Goal: Task Accomplishment & Management: Manage account settings

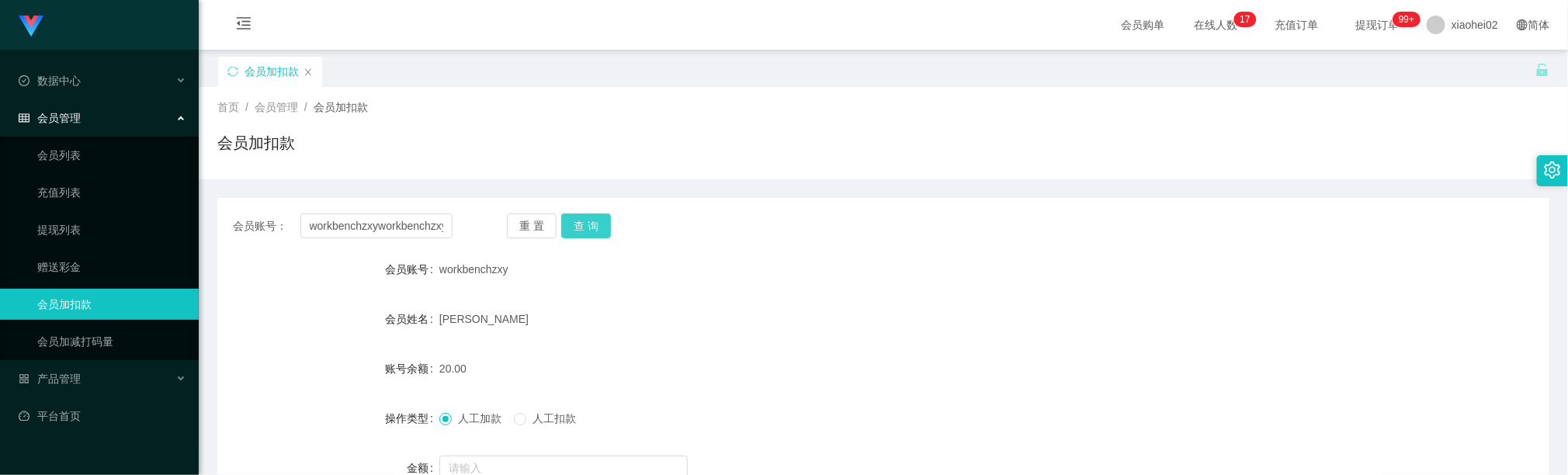
scroll to position [0, 4]
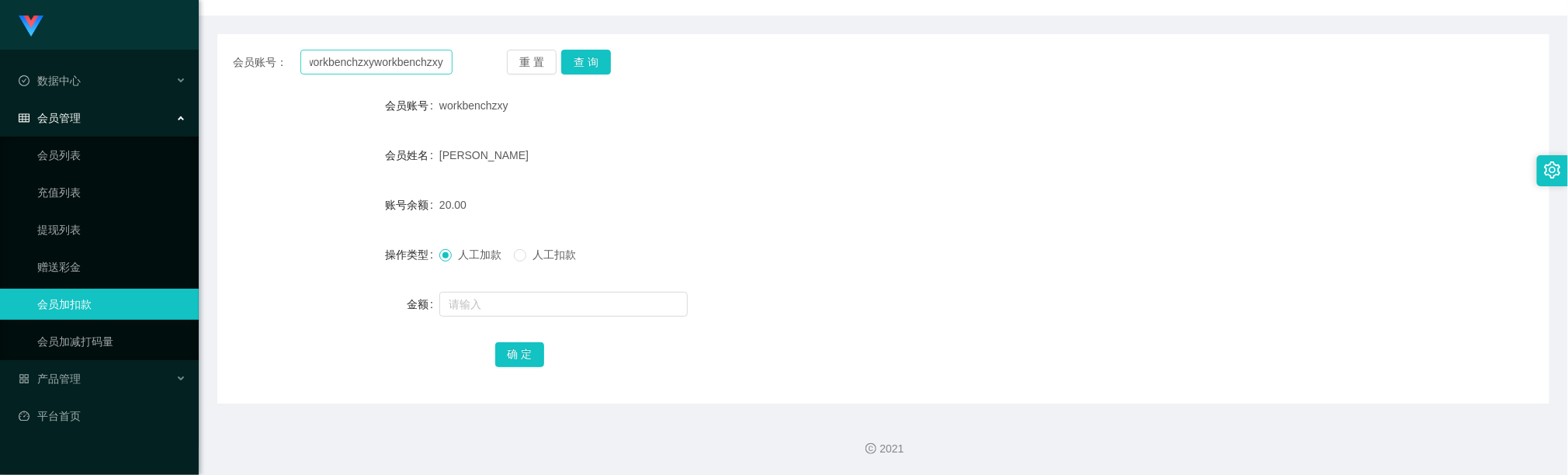
click at [416, 57] on input "workbenchzxyworkbenchzxy" at bounding box center [377, 62] width 152 height 25
click at [415, 57] on input "workbenchzxyworkbenchzxy" at bounding box center [377, 62] width 152 height 25
type input "workbenchzxy"
click at [589, 60] on button "查 询" at bounding box center [586, 62] width 50 height 25
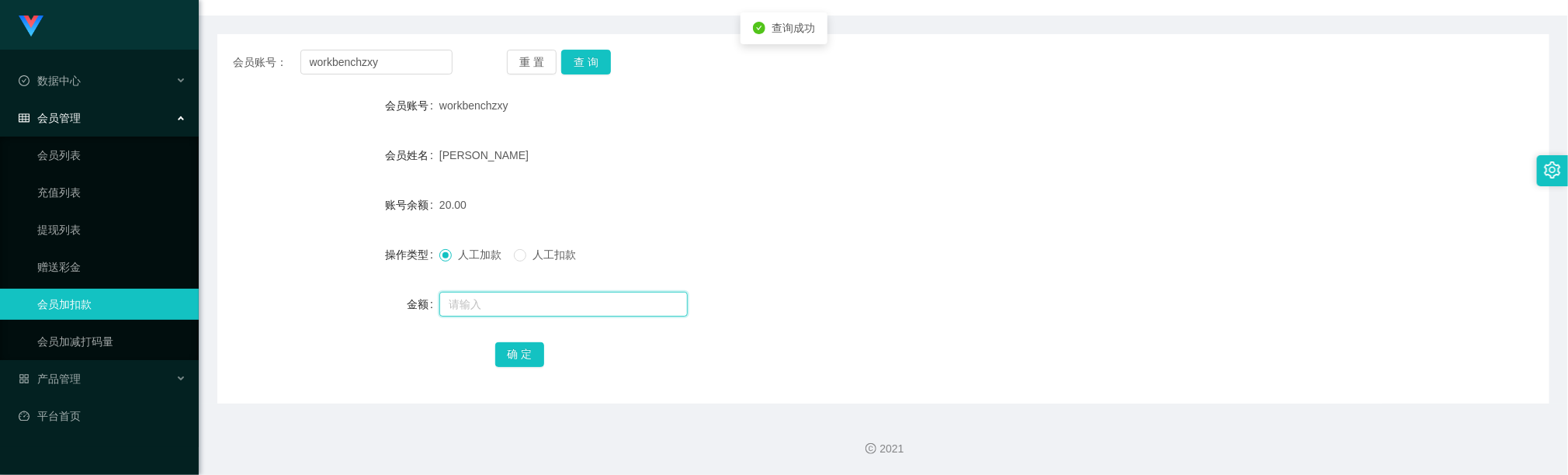
click at [525, 298] on input "text" at bounding box center [564, 304] width 248 height 25
type input "80"
click at [525, 359] on button "确 定" at bounding box center [520, 354] width 50 height 25
click at [680, 224] on form "会员账号 workbenchzxy 会员姓名 ZHANG XUNYONG 账号余额 100.00 操作类型 人工加款 人工扣款 金额 确 定" at bounding box center [883, 230] width 1332 height 279
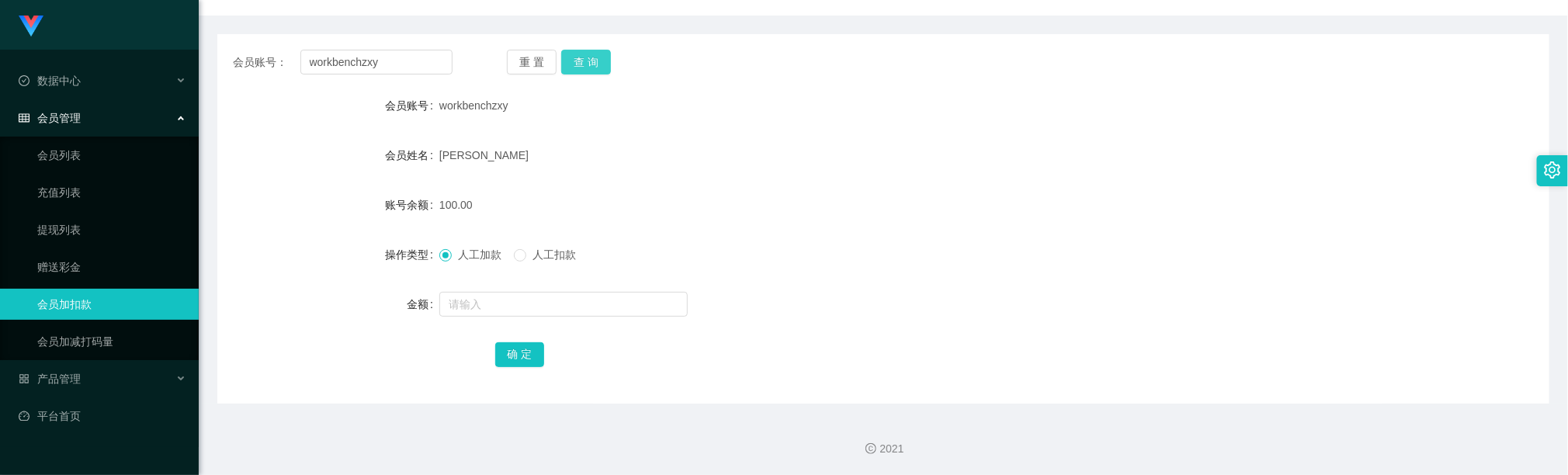
click at [568, 58] on button "查 询" at bounding box center [586, 62] width 50 height 25
click at [920, 116] on div "workbenchzxy" at bounding box center [828, 105] width 777 height 31
click at [382, 58] on input "workbenchzxy" at bounding box center [377, 62] width 152 height 25
paste input "jun18"
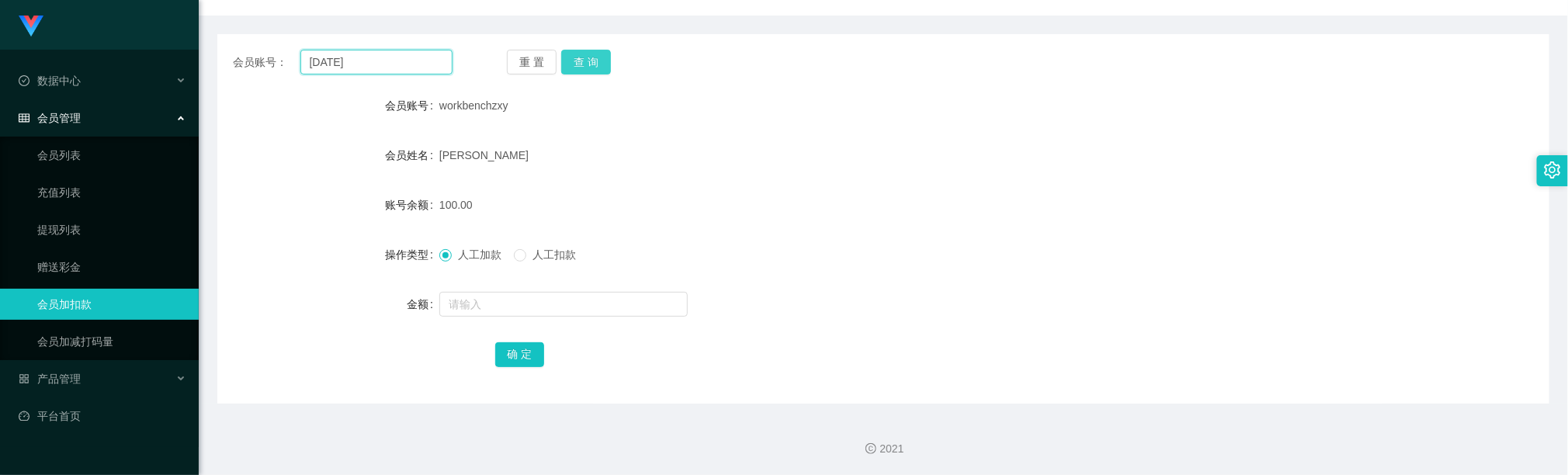
type input "jun18"
click at [576, 58] on button "查 询" at bounding box center [586, 62] width 50 height 25
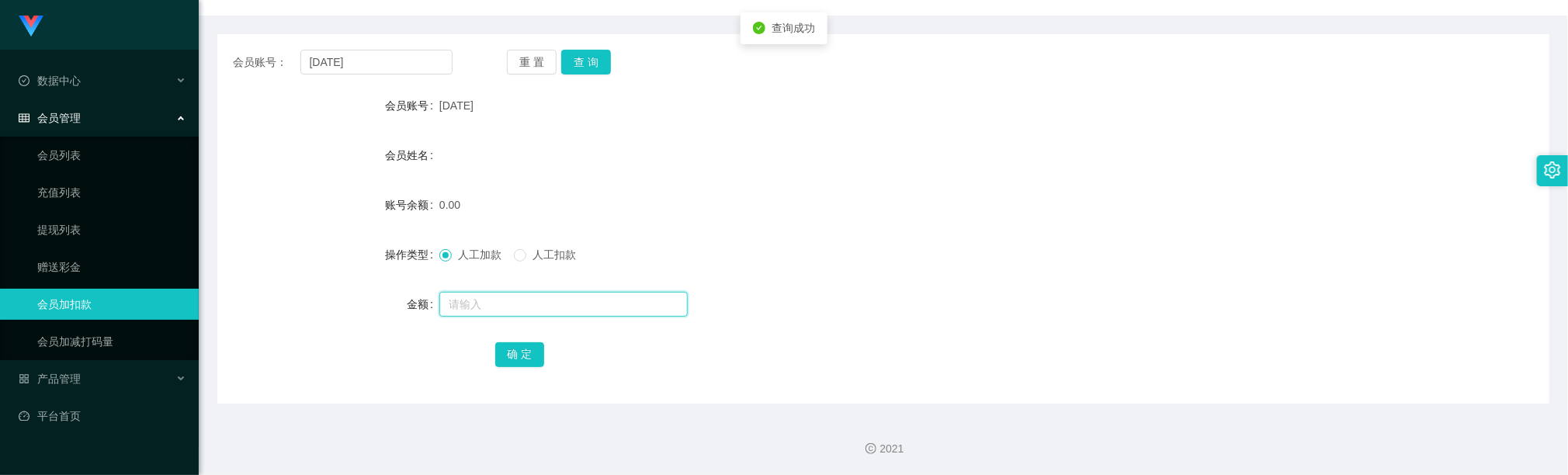
click at [512, 303] on input "text" at bounding box center [564, 304] width 248 height 25
type input "100"
click at [520, 345] on button "确 定" at bounding box center [520, 354] width 50 height 25
drag, startPoint x: 899, startPoint y: 120, endPoint x: 901, endPoint y: 110, distance: 10.2
click at [899, 120] on div "[DATE]" at bounding box center [828, 105] width 777 height 31
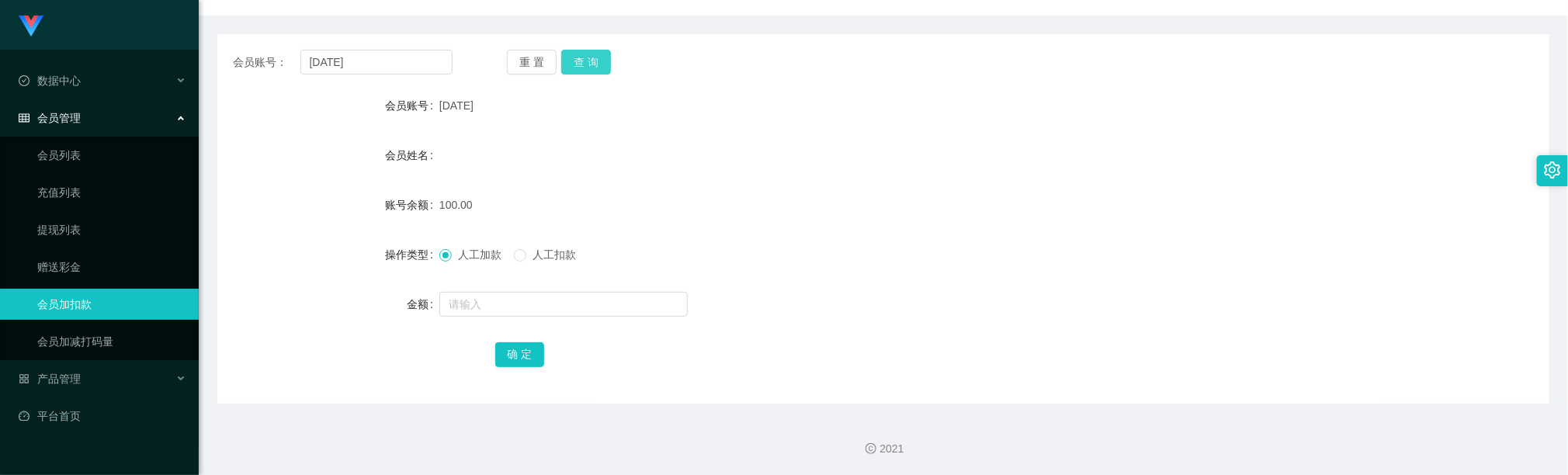
click at [594, 67] on button "查 询" at bounding box center [586, 62] width 50 height 25
click at [582, 59] on button "查 询" at bounding box center [586, 62] width 50 height 25
click at [585, 68] on button "查 询" at bounding box center [586, 62] width 50 height 25
click at [807, 247] on div "人工加款 人工扣款" at bounding box center [828, 254] width 777 height 31
click at [597, 59] on button "查 询" at bounding box center [586, 62] width 50 height 25
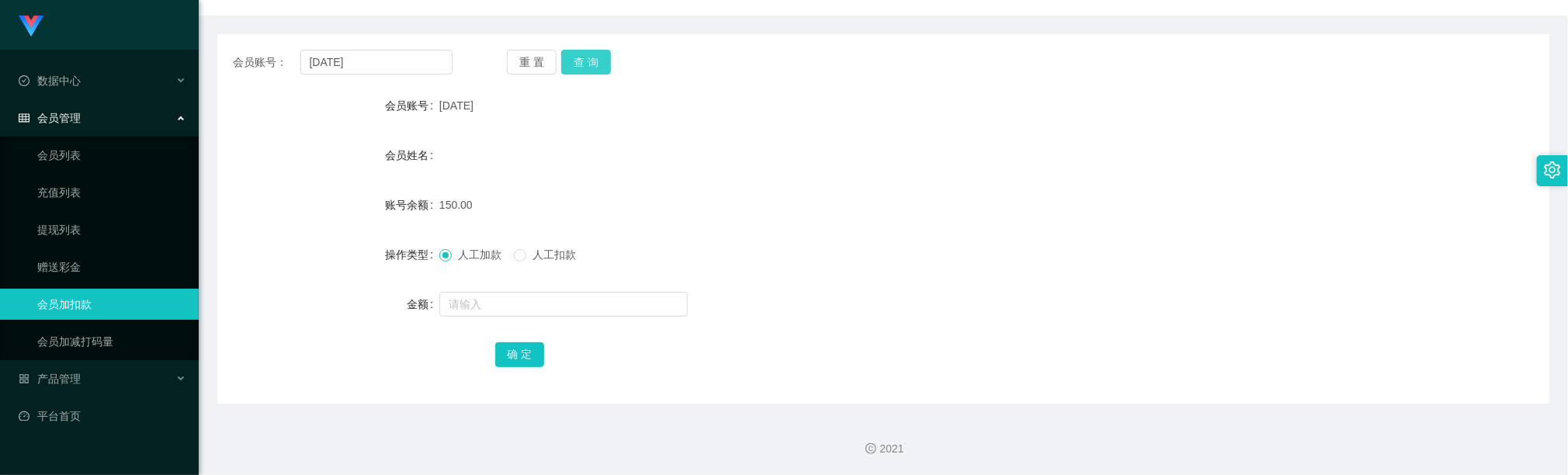
click at [578, 59] on button "查 询" at bounding box center [586, 62] width 50 height 25
click at [604, 60] on button "查 询" at bounding box center [586, 62] width 50 height 25
click at [862, 147] on div "会员姓名" at bounding box center [883, 155] width 1332 height 31
drag, startPoint x: 900, startPoint y: 144, endPoint x: 934, endPoint y: 82, distance: 70.7
click at [897, 140] on div "会员姓名" at bounding box center [883, 155] width 1332 height 31
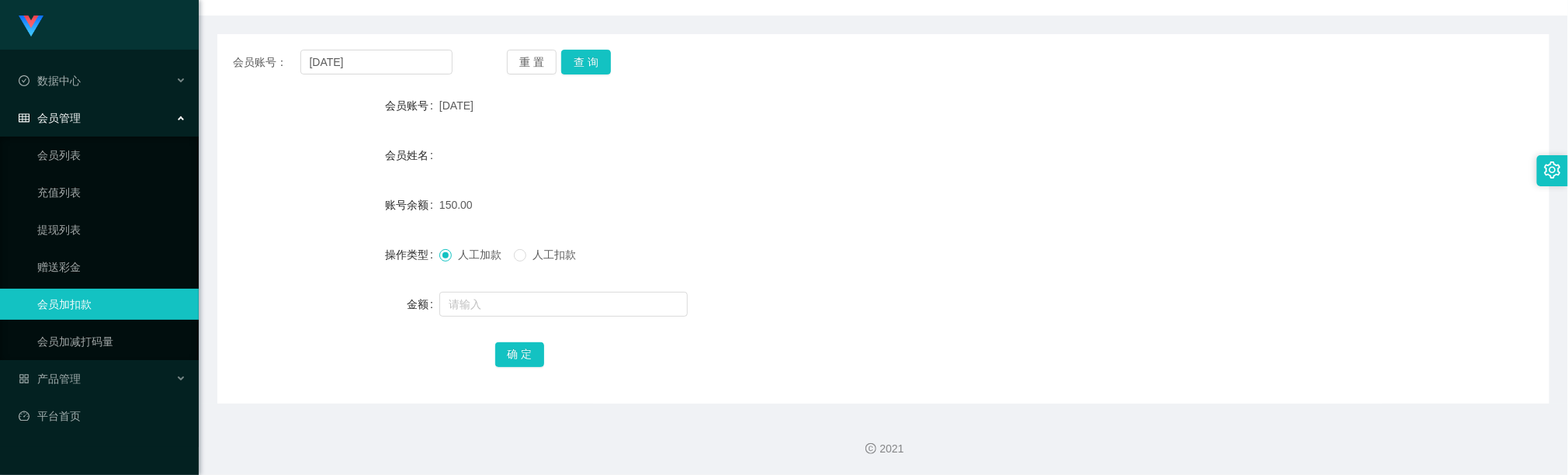
click at [588, 23] on div "会员账号： jun18 重 置 查 询 会员账号 Jun18 会员姓名 账号余额 150.00 操作类型 人工加款 人工扣款 金额 确 定" at bounding box center [883, 210] width 1332 height 388
click at [592, 43] on div "会员账号： jun18 重 置 查 询 会员账号 Jun18 会员姓名 账号余额 150.00 操作类型 人工加款 人工扣款 金额 确 定" at bounding box center [883, 219] width 1332 height 370
click at [592, 63] on button "查 询" at bounding box center [586, 62] width 50 height 25
drag, startPoint x: 1144, startPoint y: 160, endPoint x: 1288, endPoint y: 43, distance: 185.5
click at [1148, 160] on div "会员姓名" at bounding box center [883, 155] width 1332 height 31
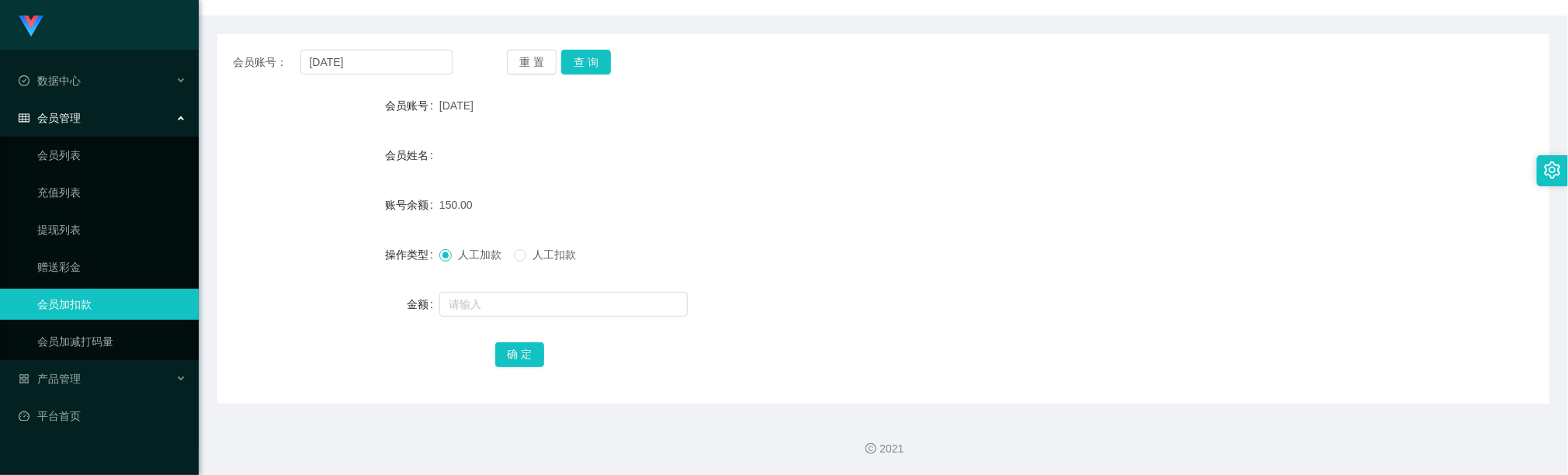
drag, startPoint x: 612, startPoint y: 180, endPoint x: 589, endPoint y: 152, distance: 36.2
click at [604, 171] on form "会员账号 Jun18 会员姓名 账号余额 150.00 操作类型 人工加款 人工扣款 金额 确 定" at bounding box center [883, 230] width 1332 height 279
click at [576, 75] on div "会员账号： jun18 重 置 查 询 会员账号 Jun18 会员姓名 账号余额 150.00 操作类型 人工加款 人工扣款 金额 确 定" at bounding box center [883, 219] width 1332 height 370
click at [578, 66] on button "查 询" at bounding box center [586, 62] width 50 height 25
click at [780, 207] on div "150.00" at bounding box center [828, 205] width 777 height 31
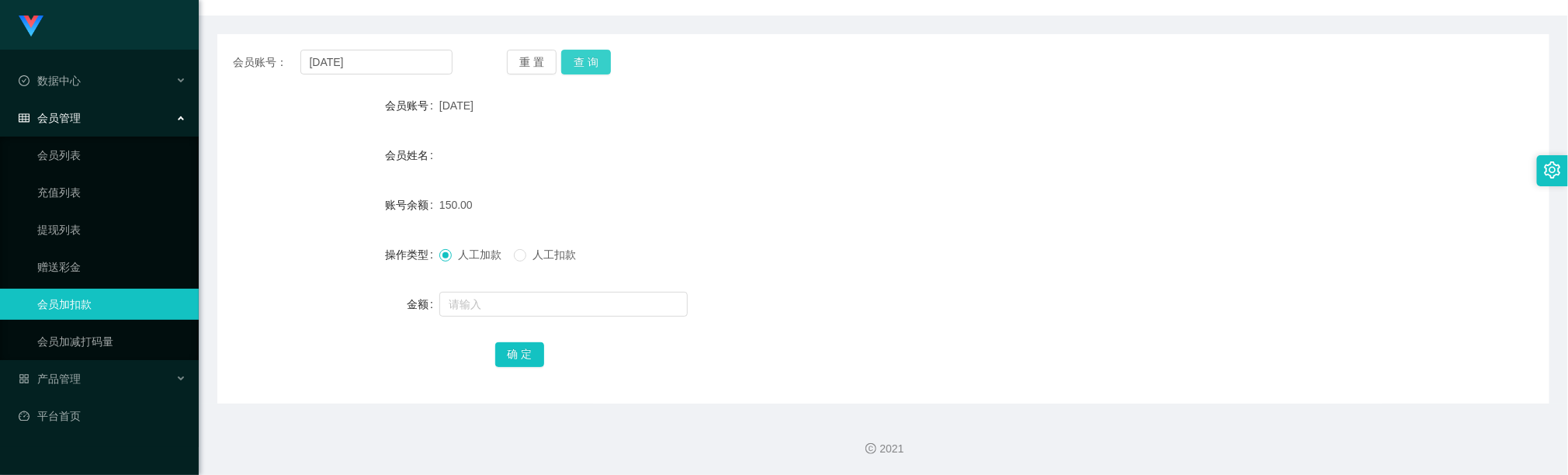
click at [605, 61] on button "查 询" at bounding box center [586, 62] width 50 height 25
click at [794, 398] on div "会员账号： jun18 重 置 查 询 会员账号 Jun18 会员姓名 账号余额 150.00 操作类型 人工加款 人工扣款 金额 确 定" at bounding box center [883, 219] width 1332 height 370
drag, startPoint x: 718, startPoint y: 140, endPoint x: 635, endPoint y: 107, distance: 89.3
click at [714, 137] on form "会员账号 Jun18 会员姓名 账号余额 150.00 操作类型 人工加款 人工扣款 金额 确 定" at bounding box center [883, 230] width 1332 height 279
click at [598, 66] on button "查 询" at bounding box center [586, 62] width 50 height 25
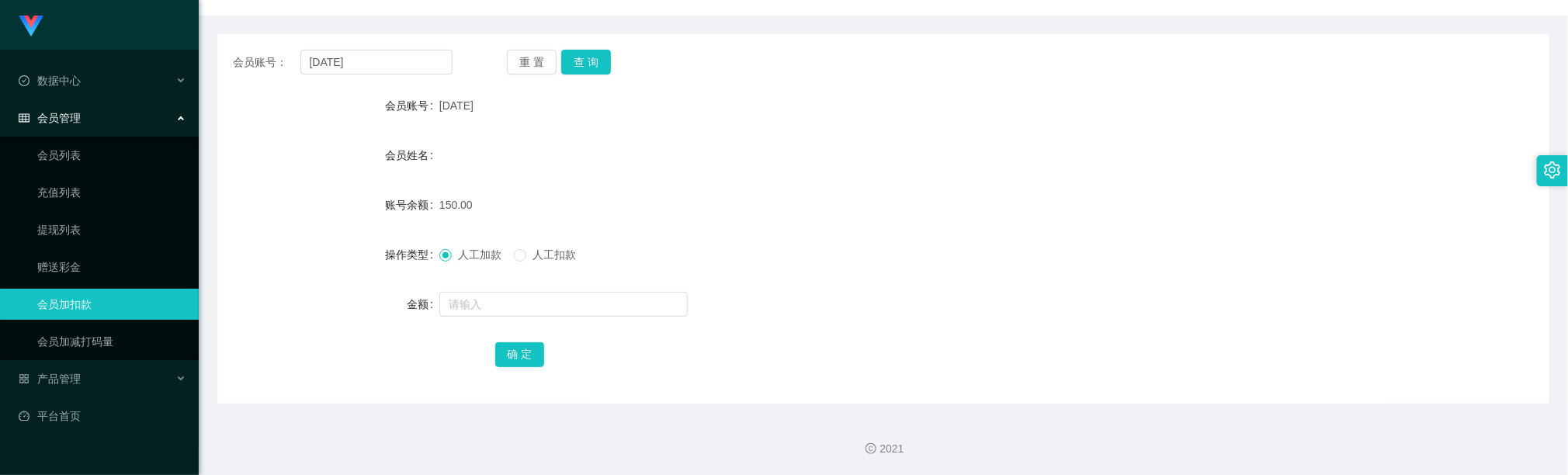
drag, startPoint x: 903, startPoint y: 394, endPoint x: 771, endPoint y: 354, distance: 137.9
click at [901, 389] on div "会员账号： jun18 重 置 查 询 会员账号 Jun18 会员姓名 账号余额 150.00 操作类型 人工加款 人工扣款 金额 确 定" at bounding box center [883, 219] width 1332 height 370
click at [512, 354] on button "确 定" at bounding box center [520, 354] width 50 height 25
click at [520, 368] on div "确 定" at bounding box center [884, 354] width 777 height 31
click at [527, 354] on button "确 定" at bounding box center [520, 354] width 50 height 25
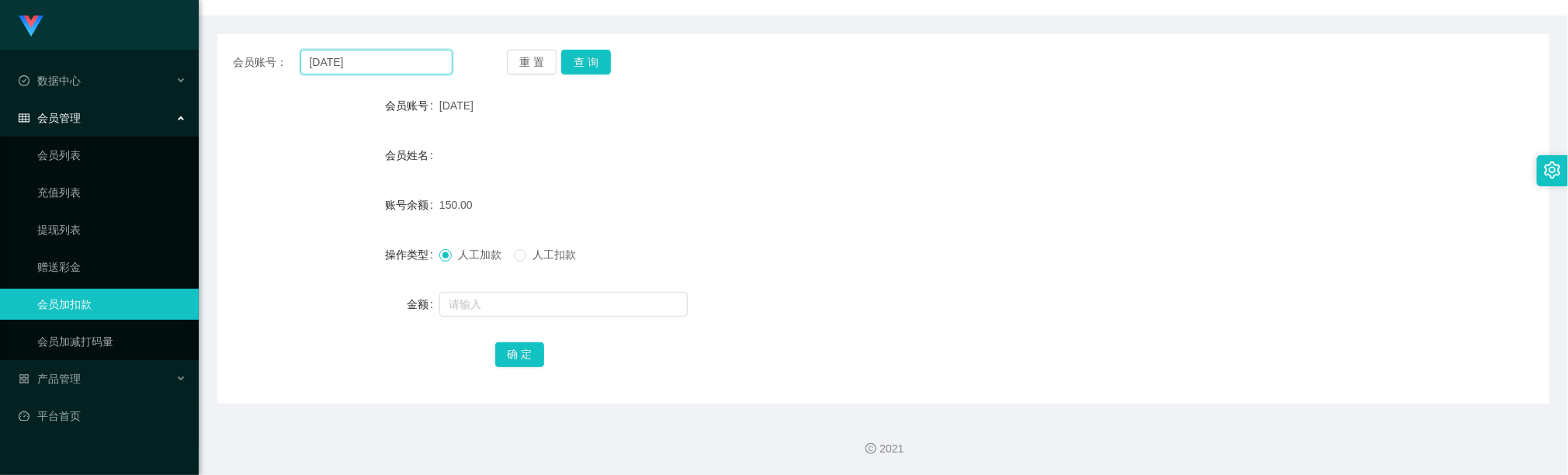
click at [396, 61] on input "[DATE]" at bounding box center [377, 62] width 152 height 25
drag, startPoint x: 396, startPoint y: 61, endPoint x: 488, endPoint y: 66, distance: 92.1
click at [398, 61] on input "[DATE]" at bounding box center [377, 62] width 152 height 25
click at [581, 53] on button "查 询" at bounding box center [586, 62] width 50 height 25
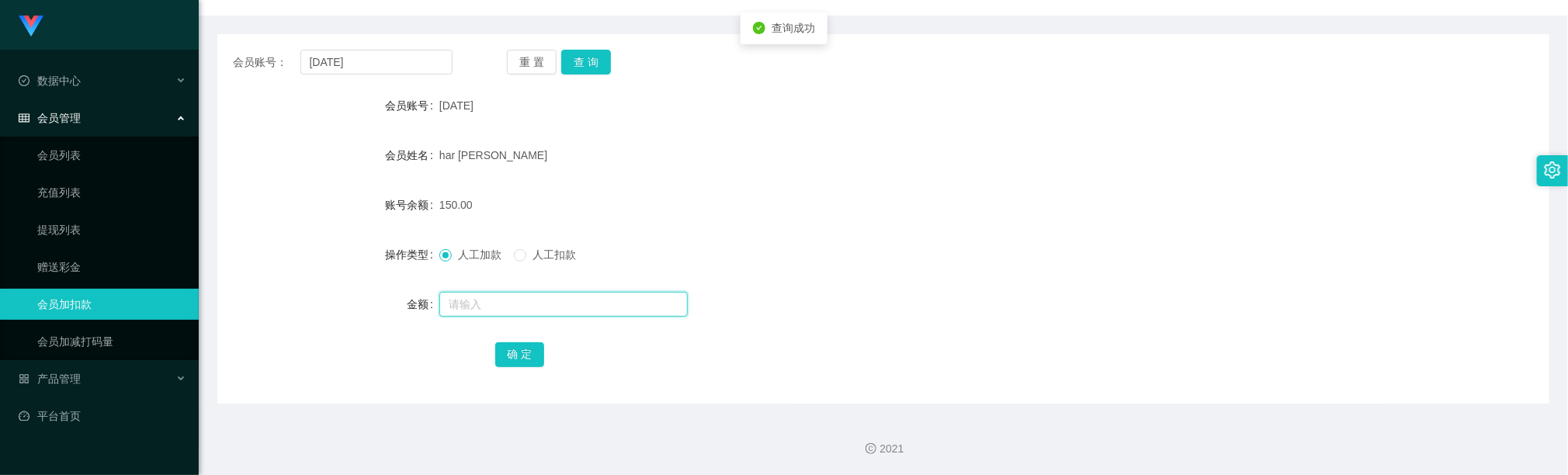
click at [529, 303] on input "text" at bounding box center [564, 304] width 248 height 25
type input "20"
click at [524, 353] on button "确 定" at bounding box center [520, 354] width 50 height 25
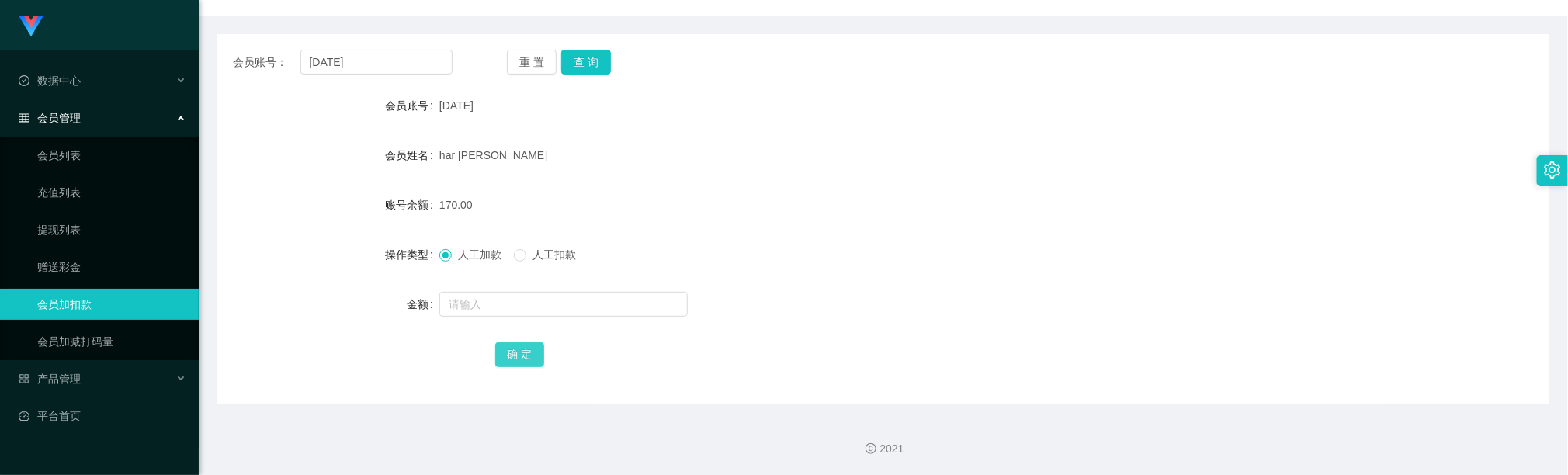
click at [515, 357] on button "确 定" at bounding box center [520, 354] width 50 height 25
click at [583, 50] on button "查 询" at bounding box center [586, 62] width 50 height 25
click at [585, 67] on button "查 询" at bounding box center [586, 62] width 50 height 25
click at [598, 68] on button "查 询" at bounding box center [586, 62] width 50 height 25
drag, startPoint x: 753, startPoint y: 79, endPoint x: 758, endPoint y: 0, distance: 79.2
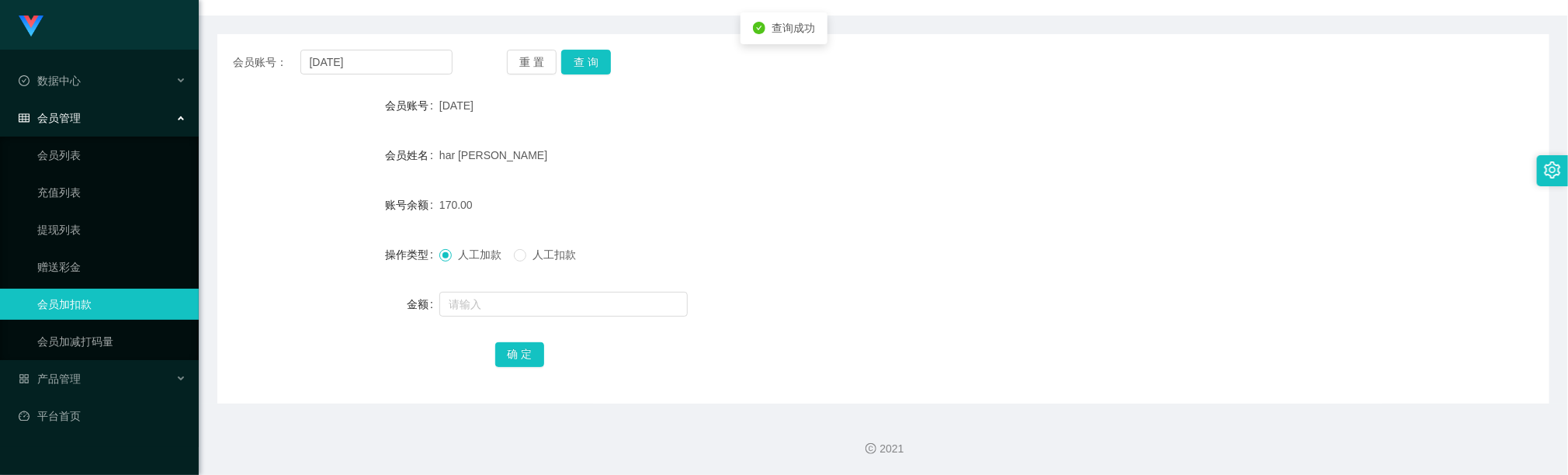
click at [753, 77] on div "会员账号： jun18 重 置 查 询 会员账号 Jun18 会员姓名 har Meikuan 账号余额 170.00 操作类型 人工加款 人工扣款 金额 确…" at bounding box center [883, 219] width 1332 height 370
click at [434, 47] on div "会员账号： jun18 重 置 查 询 会员账号 Jun18 会员姓名 har Meikuan 账号余额 170.00 操作类型 人工加款 人工扣款 金额 确…" at bounding box center [883, 219] width 1332 height 370
click at [436, 80] on div "会员账号： jun18 重 置 查 询 会员账号 Jun18 会员姓名 har Meikuan 账号余额 170.00 操作类型 人工加款 人工扣款 金额 确…" at bounding box center [883, 219] width 1332 height 370
click at [433, 64] on input "[DATE]" at bounding box center [377, 62] width 152 height 25
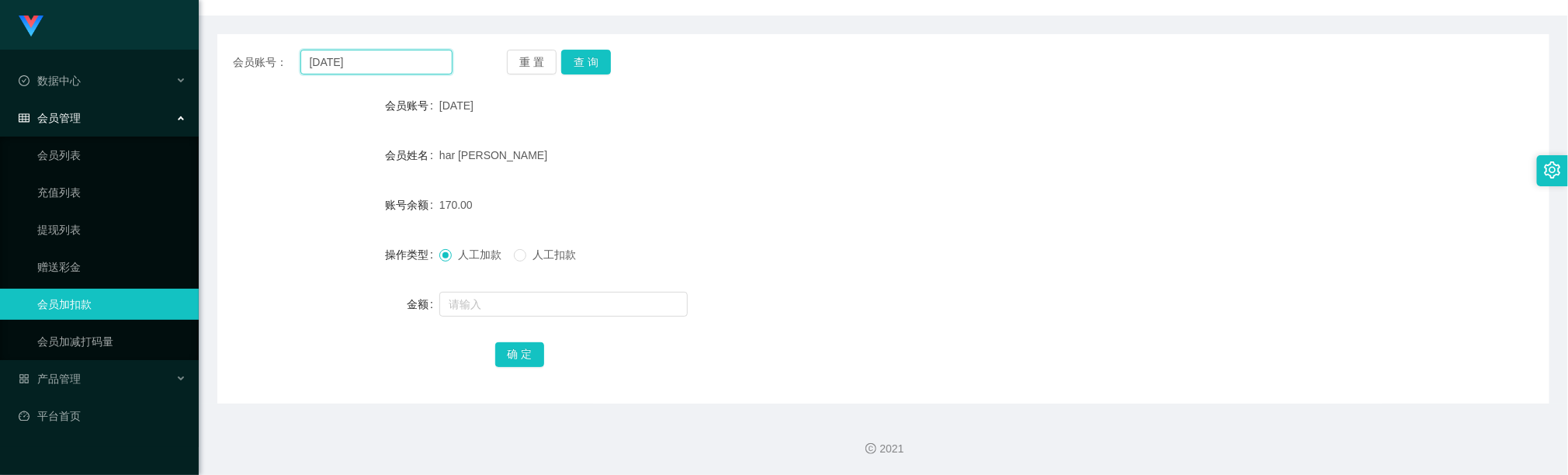
click at [432, 64] on input "[DATE]" at bounding box center [377, 62] width 152 height 25
paste input "workbenchzxy"
type input "workbenchzxy"
click at [583, 61] on button "查 询" at bounding box center [586, 62] width 50 height 25
click at [581, 61] on button "查 询" at bounding box center [586, 62] width 50 height 25
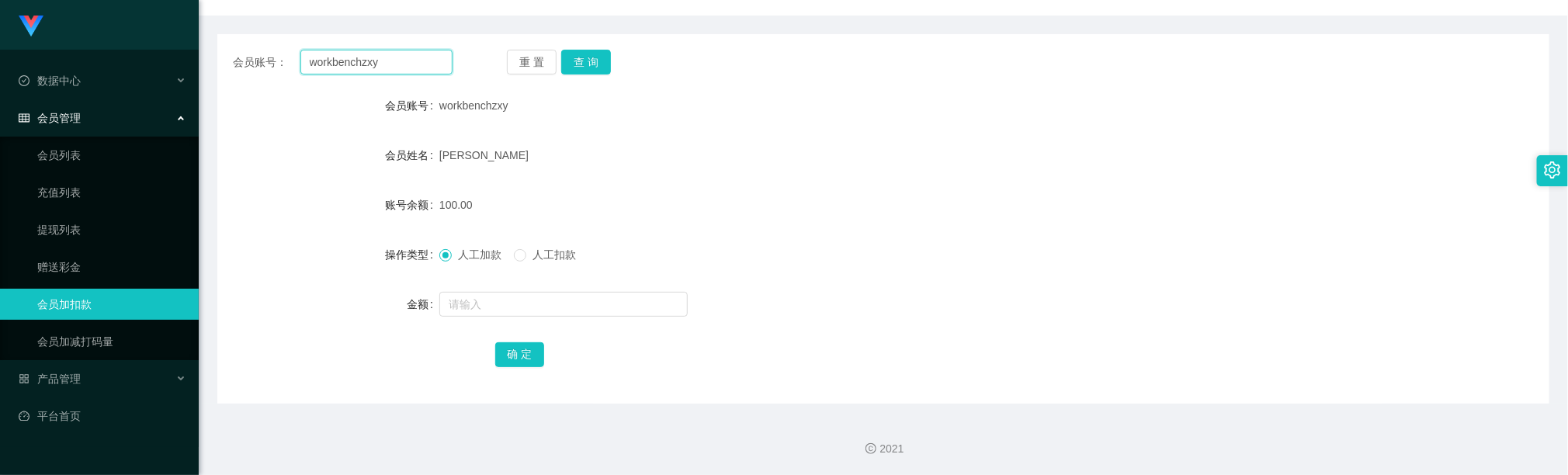
click at [422, 54] on input "workbenchzxy" at bounding box center [377, 62] width 152 height 25
drag, startPoint x: 585, startPoint y: 68, endPoint x: 576, endPoint y: 66, distance: 9.2
click at [585, 67] on button "查 询" at bounding box center [586, 62] width 50 height 25
click at [667, 196] on div "100.00" at bounding box center [828, 205] width 777 height 31
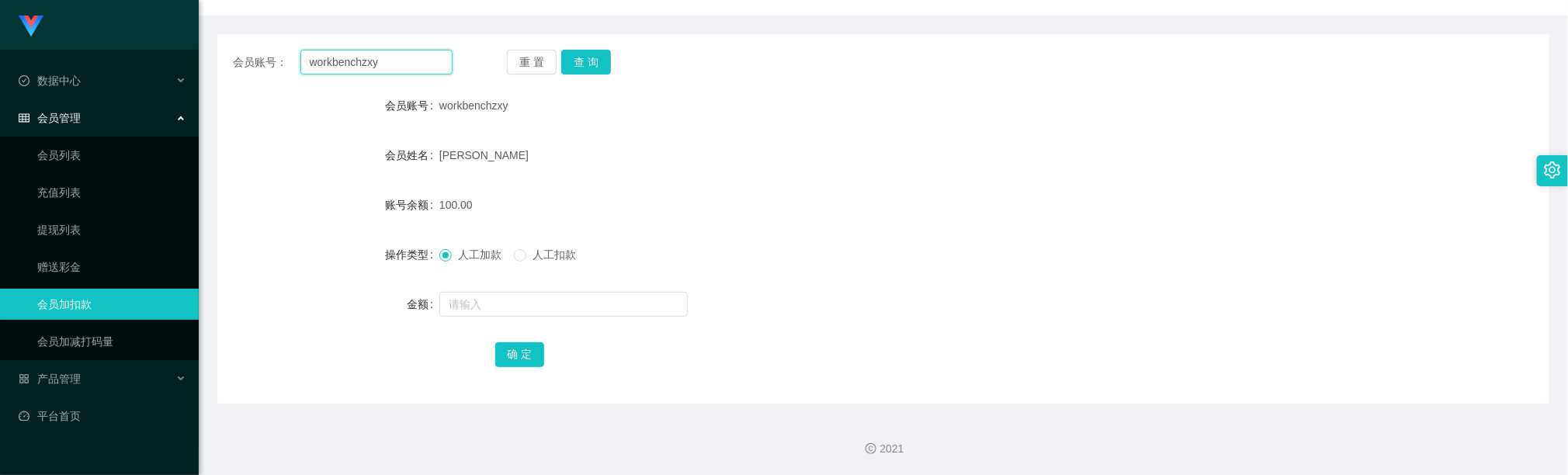
click at [398, 57] on input "workbenchzxy" at bounding box center [377, 62] width 152 height 25
click at [399, 57] on input "workbenchzxy" at bounding box center [377, 62] width 152 height 25
click at [588, 61] on button "查 询" at bounding box center [586, 62] width 50 height 25
click at [415, 54] on input "workbenchzxy" at bounding box center [377, 62] width 152 height 25
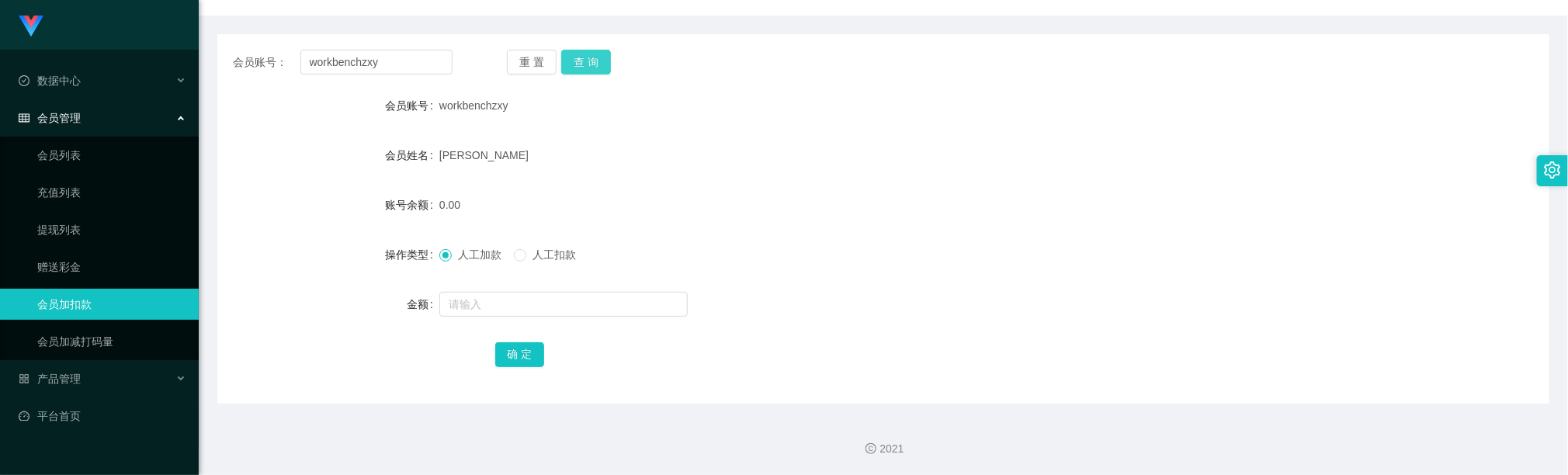
click at [585, 53] on button "查 询" at bounding box center [586, 62] width 50 height 25
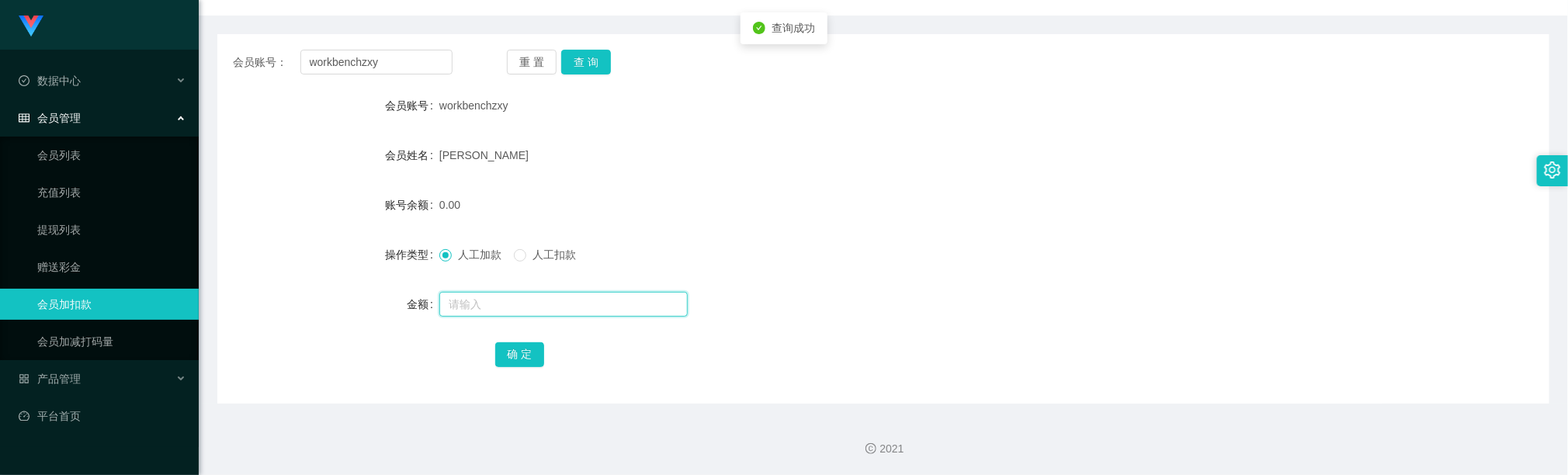
click at [489, 308] on input "text" at bounding box center [564, 304] width 248 height 25
type input "300"
drag, startPoint x: 527, startPoint y: 354, endPoint x: 520, endPoint y: 359, distance: 8.6
click at [527, 354] on button "确 定" at bounding box center [520, 354] width 50 height 25
click at [841, 93] on div "workbenchzxy" at bounding box center [828, 105] width 777 height 31
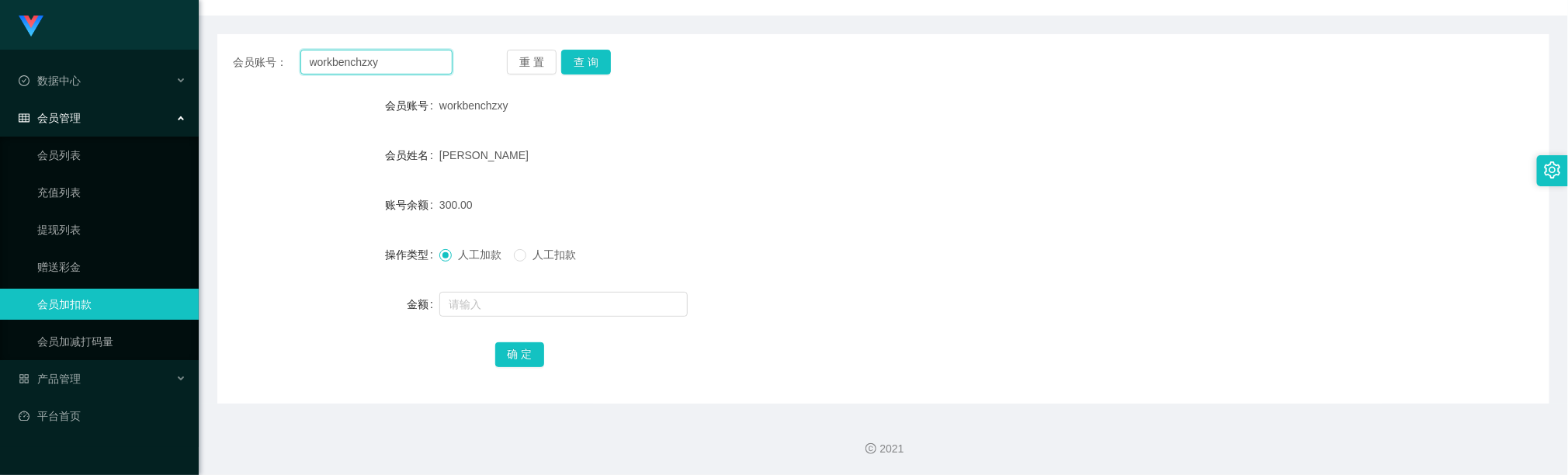
click at [415, 58] on input "workbenchzxy" at bounding box center [377, 62] width 152 height 25
click at [581, 63] on button "查 询" at bounding box center [586, 62] width 50 height 25
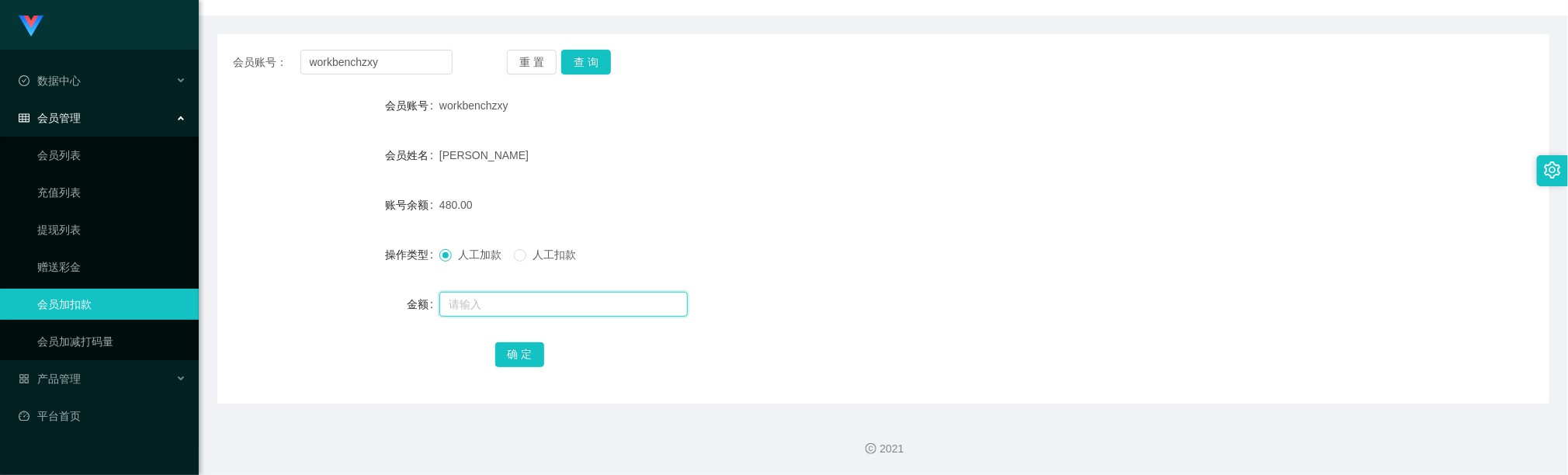
click at [492, 298] on input "text" at bounding box center [564, 304] width 248 height 25
type input "90"
click at [541, 250] on span "人工扣款" at bounding box center [554, 254] width 56 height 12
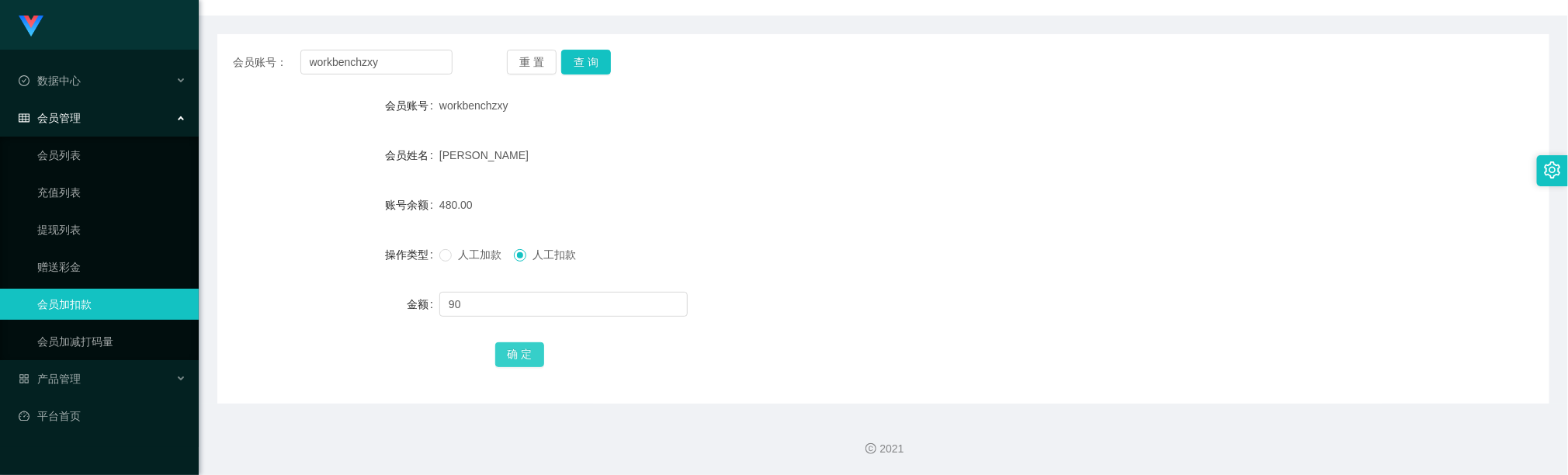
click at [519, 361] on button "确 定" at bounding box center [520, 354] width 50 height 25
click at [578, 54] on button "查 询" at bounding box center [586, 62] width 50 height 25
click at [848, 128] on form "会员账号 workbenchzxy 会员姓名 ZHANG XUNYONG 账号余额 390.00 操作类型 人工加款 人工扣款 金额 确 定" at bounding box center [883, 230] width 1332 height 279
click at [431, 66] on input "workbenchzxy" at bounding box center [377, 62] width 152 height 25
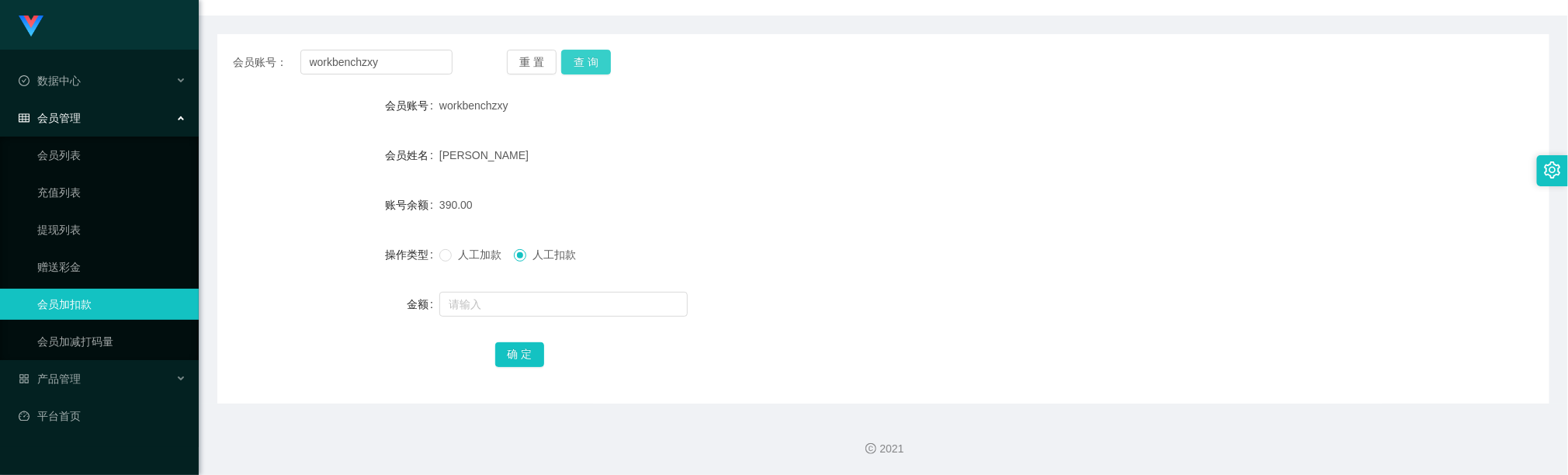
click at [599, 58] on button "查 询" at bounding box center [586, 62] width 50 height 25
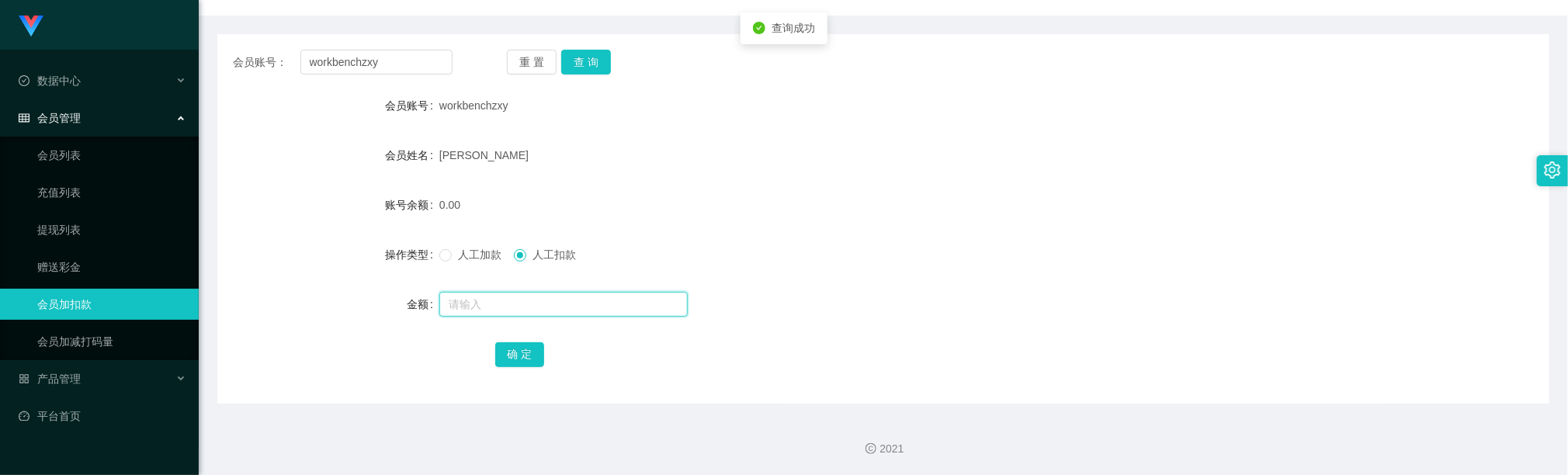
click at [512, 312] on input "text" at bounding box center [564, 304] width 248 height 25
click at [487, 253] on span "人工加款" at bounding box center [480, 254] width 56 height 12
click at [494, 308] on input "text" at bounding box center [564, 304] width 248 height 25
type input "56"
click at [534, 356] on button "确 定" at bounding box center [520, 354] width 50 height 25
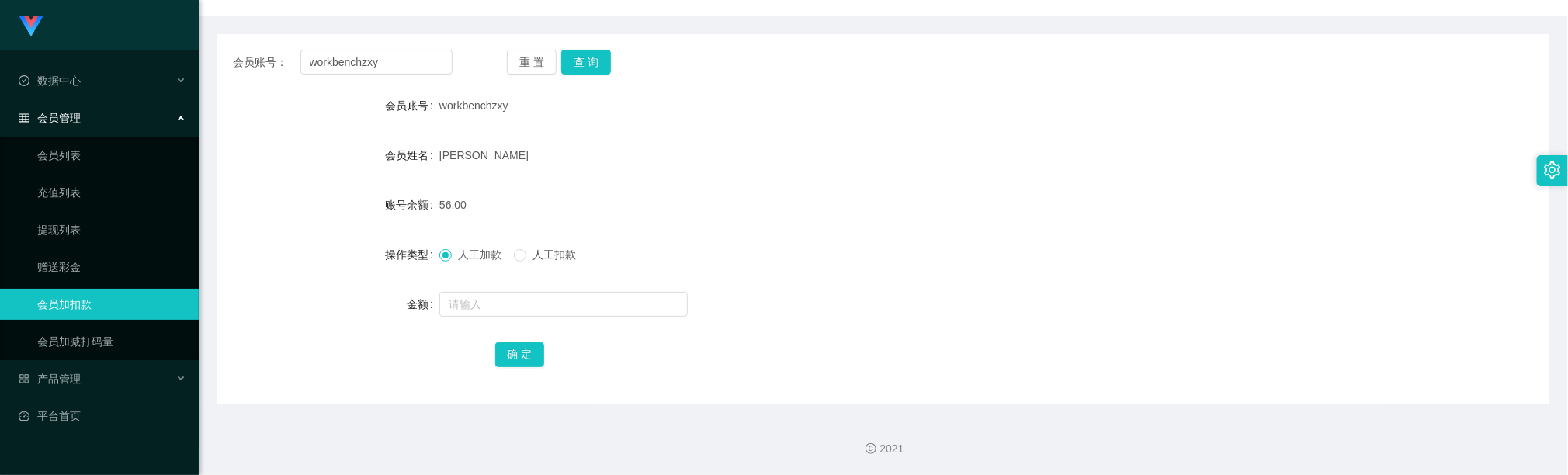
click at [929, 256] on div "人工加款 人工扣款" at bounding box center [828, 254] width 777 height 31
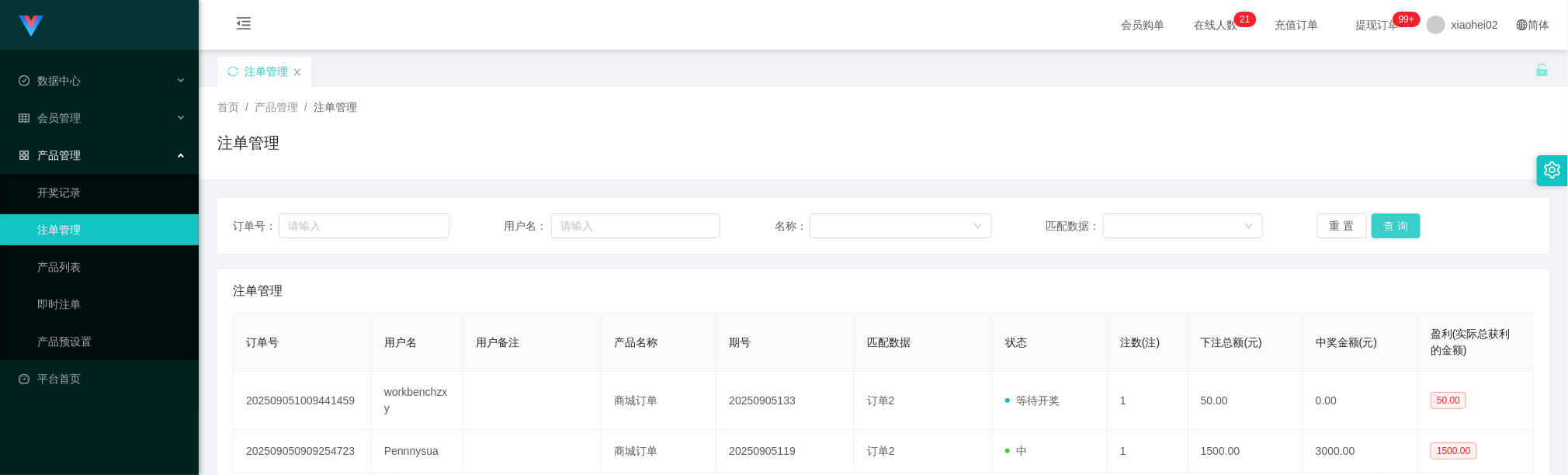
scroll to position [107, 0]
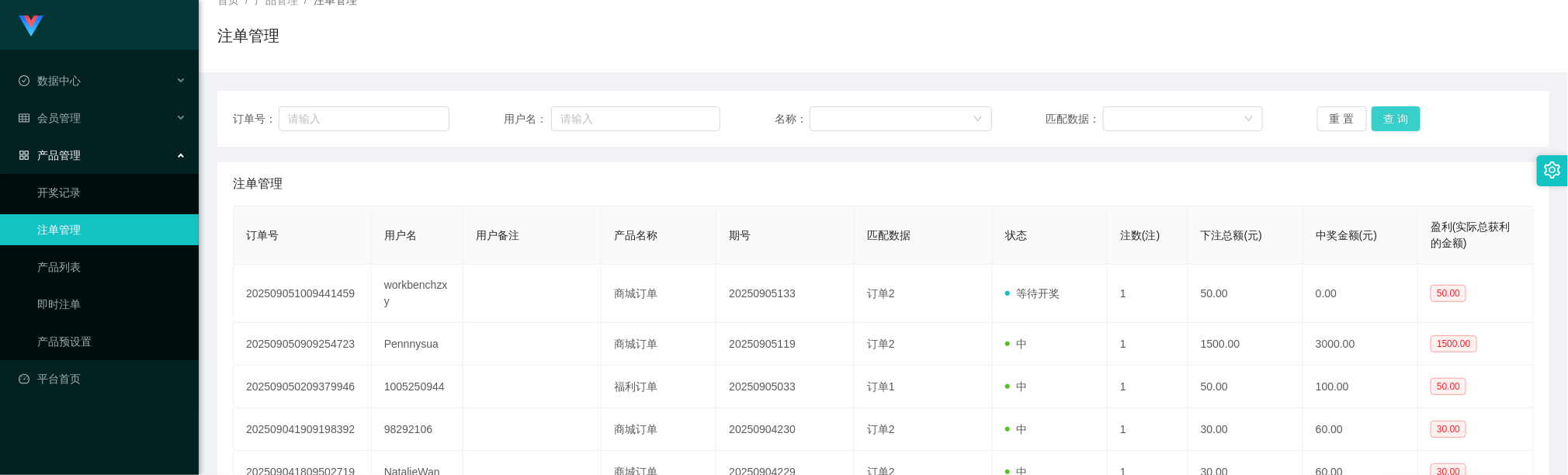
click at [1382, 121] on button "查 询" at bounding box center [1397, 119] width 50 height 25
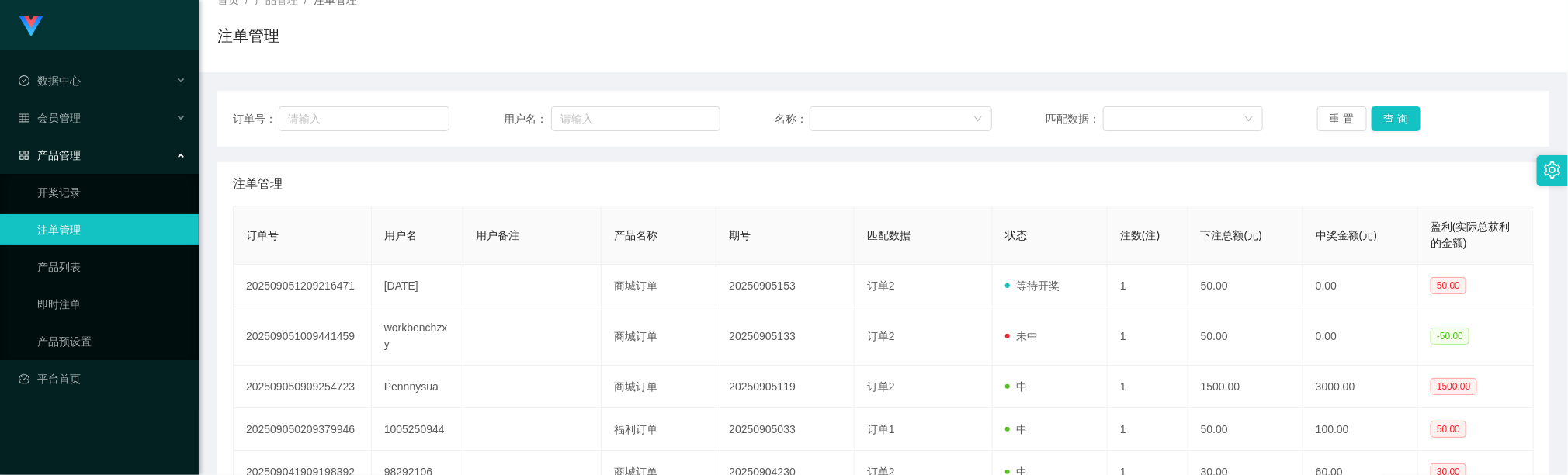
drag, startPoint x: 941, startPoint y: 261, endPoint x: 983, endPoint y: 240, distance: 47.0
click at [941, 261] on th "匹配数据" at bounding box center [924, 236] width 138 height 58
click at [1402, 117] on button "查 询" at bounding box center [1397, 119] width 50 height 25
click at [841, 217] on th "期号" at bounding box center [785, 236] width 138 height 58
click at [1388, 113] on button "查 询" at bounding box center [1397, 119] width 50 height 25
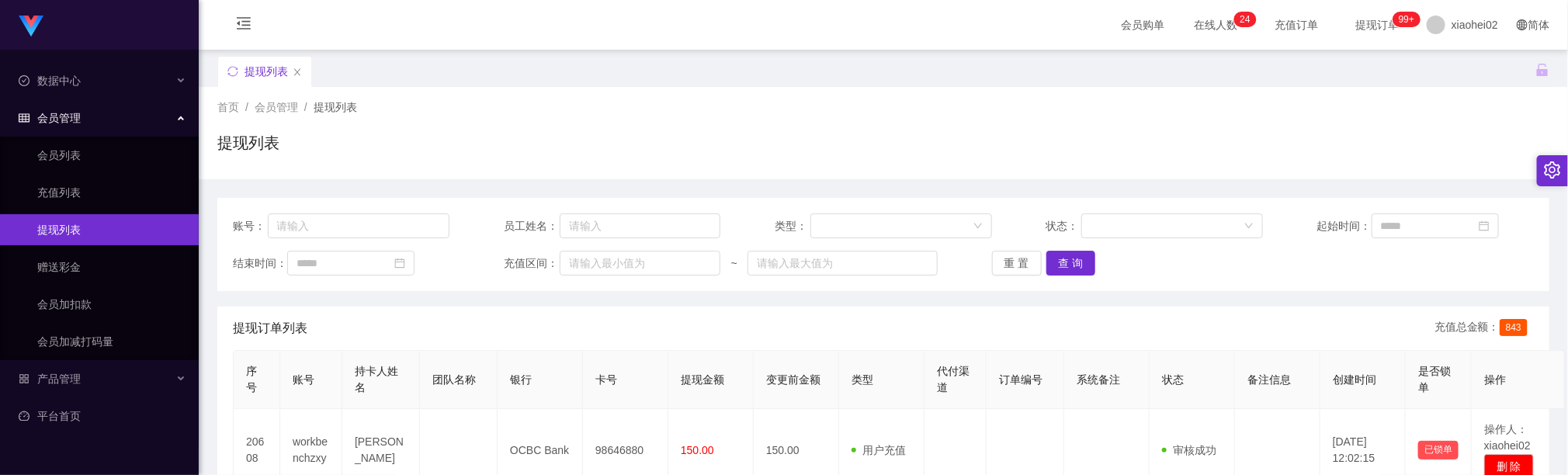
click at [1081, 198] on div "账号： 员工姓名： 类型： 状态： 起始时间： 结束时间： 充值区间： ~ 重 置 查 询" at bounding box center [883, 244] width 1332 height 93
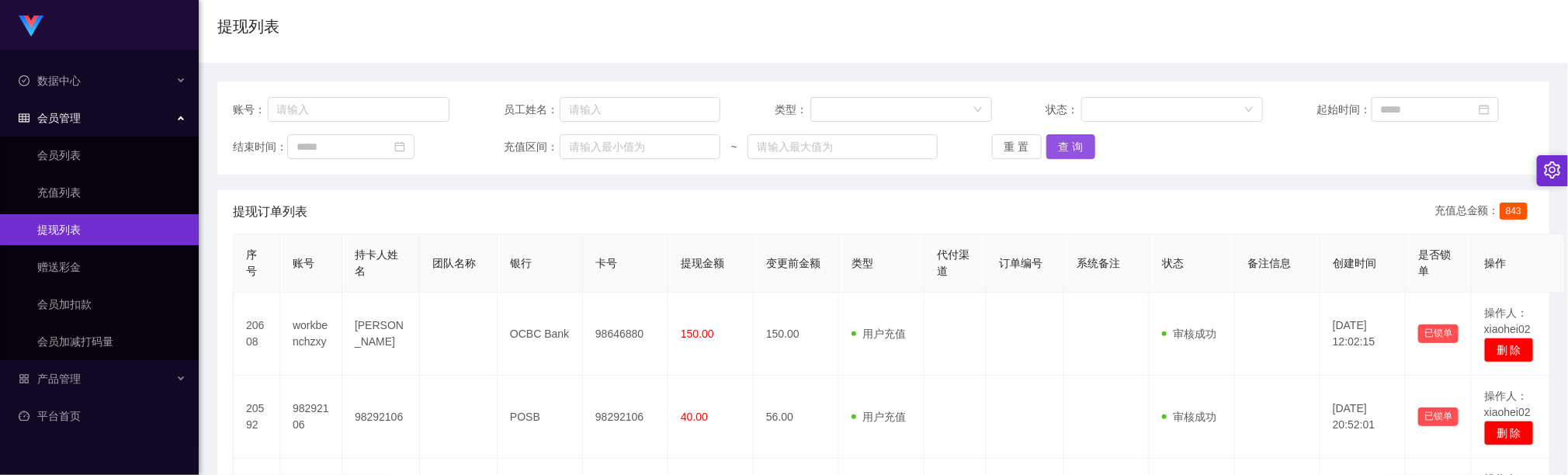
click at [1079, 145] on button "查 询" at bounding box center [1072, 147] width 50 height 25
drag, startPoint x: 737, startPoint y: 64, endPoint x: 788, endPoint y: 64, distance: 51.0
click at [1072, 149] on button "查 询" at bounding box center [1072, 147] width 50 height 25
drag, startPoint x: 1020, startPoint y: 230, endPoint x: 1063, endPoint y: 178, distance: 67.5
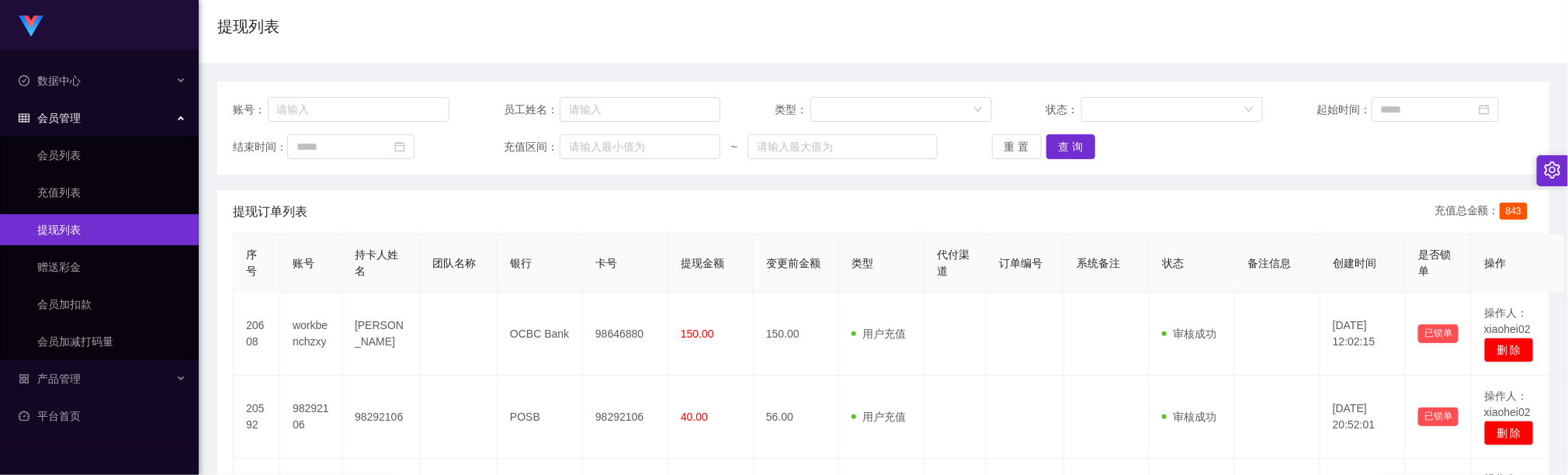
click at [1018, 230] on div "提现订单列表 充值总金额： 843" at bounding box center [884, 212] width 1301 height 43
click at [1079, 150] on button "查 询" at bounding box center [1072, 147] width 50 height 25
click at [592, 43] on div "提现列表" at bounding box center [883, 33] width 1332 height 35
click at [518, 217] on div "提现订单列表 充值总金额： 843" at bounding box center [884, 212] width 1301 height 43
click at [1069, 150] on button "查 询" at bounding box center [1072, 147] width 50 height 25
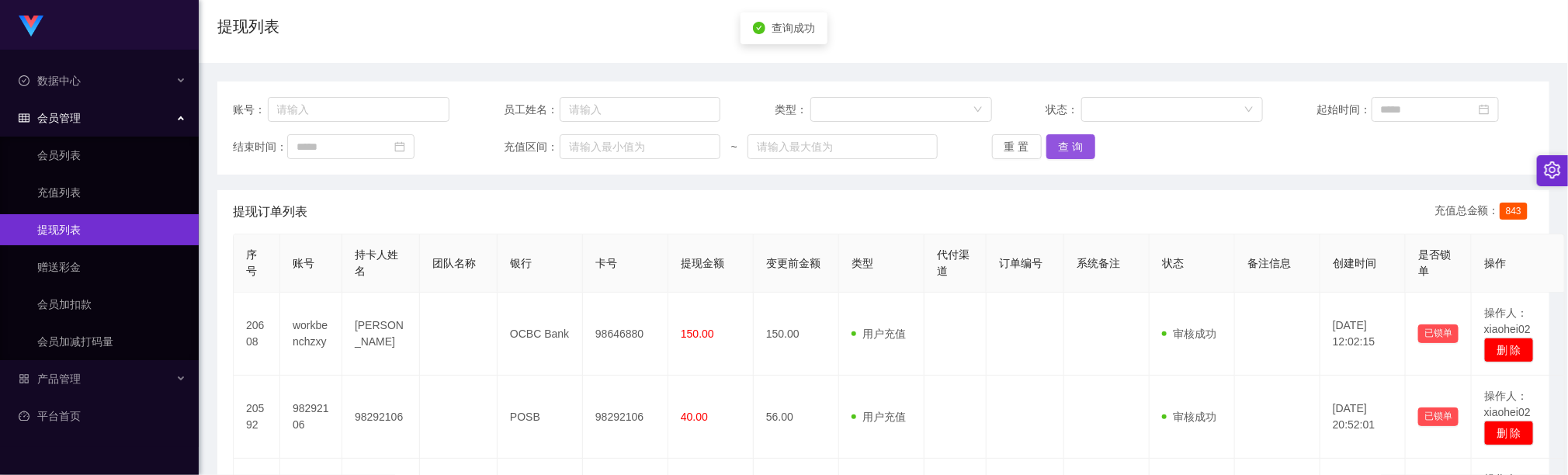
click at [1073, 147] on button "查 询" at bounding box center [1072, 147] width 50 height 25
click at [1047, 149] on button "查 询" at bounding box center [1072, 147] width 50 height 25
click at [1065, 154] on button "查 询" at bounding box center [1072, 147] width 50 height 25
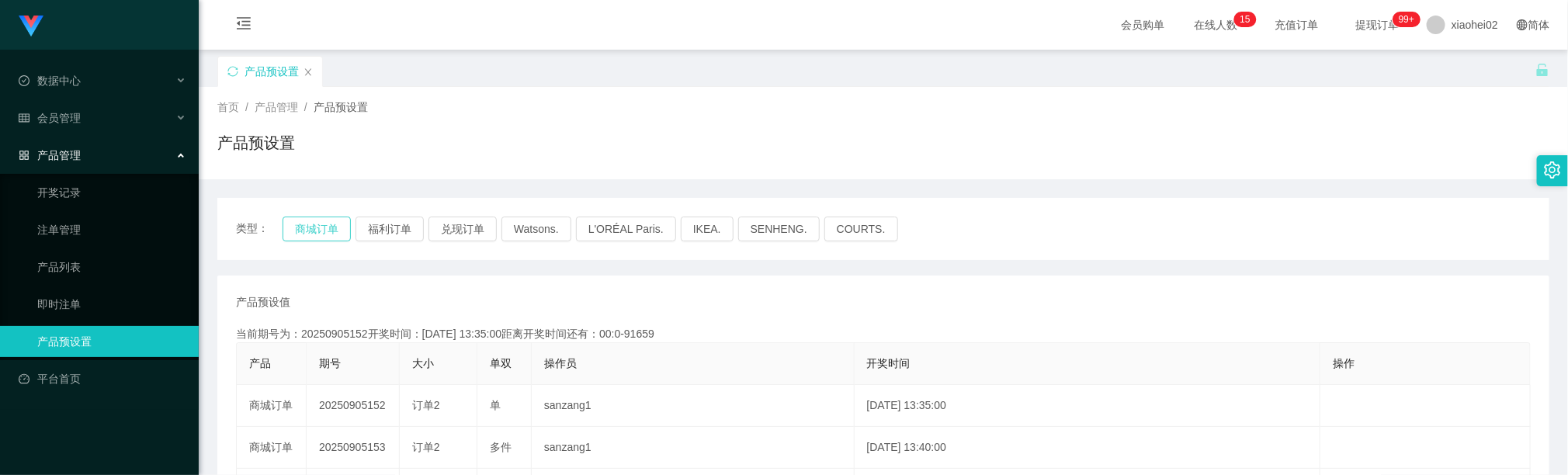
scroll to position [116, 0]
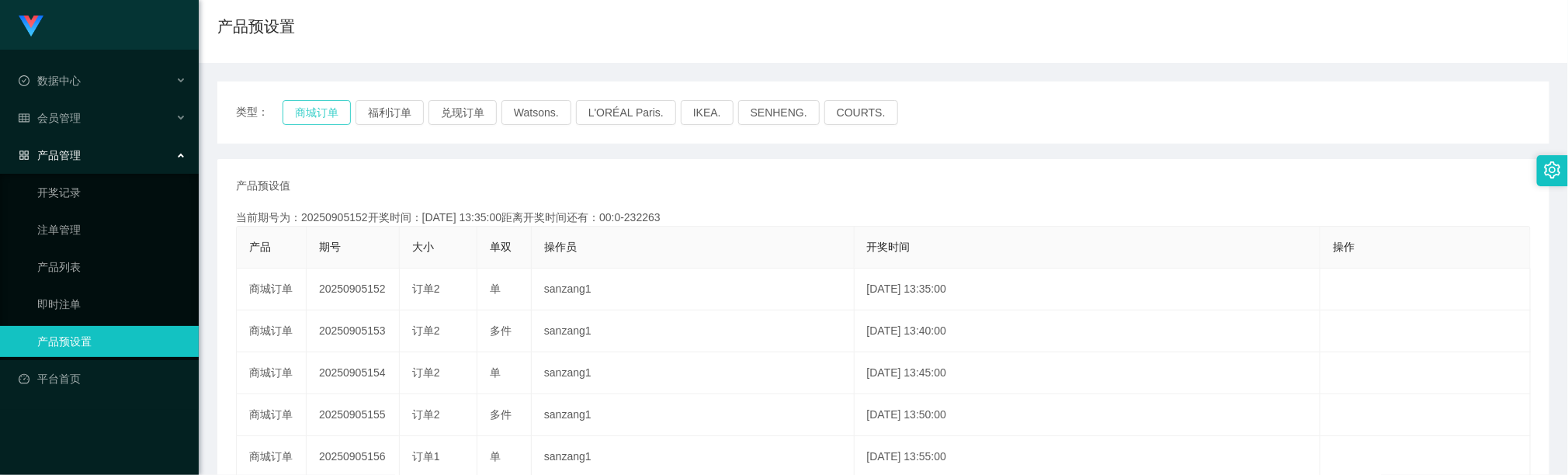
click at [339, 114] on button "商城订单" at bounding box center [316, 113] width 68 height 25
click at [335, 107] on button "商城订单" at bounding box center [316, 113] width 68 height 25
click at [338, 107] on button "商城订单" at bounding box center [316, 113] width 68 height 25
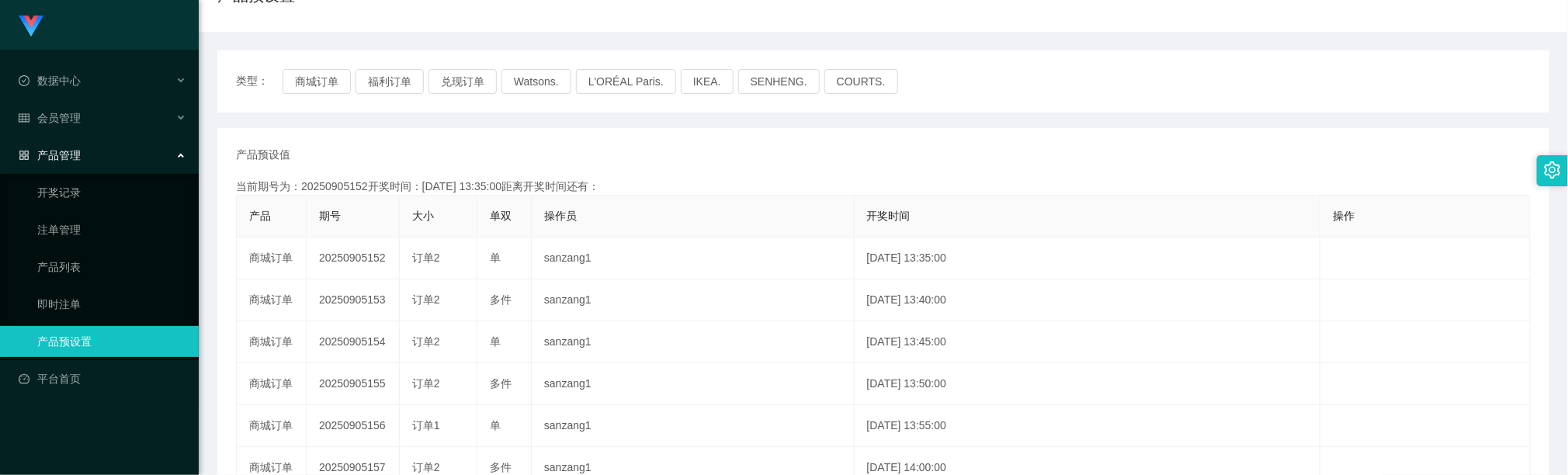
scroll to position [116, 0]
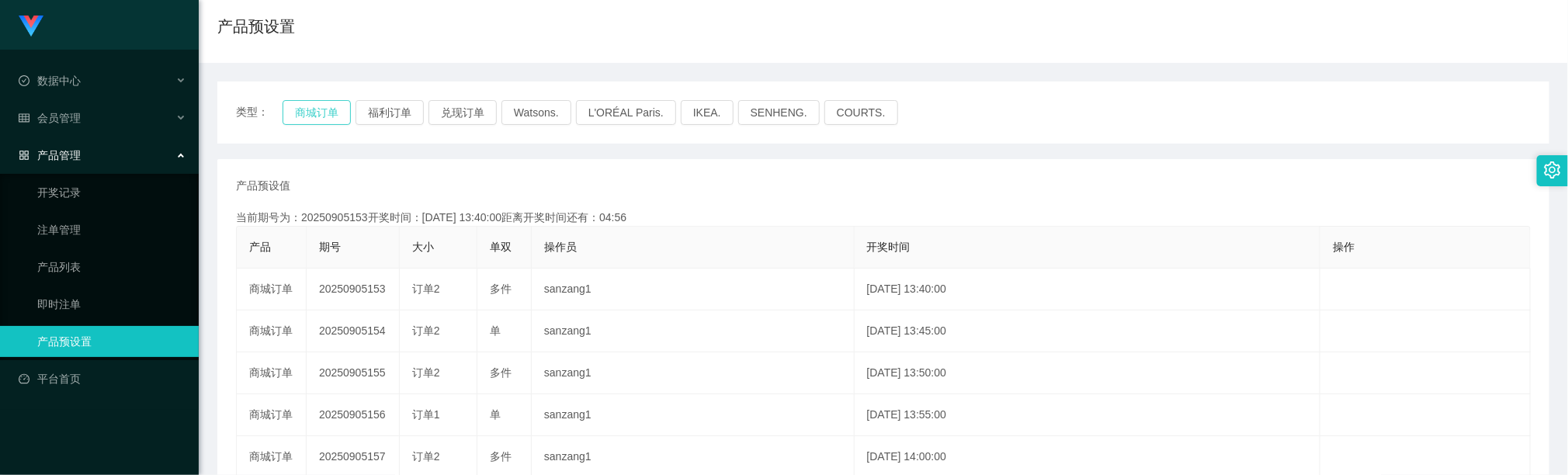
click at [308, 115] on button "商城订单" at bounding box center [316, 113] width 68 height 25
drag, startPoint x: 814, startPoint y: 52, endPoint x: 909, endPoint y: 1, distance: 107.8
click at [815, 52] on div "首页 / 产品管理 / 产品预设置 / 产品预设置" at bounding box center [883, 17] width 1369 height 92
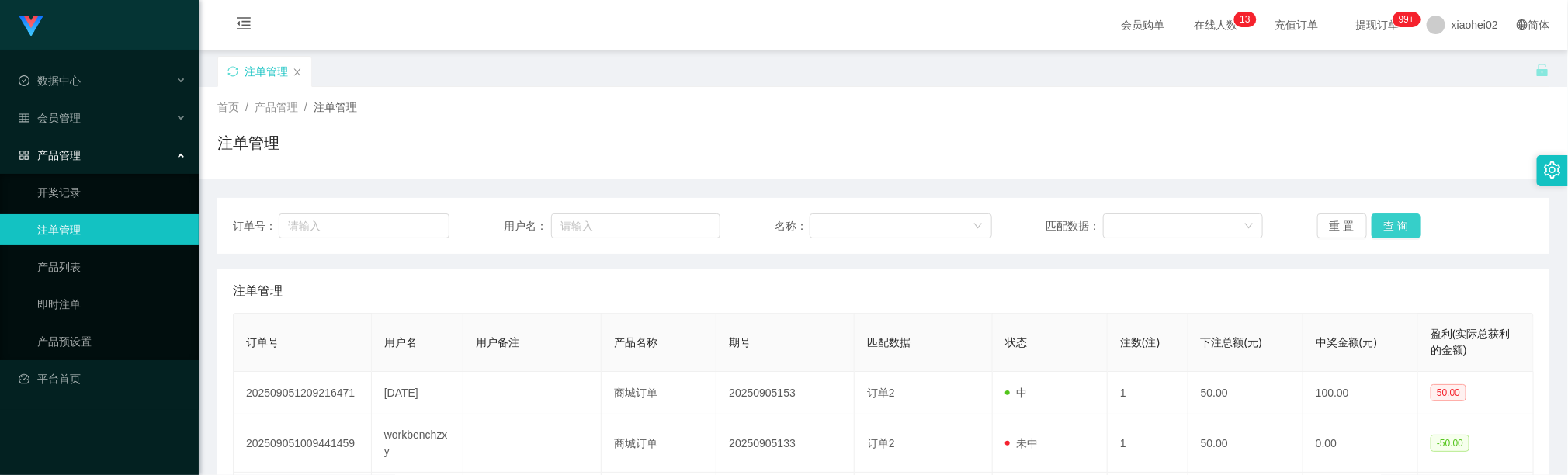
click at [1377, 217] on button "查 询" at bounding box center [1397, 226] width 50 height 25
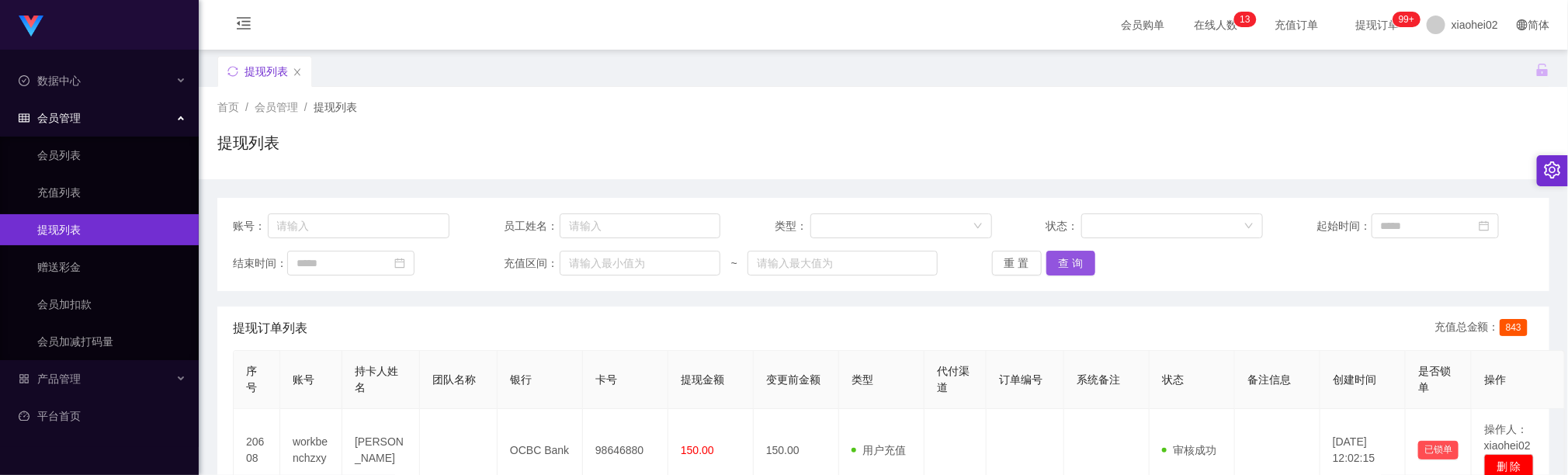
scroll to position [116, 0]
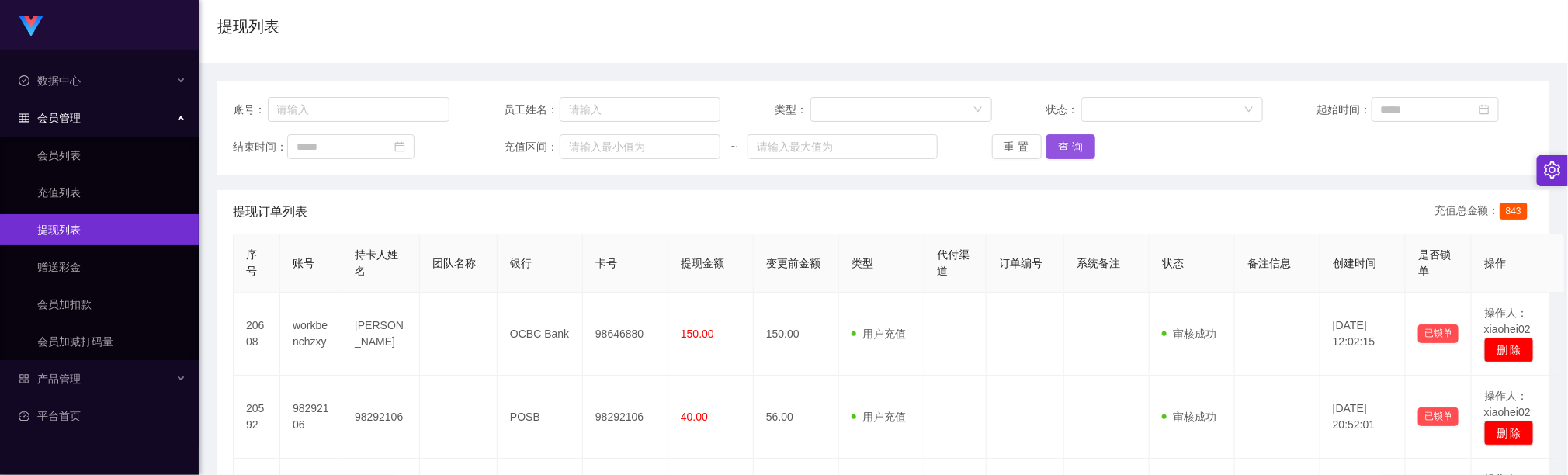
click at [1072, 145] on button "查 询" at bounding box center [1072, 147] width 50 height 25
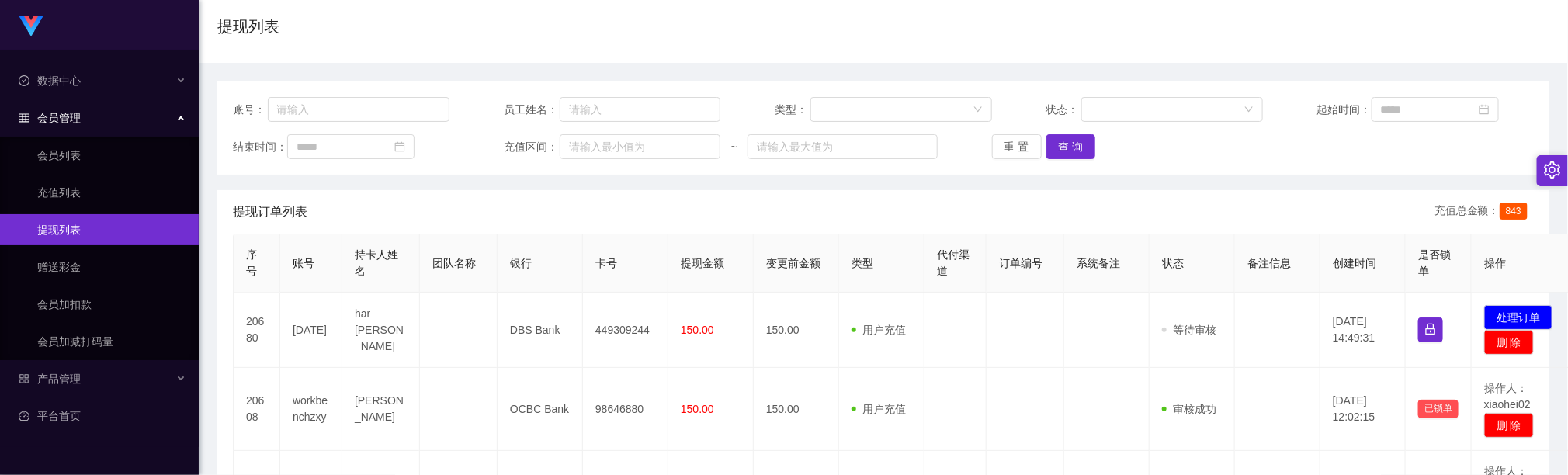
click at [695, 222] on div "提现订单列表 充值总金额： 843" at bounding box center [884, 212] width 1301 height 43
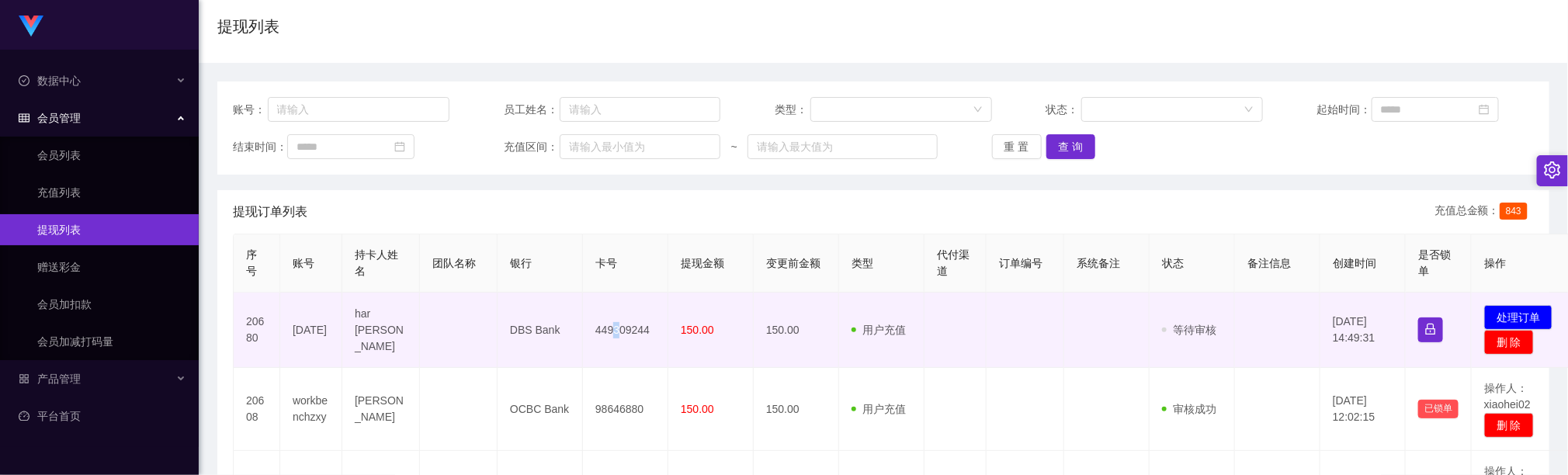
click at [617, 333] on td "449309244" at bounding box center [626, 330] width 85 height 75
click at [620, 333] on td "449309244" at bounding box center [626, 330] width 85 height 75
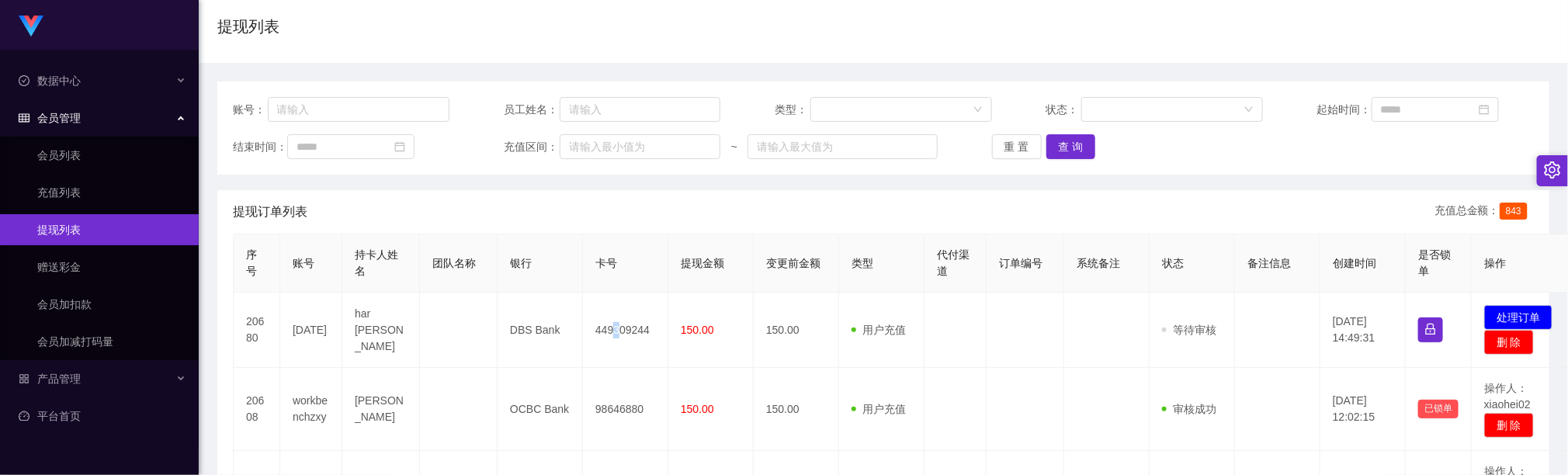
copy td "3"
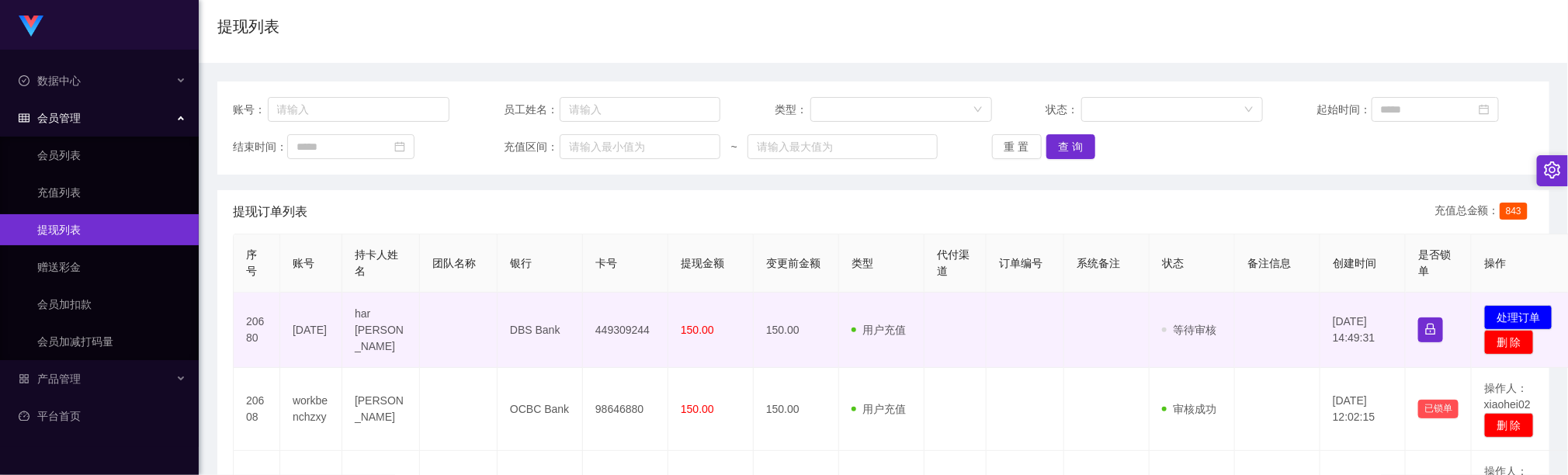
click at [629, 331] on td "449309244" at bounding box center [626, 330] width 85 height 75
click at [628, 331] on td "449309244" at bounding box center [626, 330] width 85 height 75
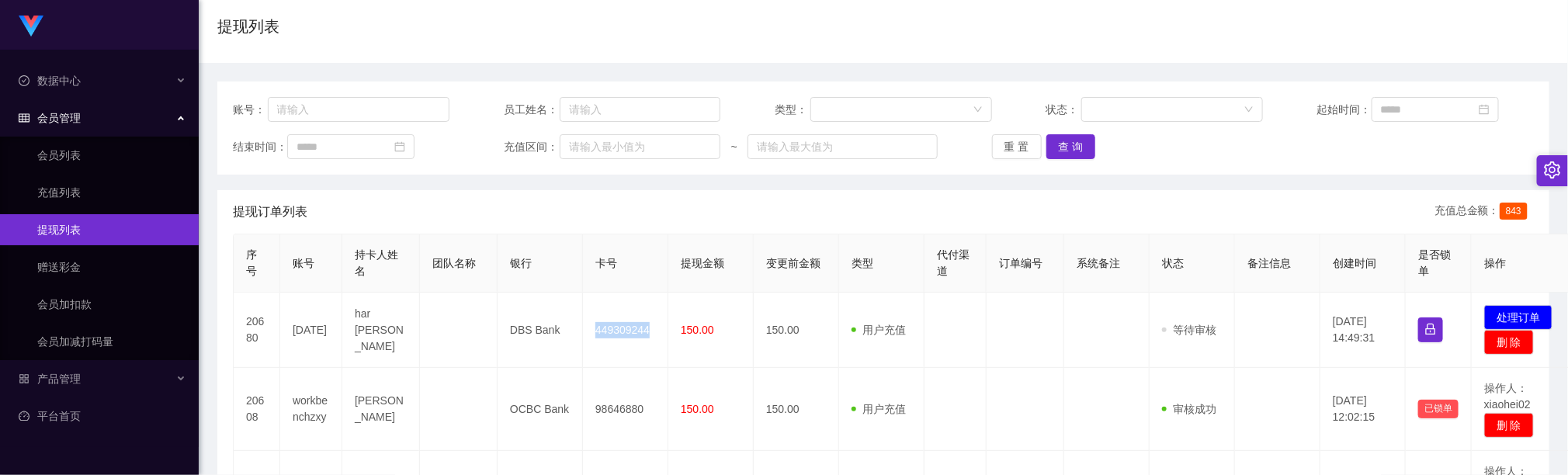
copy td "449309244"
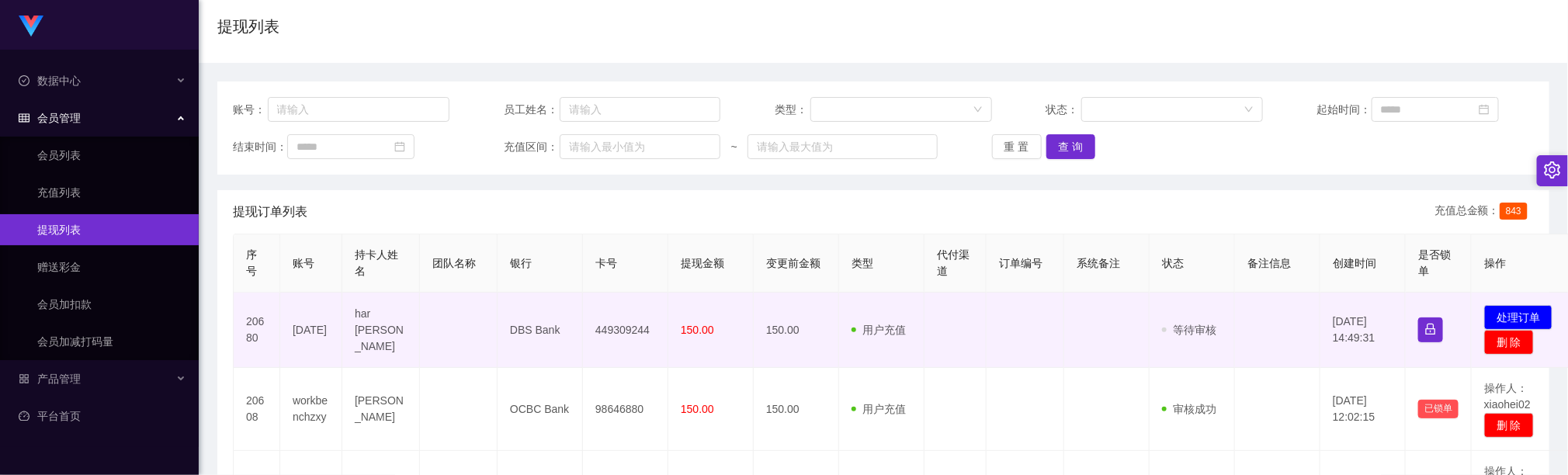
click at [1010, 323] on td at bounding box center [1026, 330] width 78 height 75
click at [1521, 316] on button "处理订单" at bounding box center [1518, 317] width 68 height 25
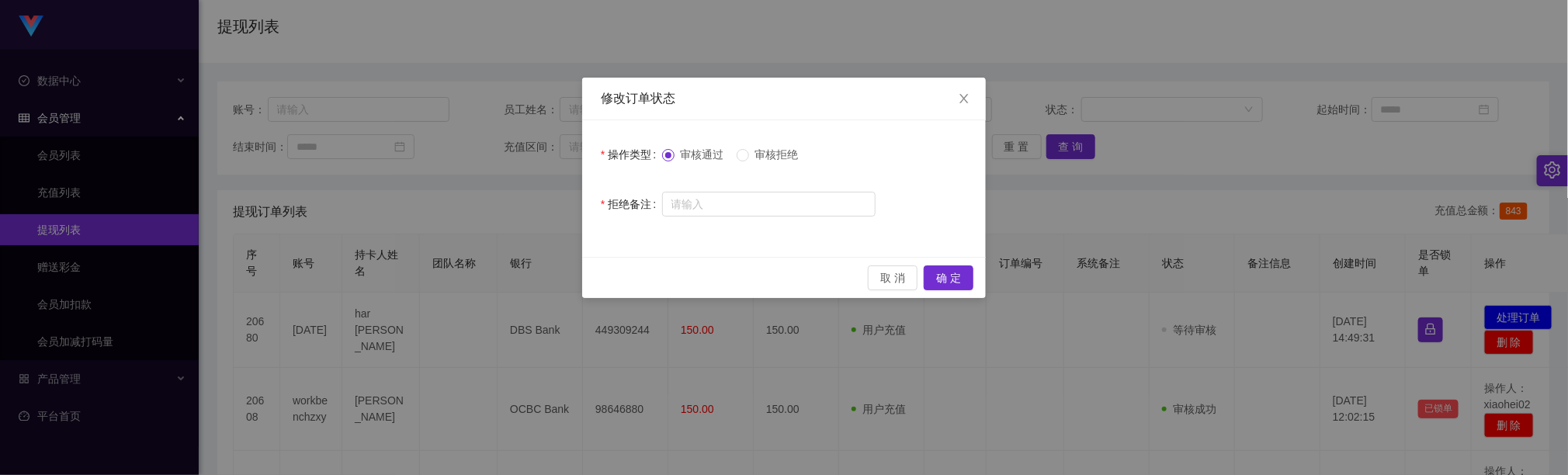
click at [757, 154] on span "审核拒绝" at bounding box center [776, 154] width 56 height 12
click at [751, 212] on input "text" at bounding box center [768, 204] width 214 height 25
click at [724, 201] on input "请绑定" at bounding box center [768, 205] width 214 height 25
paste input "Pay Now"
click at [729, 203] on input "请绑定 Pay Now" at bounding box center [768, 205] width 214 height 25
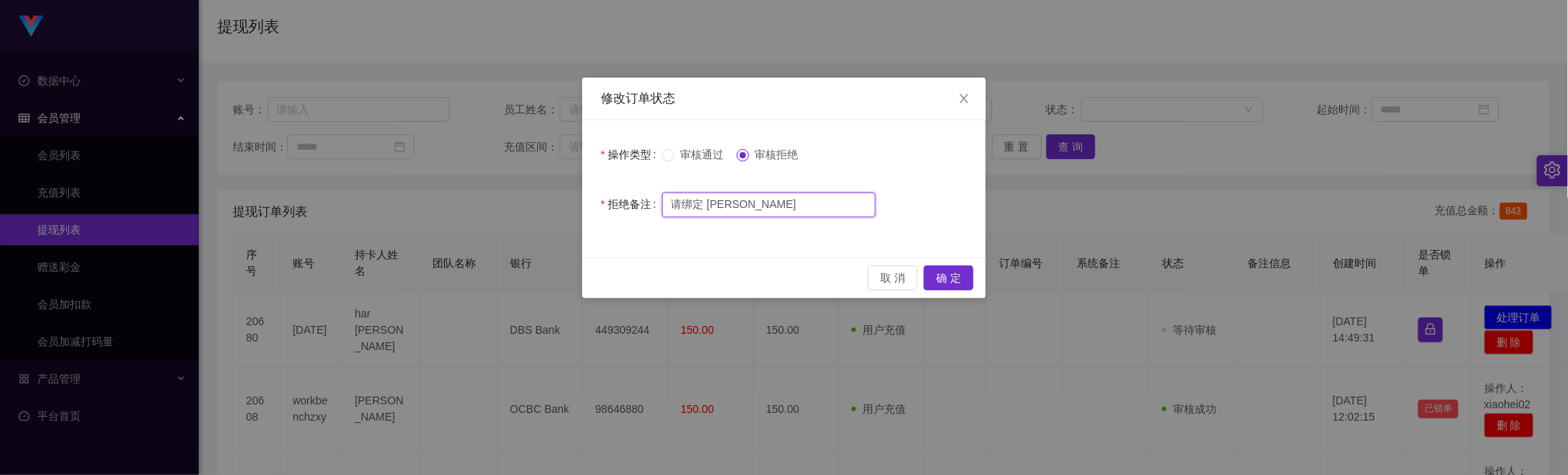
drag, startPoint x: 706, startPoint y: 205, endPoint x: 747, endPoint y: 205, distance: 41.0
click at [715, 205] on input "请绑定 PayNow" at bounding box center [768, 205] width 214 height 25
click at [774, 210] on input "请绑定PayNow" at bounding box center [768, 205] width 214 height 25
type input "请绑定PayNow账户重新发起提现！"
click at [960, 279] on button "确 定" at bounding box center [948, 278] width 50 height 25
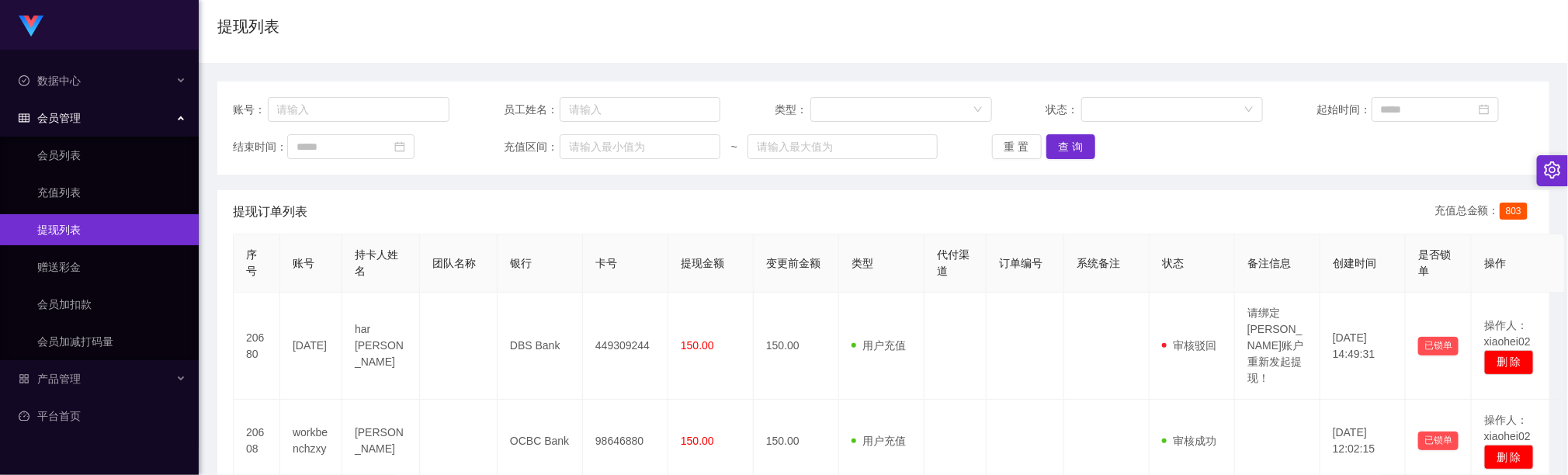
click at [620, 57] on div "首页 / 会员管理 / 提现列表 / 提现列表" at bounding box center [883, 17] width 1369 height 92
click at [1073, 152] on button "查 询" at bounding box center [1072, 147] width 50 height 25
drag, startPoint x: 1067, startPoint y: 160, endPoint x: 1067, endPoint y: 152, distance: 8.0
click at [1066, 160] on div "账号： 员工姓名： 类型： 状态： 起始时间： 结束时间： 充值区间： ~ 重 置 查 询" at bounding box center [883, 128] width 1332 height 93
click at [1069, 152] on button "查 询" at bounding box center [1072, 147] width 50 height 25
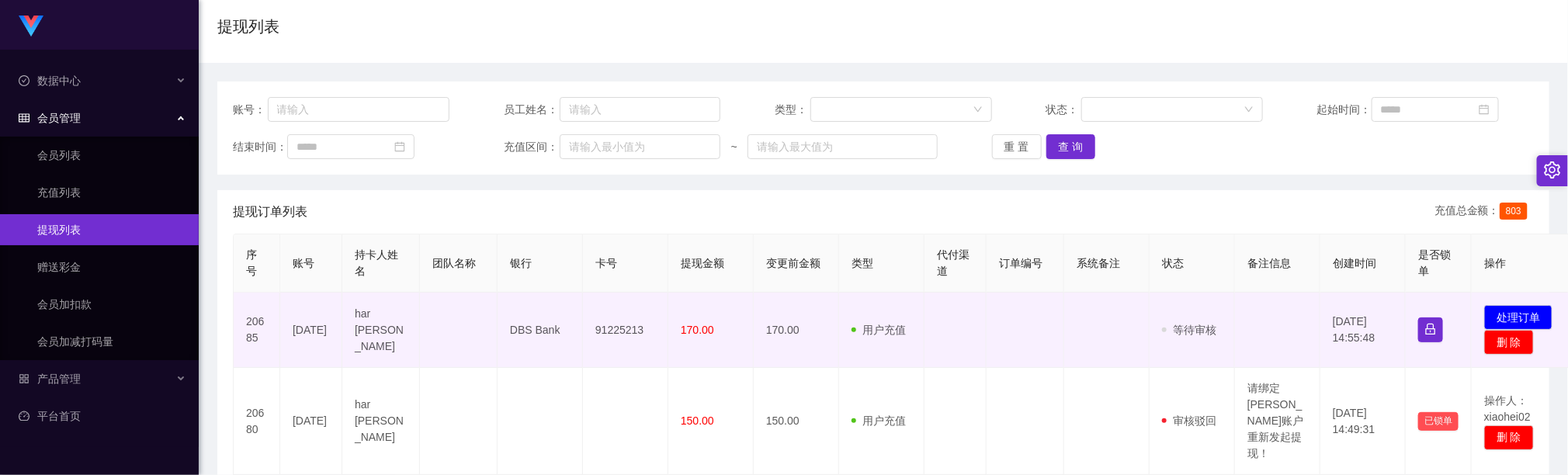
click at [604, 334] on td "91225213" at bounding box center [626, 330] width 85 height 75
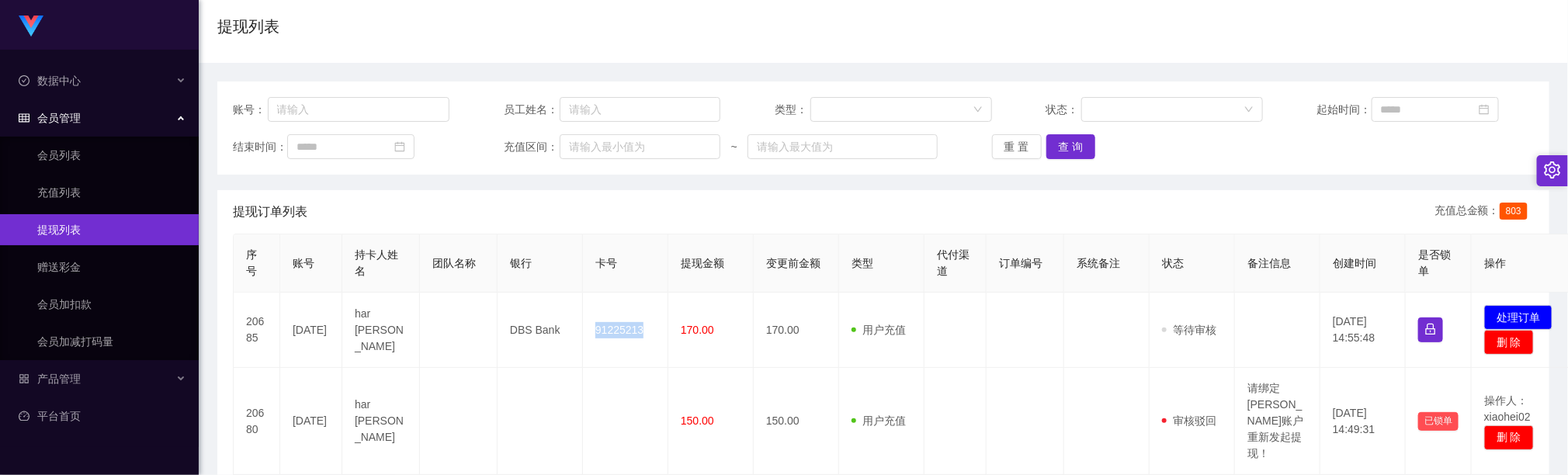
copy td "91225213"
drag, startPoint x: 1156, startPoint y: 219, endPoint x: 1010, endPoint y: 172, distance: 153.4
click at [1146, 219] on div "提现订单列表 充值总金额： 803" at bounding box center [884, 212] width 1301 height 43
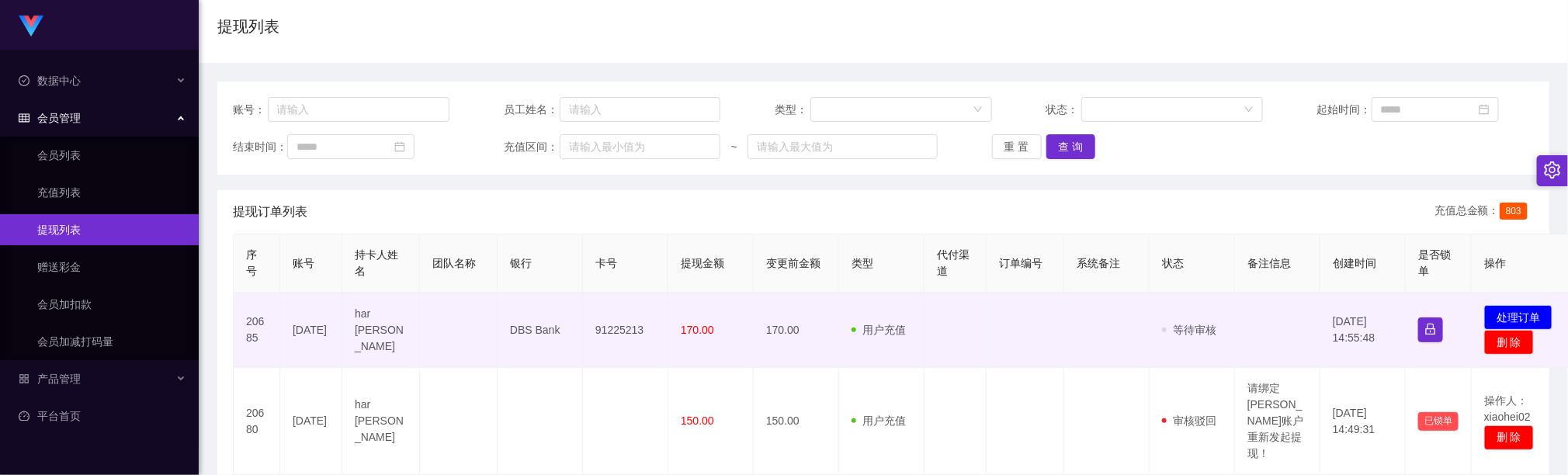
click at [1065, 350] on td at bounding box center [1107, 330] width 85 height 75
click at [622, 339] on td "91225213" at bounding box center [626, 330] width 85 height 75
click at [622, 333] on td "91225213" at bounding box center [626, 330] width 85 height 75
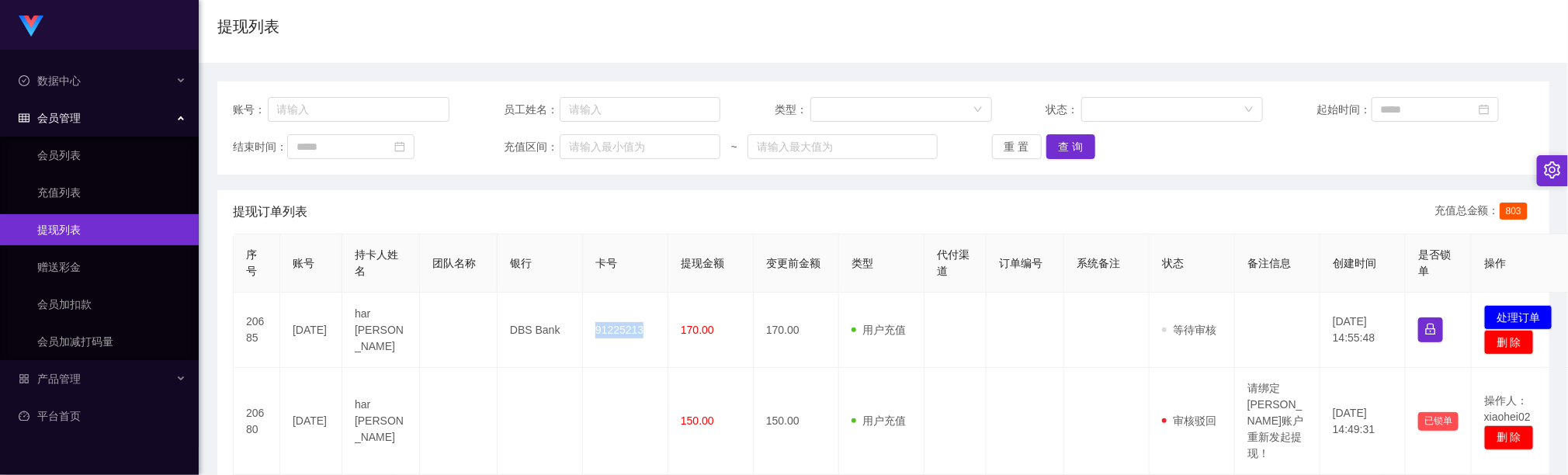
copy td "91225213"
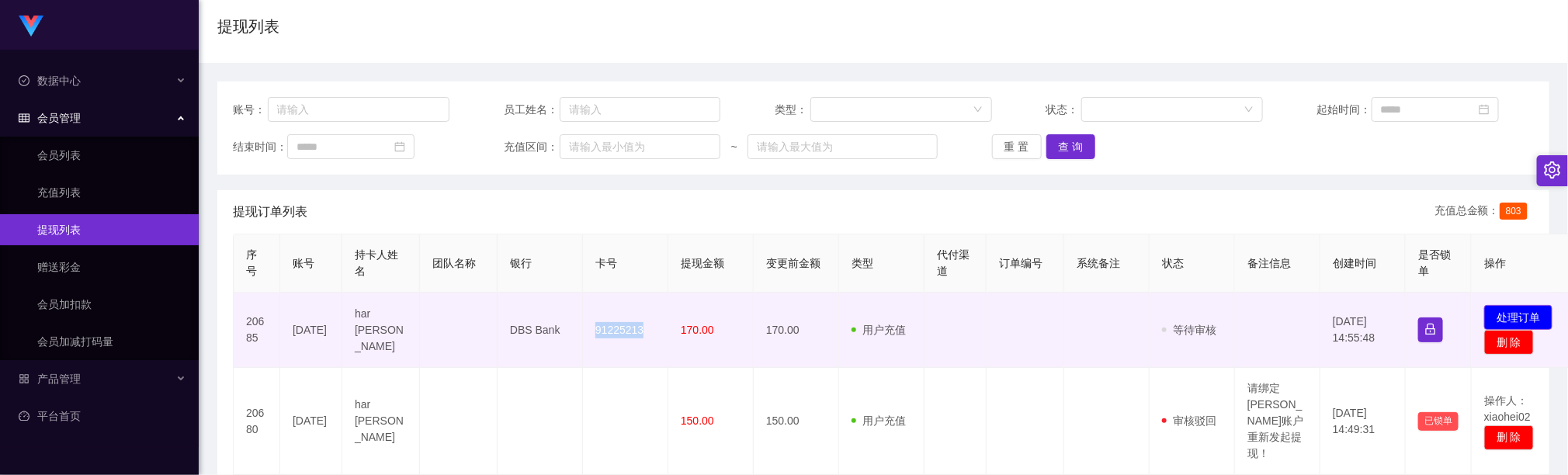
click at [1503, 322] on button "处理订单" at bounding box center [1518, 317] width 68 height 25
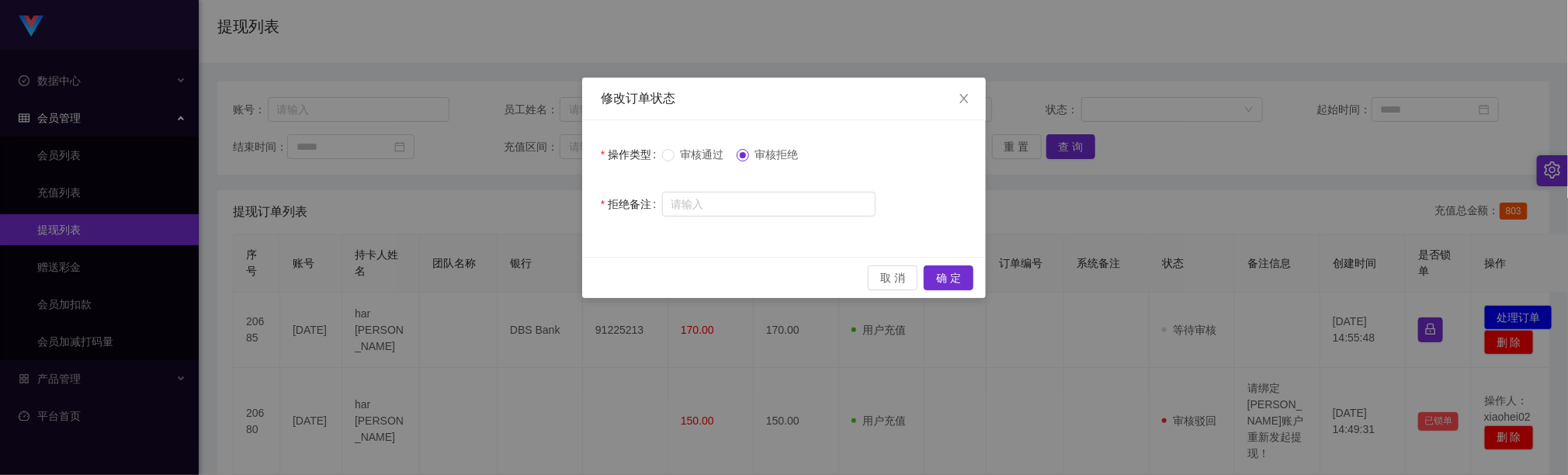
click at [684, 152] on span "审核通过" at bounding box center [702, 154] width 56 height 12
click at [960, 283] on button "确 定" at bounding box center [948, 278] width 50 height 25
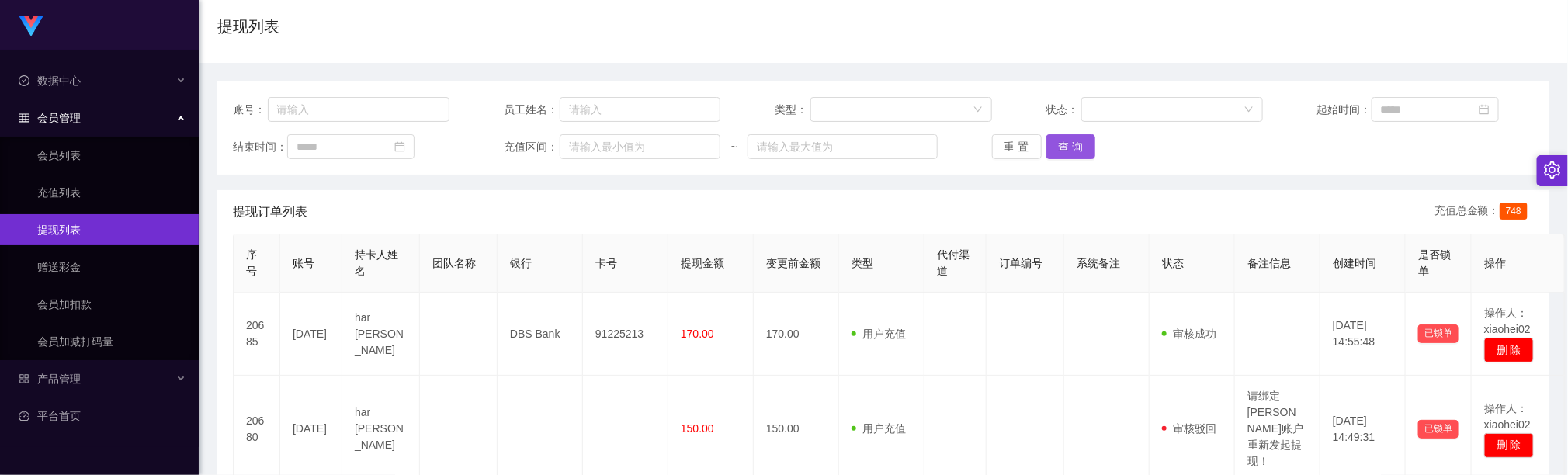
click at [1076, 143] on button "查 询" at bounding box center [1072, 147] width 50 height 25
click at [1067, 137] on button "查 询" at bounding box center [1072, 147] width 50 height 25
drag, startPoint x: 538, startPoint y: 8, endPoint x: 539, endPoint y: 0, distance: 8.1
click at [539, 3] on div "首页 / 会员管理 / 提现列表 / 提现列表" at bounding box center [883, 17] width 1332 height 67
click at [1063, 141] on button "查 询" at bounding box center [1072, 147] width 50 height 25
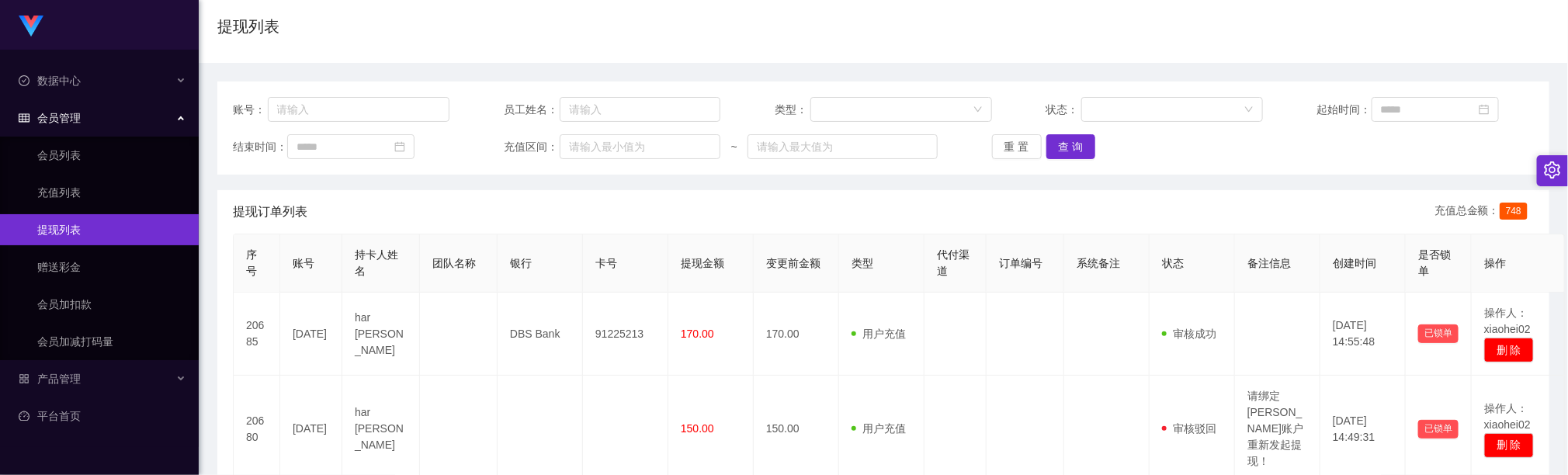
drag, startPoint x: 720, startPoint y: 44, endPoint x: 729, endPoint y: 41, distance: 9.5
click at [722, 42] on div "提现列表" at bounding box center [883, 33] width 1332 height 35
click at [1085, 138] on button "查 询" at bounding box center [1072, 147] width 50 height 25
click at [1090, 154] on div "重 置 查 询" at bounding box center [1100, 147] width 216 height 25
click at [1074, 156] on button "查 询" at bounding box center [1072, 147] width 50 height 25
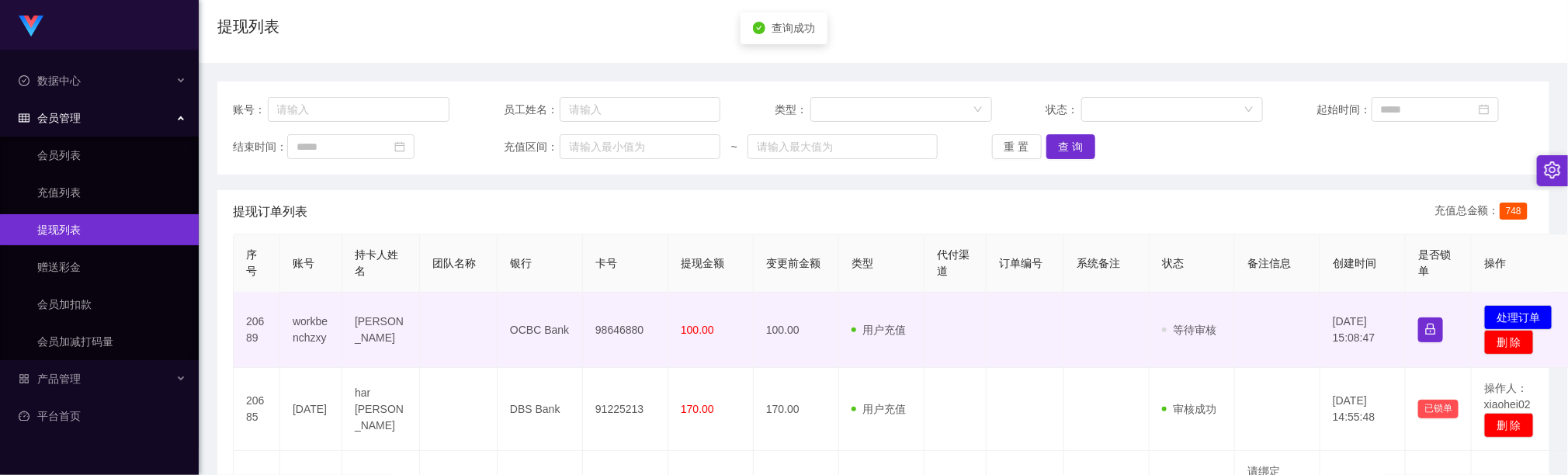
click at [622, 326] on td "98646880" at bounding box center [626, 330] width 85 height 75
copy td "98646880"
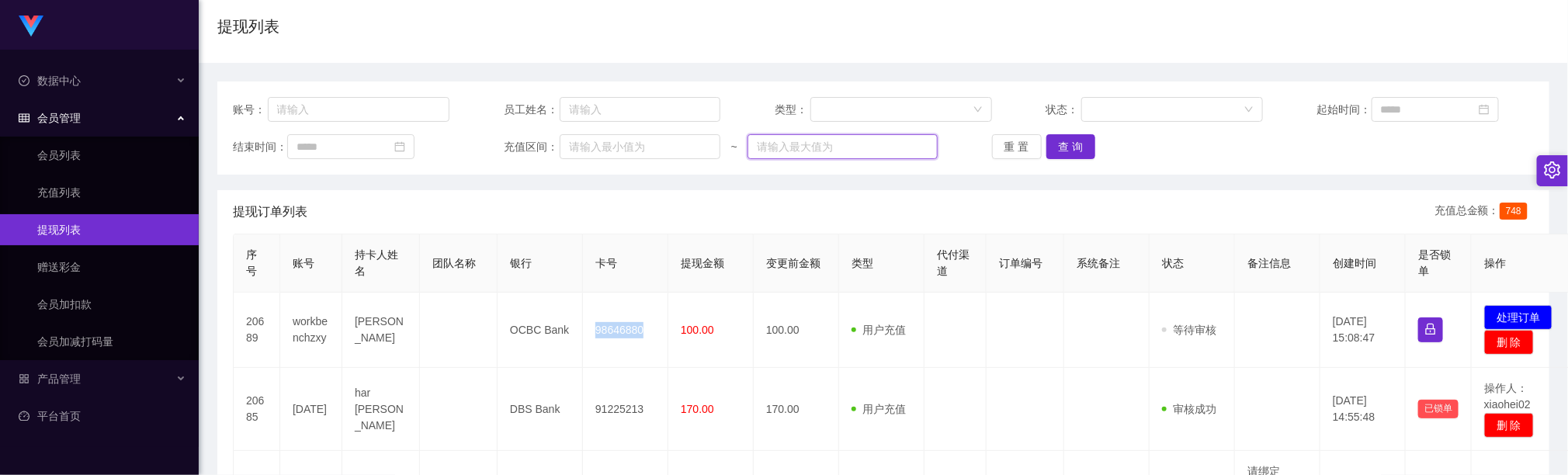
drag, startPoint x: 815, startPoint y: 147, endPoint x: 831, endPoint y: 152, distance: 16.8
click at [821, 147] on input "text" at bounding box center [842, 147] width 191 height 25
click at [1518, 315] on button "处理订单" at bounding box center [1518, 317] width 68 height 25
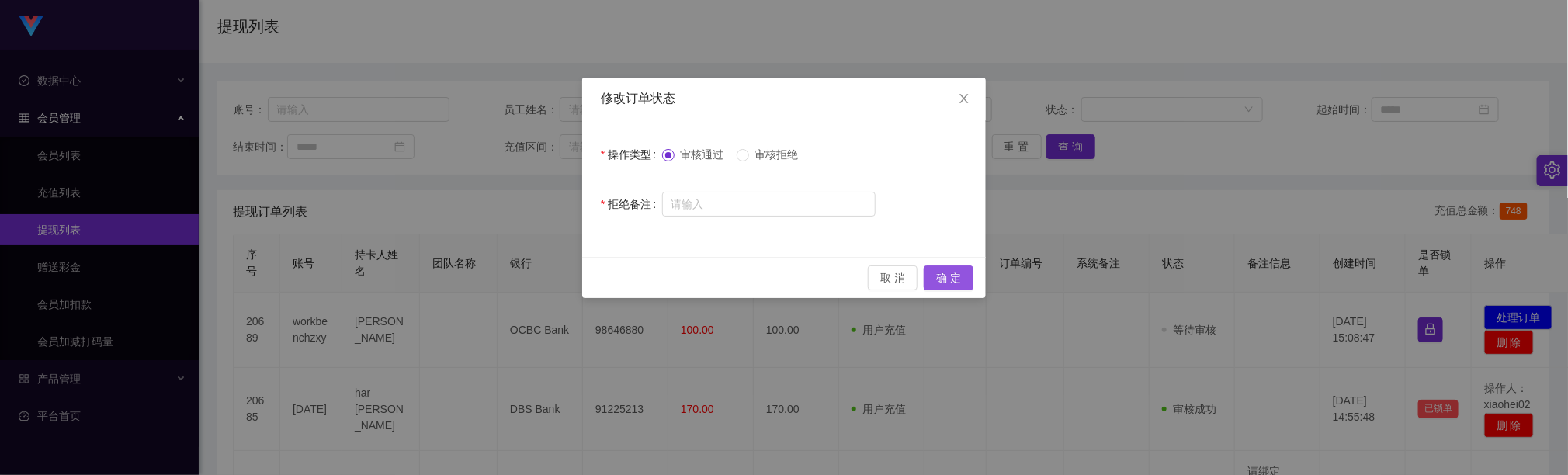
click at [939, 272] on button "确 定" at bounding box center [948, 278] width 50 height 25
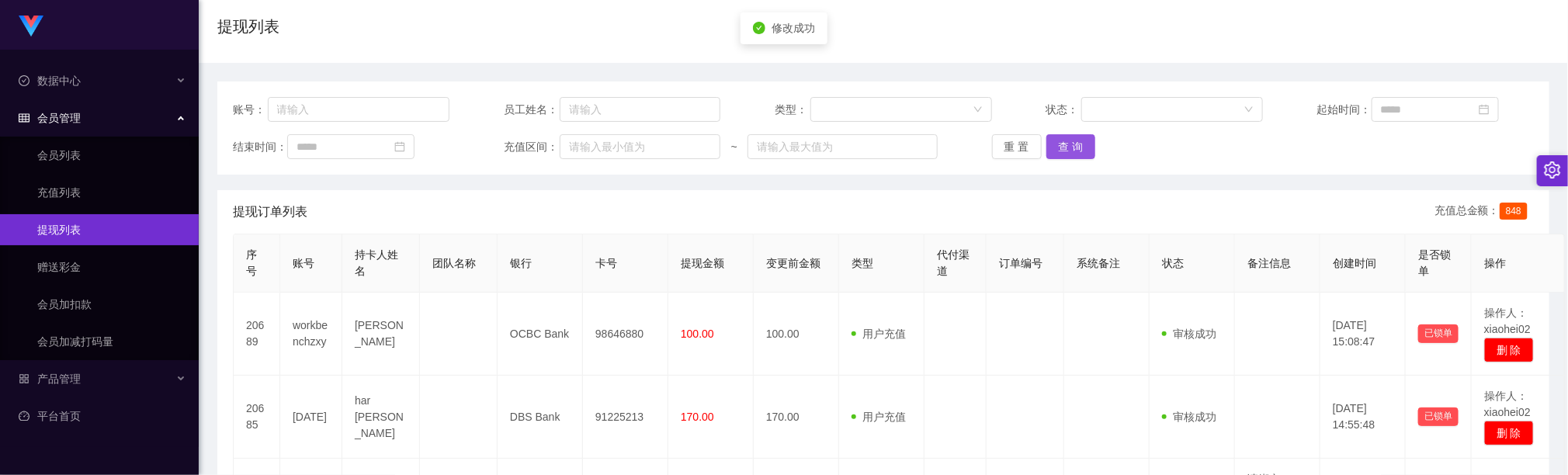
click at [1069, 147] on button "查 询" at bounding box center [1072, 147] width 50 height 25
click at [497, 59] on div "首页 / 会员管理 / 提现列表 / 提现列表" at bounding box center [883, 17] width 1369 height 92
click at [1083, 152] on button "查 询" at bounding box center [1072, 147] width 50 height 25
click at [1047, 153] on button "查 询" at bounding box center [1072, 147] width 50 height 25
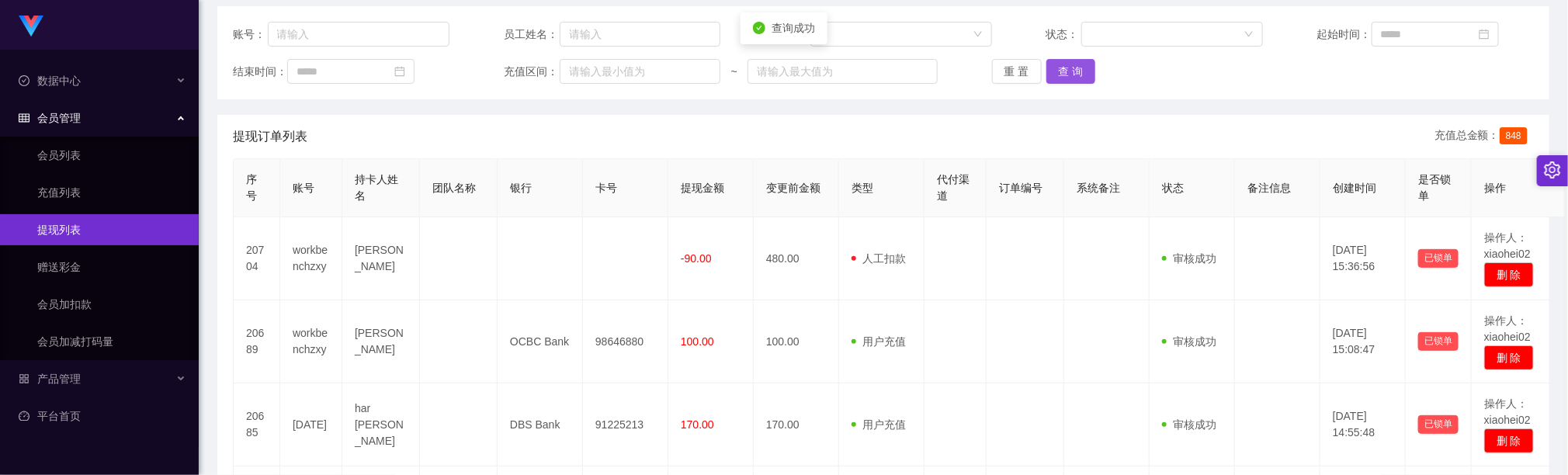
scroll to position [233, 0]
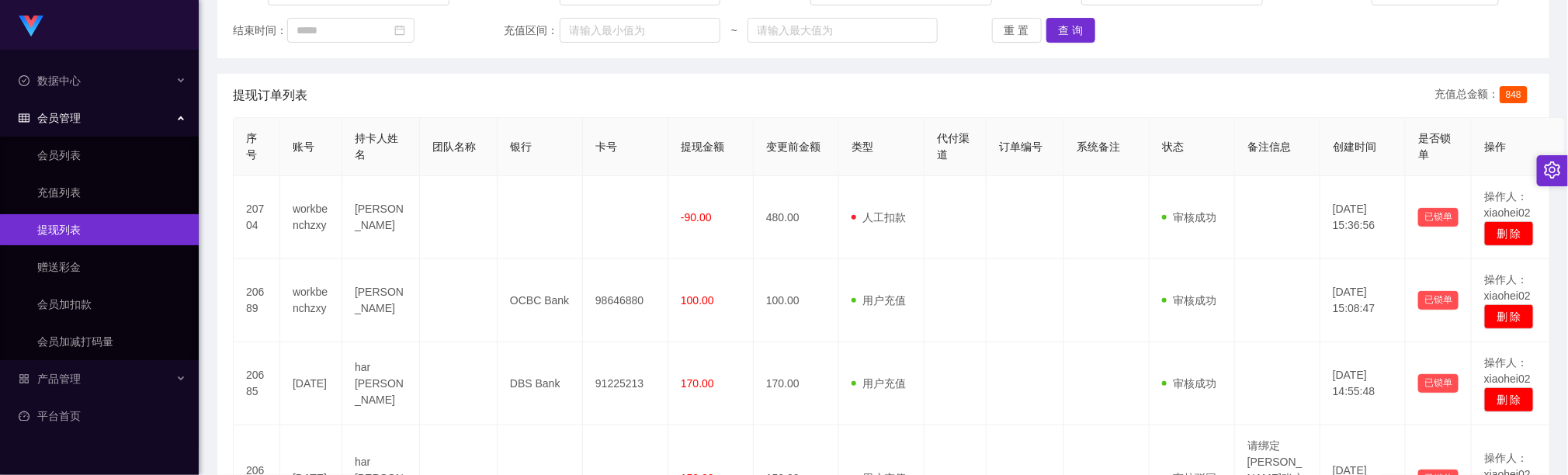
click at [834, 147] on th "变更前金额" at bounding box center [796, 147] width 85 height 58
drag, startPoint x: 1041, startPoint y: 37, endPoint x: 1049, endPoint y: 34, distance: 8.5
click at [1047, 35] on button "查 询" at bounding box center [1072, 30] width 50 height 25
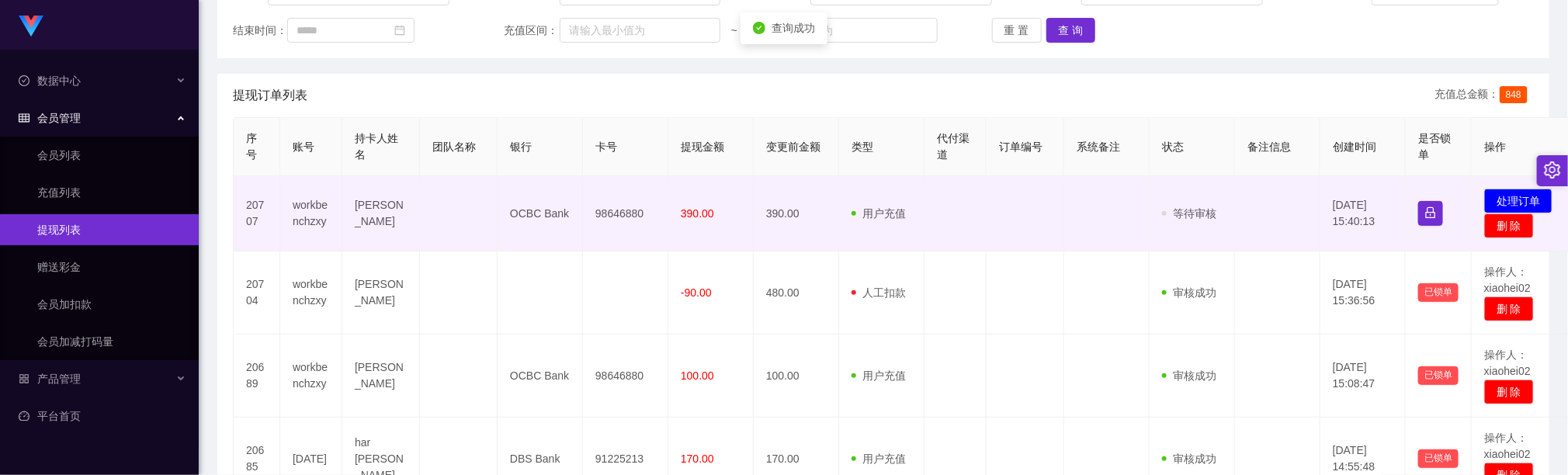
click at [612, 212] on td "98646880" at bounding box center [626, 214] width 85 height 75
click at [612, 210] on td "98646880" at bounding box center [626, 214] width 85 height 75
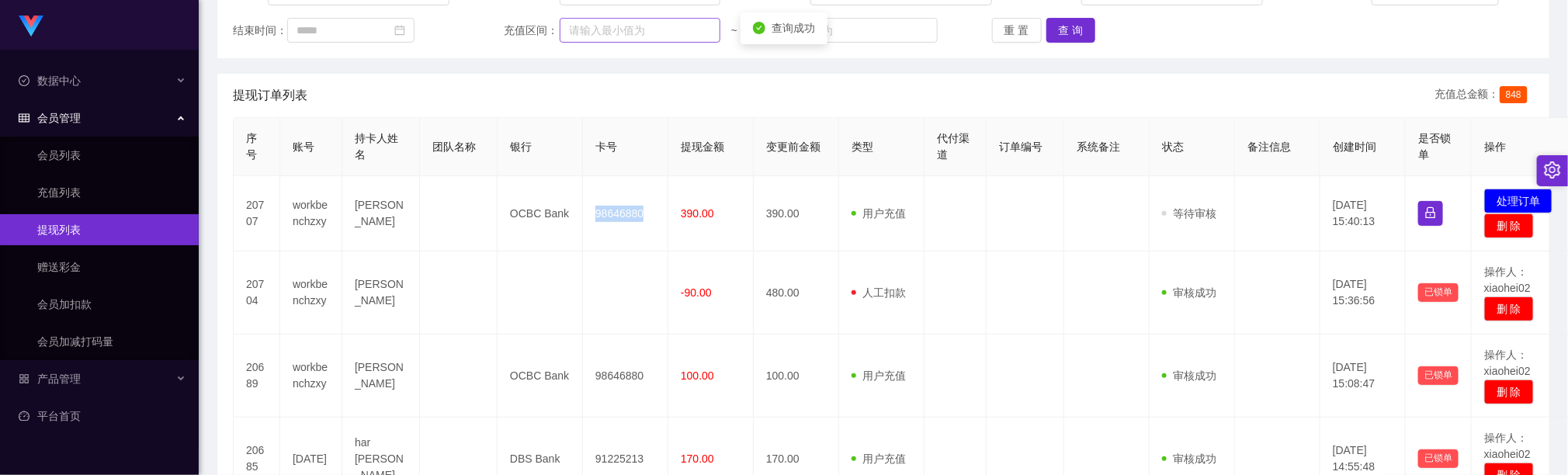
copy td "98646880"
click at [1062, 28] on button "查 询" at bounding box center [1072, 30] width 50 height 25
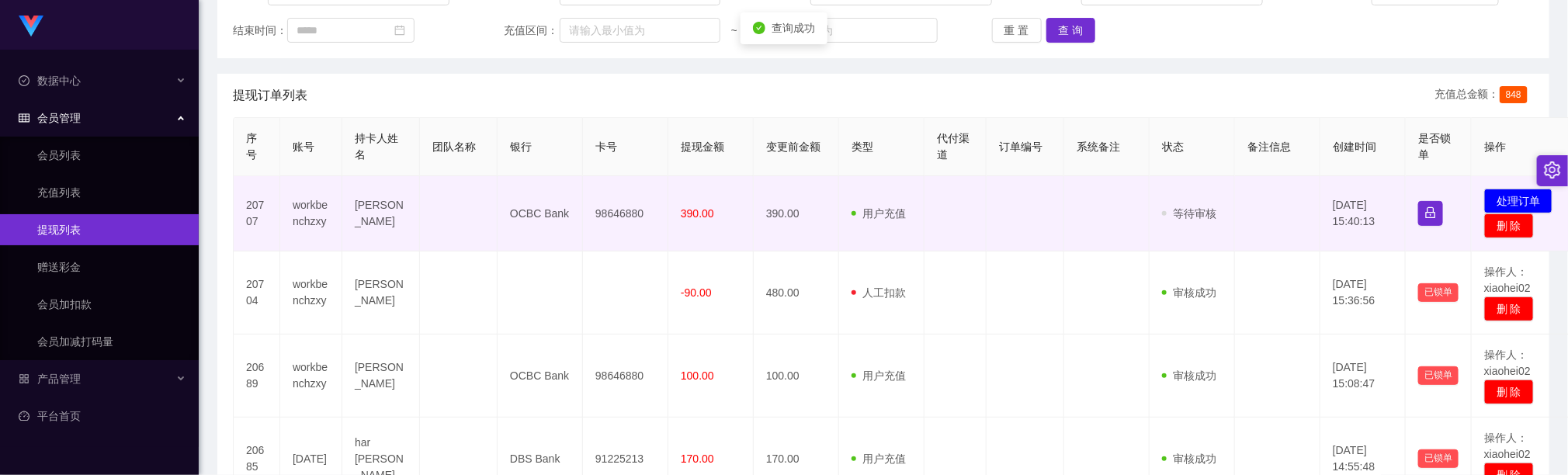
click at [1016, 209] on td at bounding box center [1026, 214] width 78 height 75
click at [1060, 238] on td at bounding box center [1026, 214] width 78 height 75
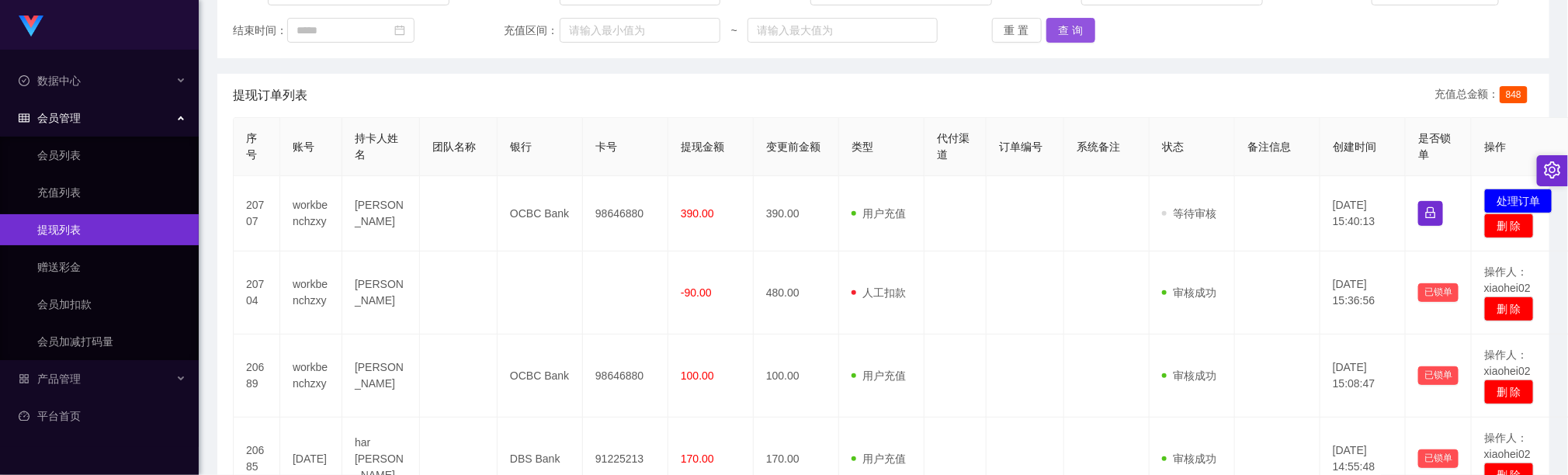
click at [1073, 27] on button "查 询" at bounding box center [1072, 30] width 50 height 25
click at [1058, 31] on button "查 询" at bounding box center [1072, 30] width 50 height 25
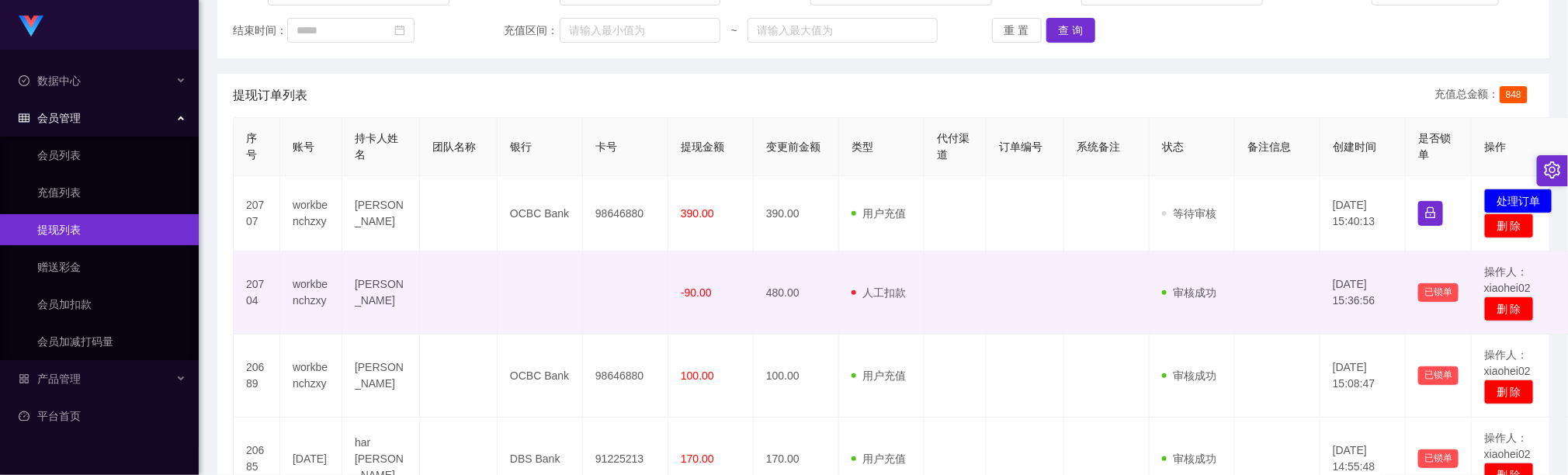
drag, startPoint x: 962, startPoint y: 284, endPoint x: 971, endPoint y: 284, distance: 9.0
click at [964, 284] on td at bounding box center [956, 293] width 62 height 83
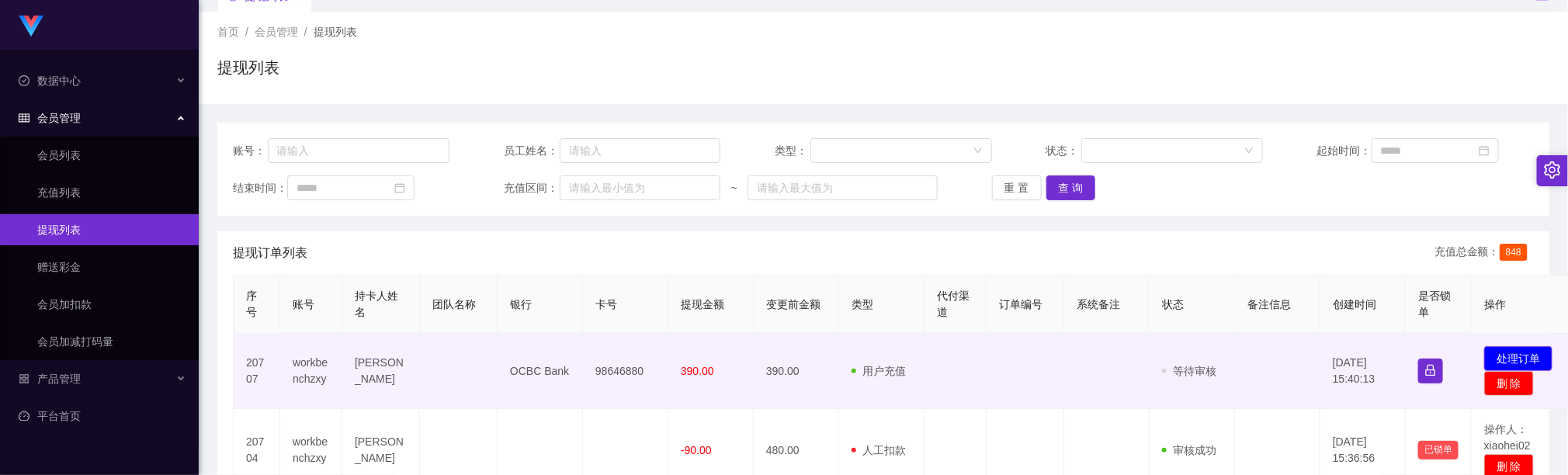
scroll to position [116, 0]
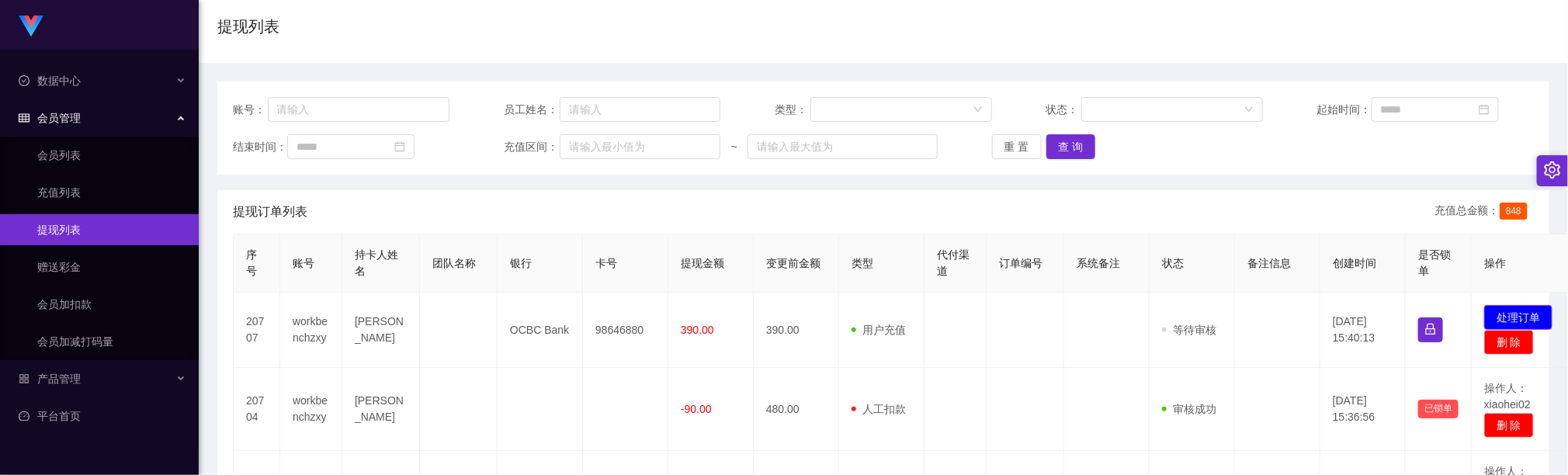
click at [1503, 317] on button "处理订单" at bounding box center [1518, 317] width 68 height 25
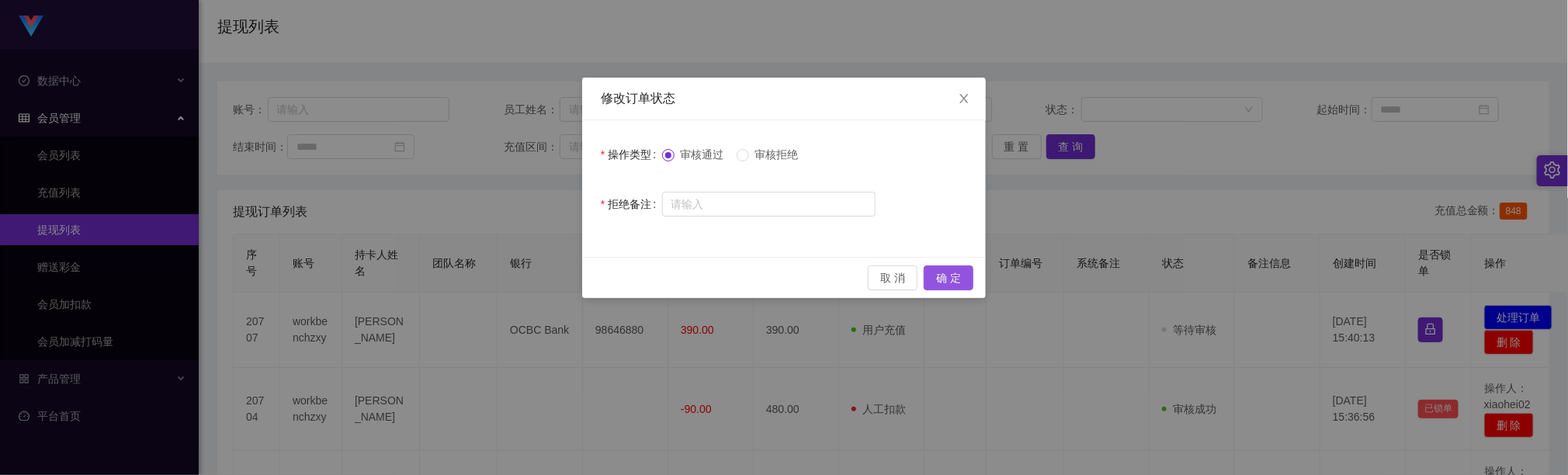
click at [948, 286] on button "确 定" at bounding box center [948, 278] width 50 height 25
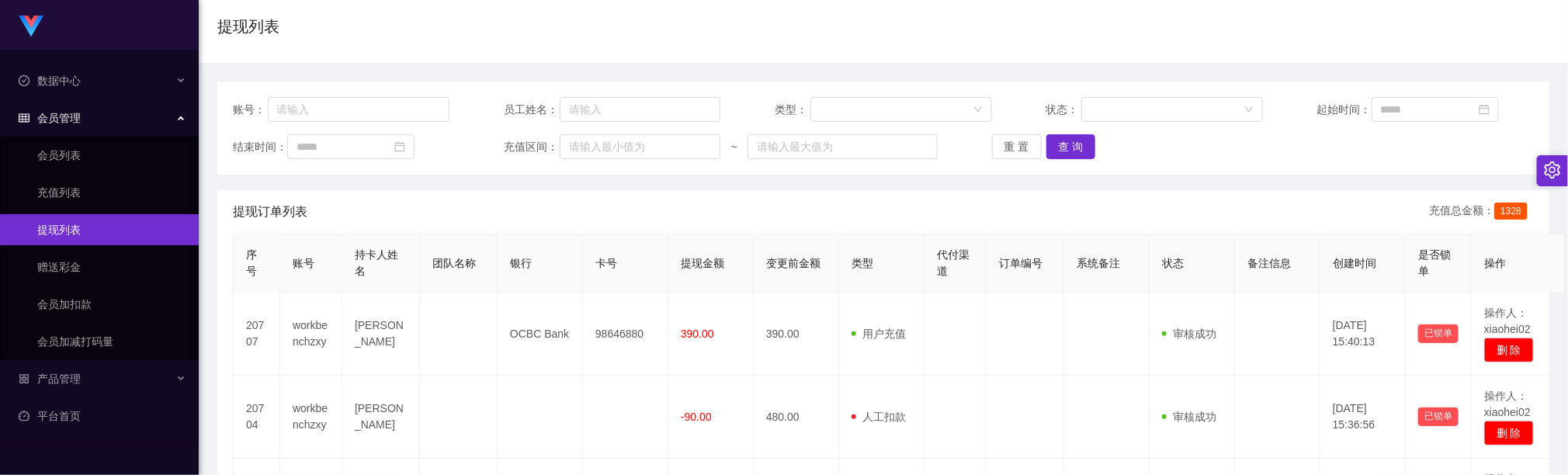
click at [690, 198] on div "提现订单列表 充值总金额： 1328" at bounding box center [884, 212] width 1301 height 43
click at [1060, 145] on button "查 询" at bounding box center [1072, 147] width 50 height 25
click at [1065, 150] on button "查 询" at bounding box center [1072, 147] width 50 height 25
drag, startPoint x: 476, startPoint y: 73, endPoint x: 472, endPoint y: 0, distance: 73.1
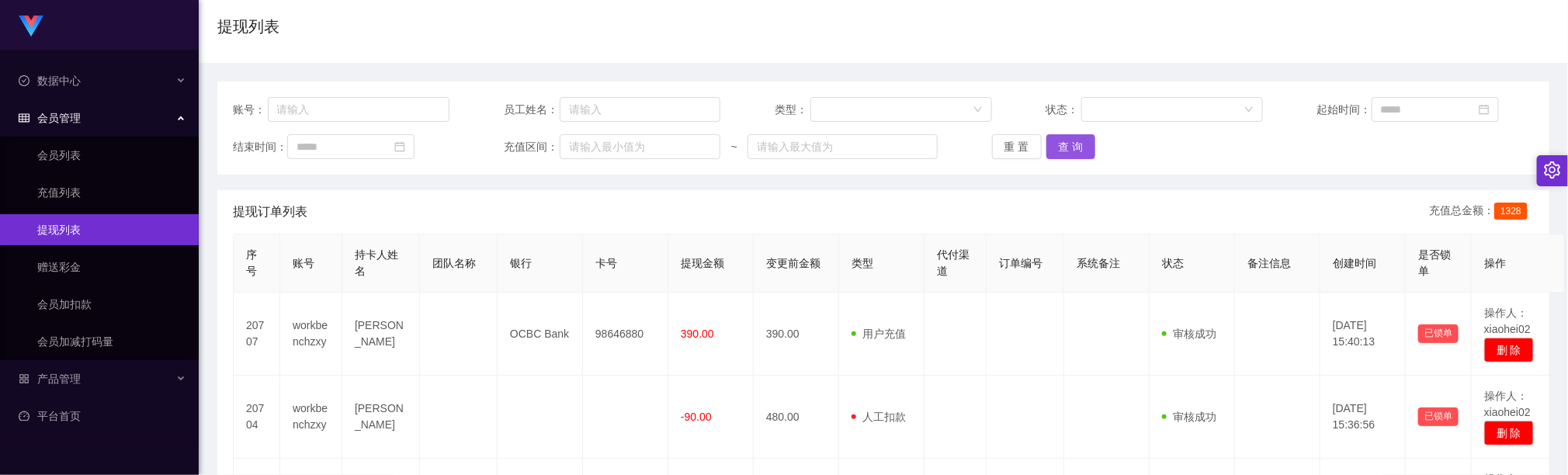
click at [1058, 152] on button "查 询" at bounding box center [1072, 147] width 50 height 25
click at [1079, 144] on button "查 询" at bounding box center [1072, 147] width 50 height 25
click at [1058, 140] on button "查 询" at bounding box center [1072, 147] width 50 height 25
click at [1084, 157] on button "查 询" at bounding box center [1072, 147] width 50 height 25
click at [1077, 144] on button "查 询" at bounding box center [1072, 147] width 50 height 25
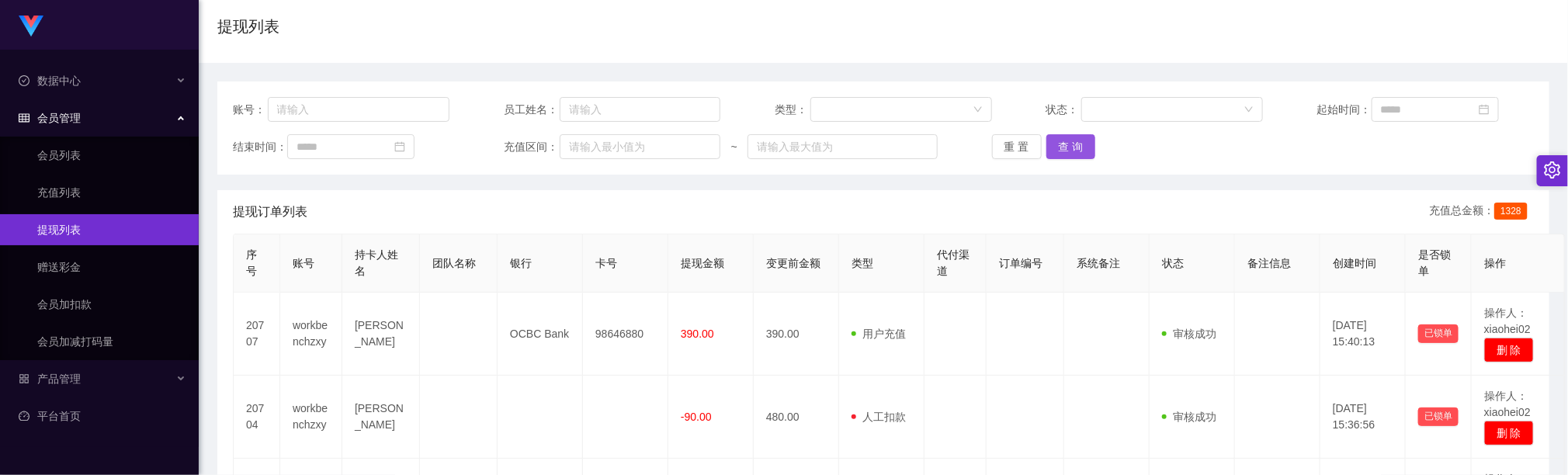
click at [1056, 152] on button "查 询" at bounding box center [1072, 147] width 50 height 25
click at [1072, 141] on button "查 询" at bounding box center [1072, 147] width 50 height 25
click at [1047, 145] on button "查 询" at bounding box center [1072, 147] width 50 height 25
click at [1047, 137] on button "查 询" at bounding box center [1072, 147] width 50 height 25
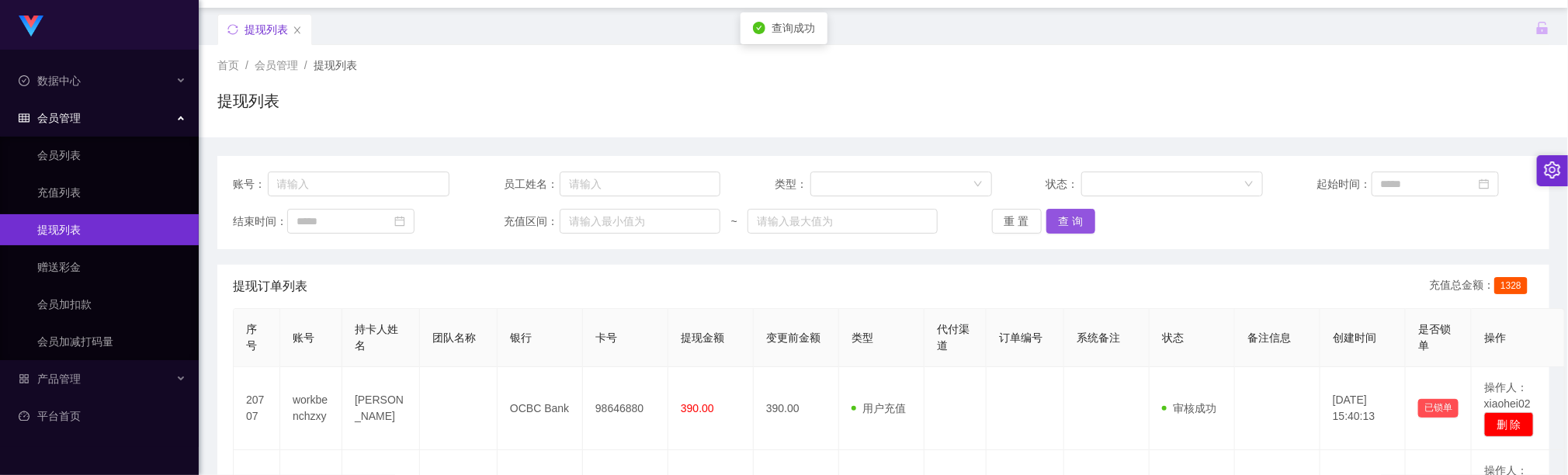
scroll to position [0, 0]
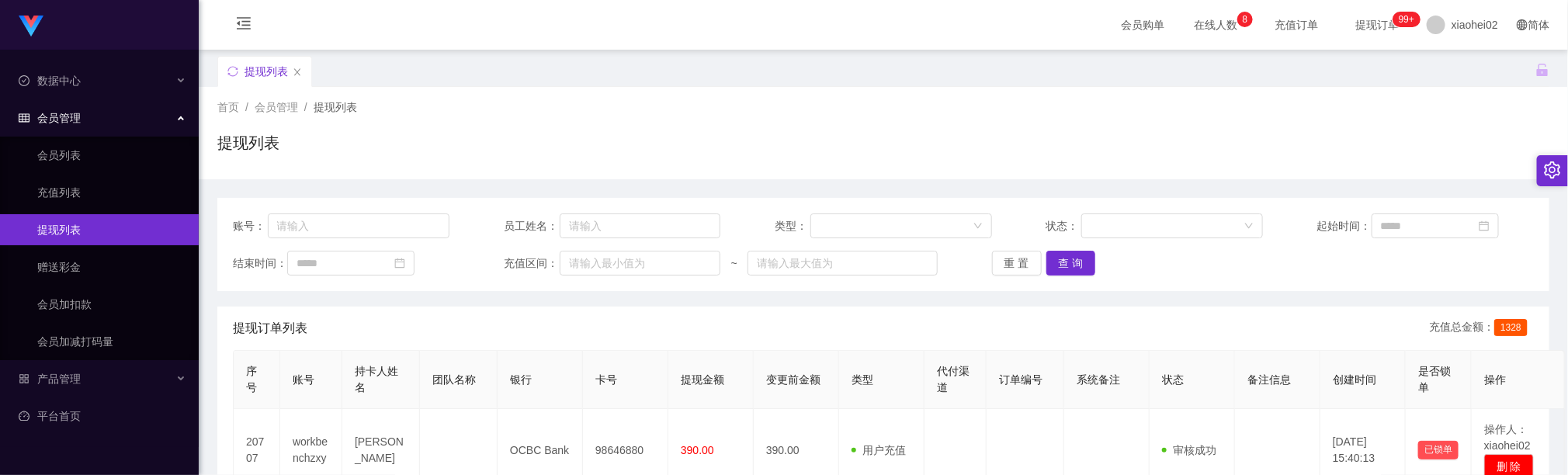
click at [644, 159] on div "提现列表" at bounding box center [883, 149] width 1332 height 35
click at [1058, 261] on button "查 询" at bounding box center [1072, 263] width 50 height 25
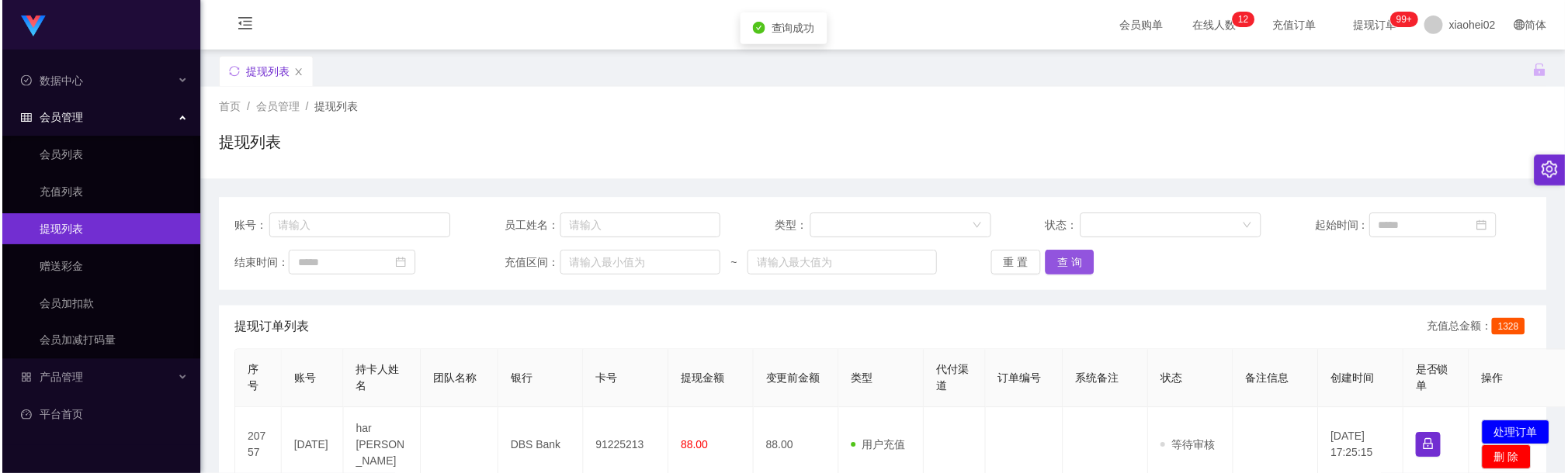
scroll to position [116, 0]
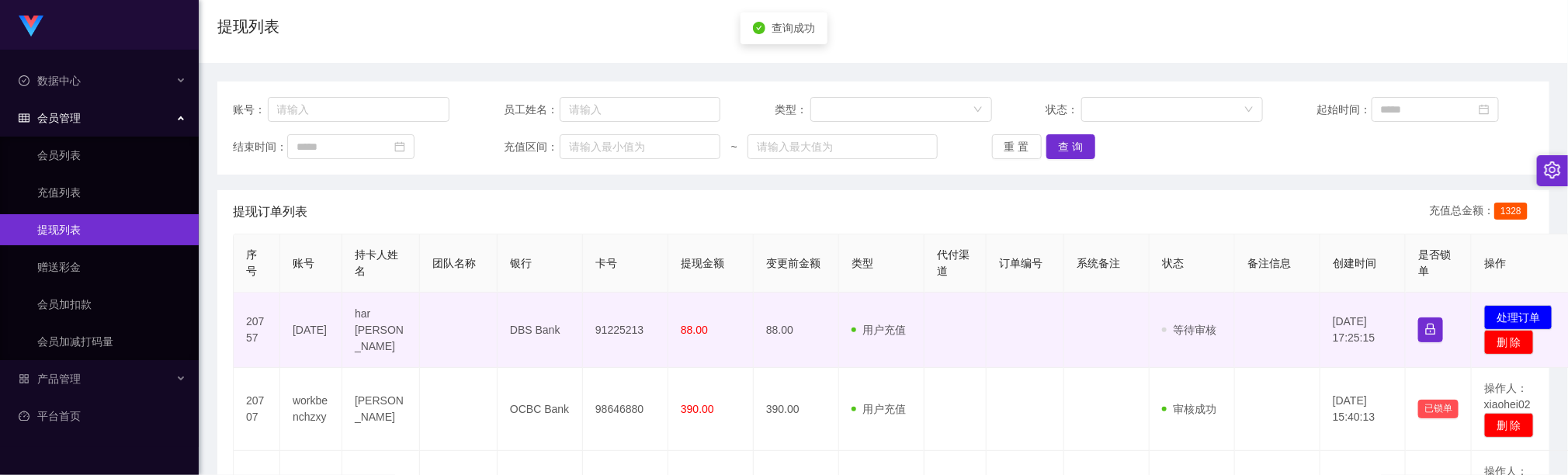
click at [627, 329] on td "91225213" at bounding box center [626, 330] width 85 height 75
click at [625, 329] on td "91225213" at bounding box center [626, 330] width 85 height 75
copy td "91225213"
click at [983, 354] on td at bounding box center [956, 330] width 62 height 75
click at [1545, 324] on button "处理订单" at bounding box center [1518, 317] width 68 height 25
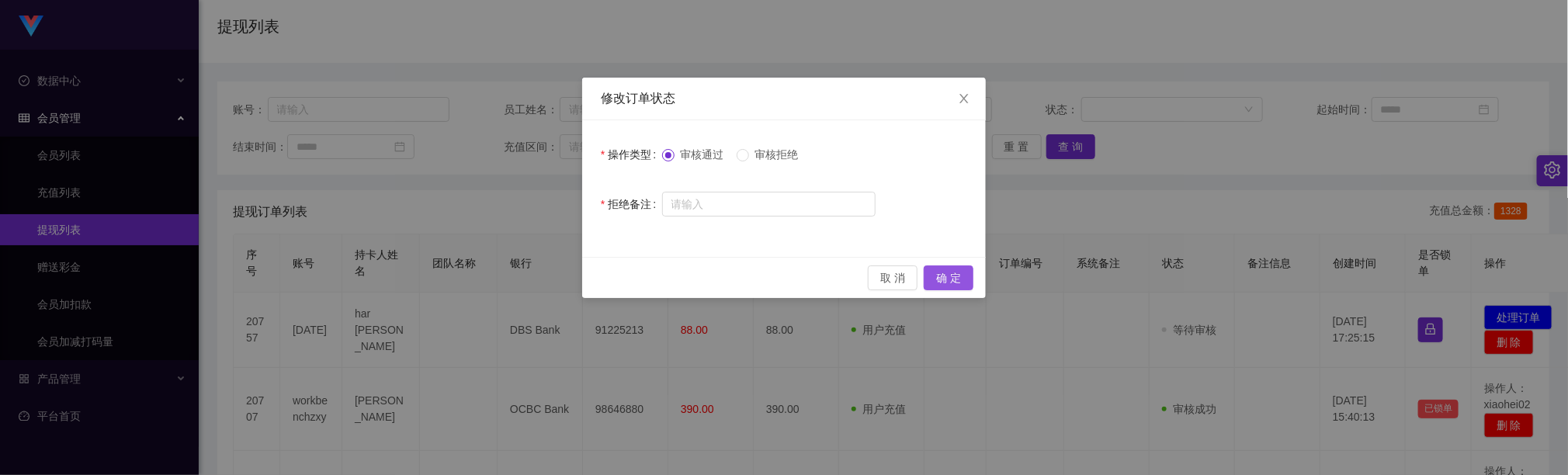
click at [947, 277] on button "确 定" at bounding box center [948, 278] width 50 height 25
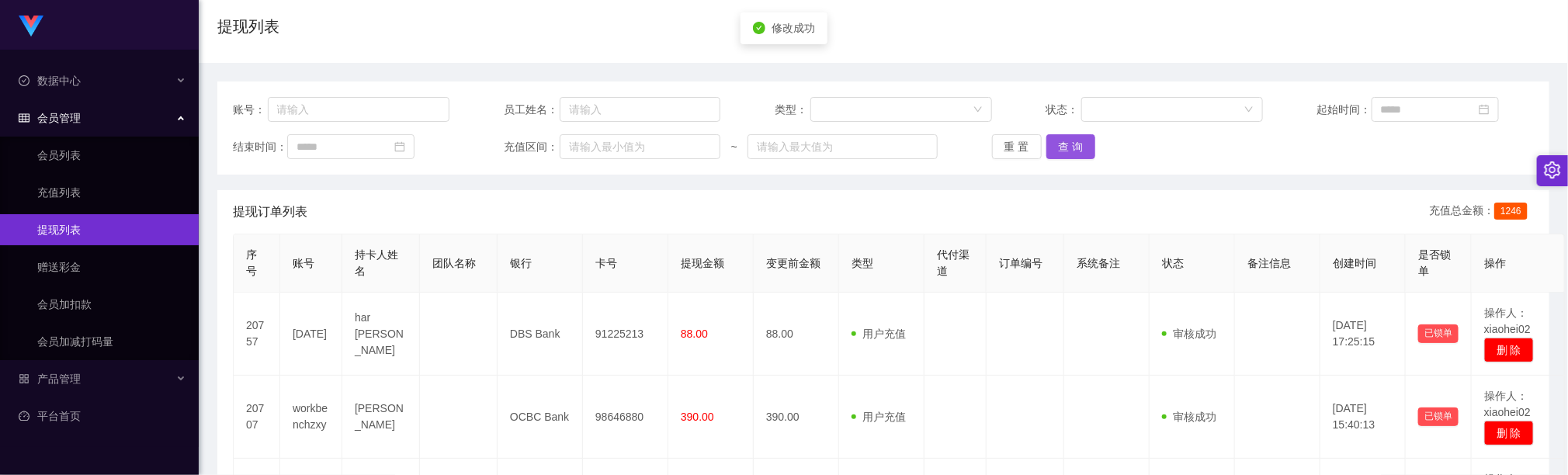
click at [1066, 147] on button "查 询" at bounding box center [1072, 147] width 50 height 25
click at [495, 235] on th "团队名称" at bounding box center [459, 264] width 78 height 58
click at [1084, 131] on div "账号： 员工姓名： 类型： 状态： 起始时间： 结束时间： 充值区间： ~ 重 置 查 询" at bounding box center [883, 128] width 1332 height 93
click at [1079, 136] on button "查 询" at bounding box center [1072, 147] width 50 height 25
click at [1079, 141] on button "查 询" at bounding box center [1072, 147] width 50 height 25
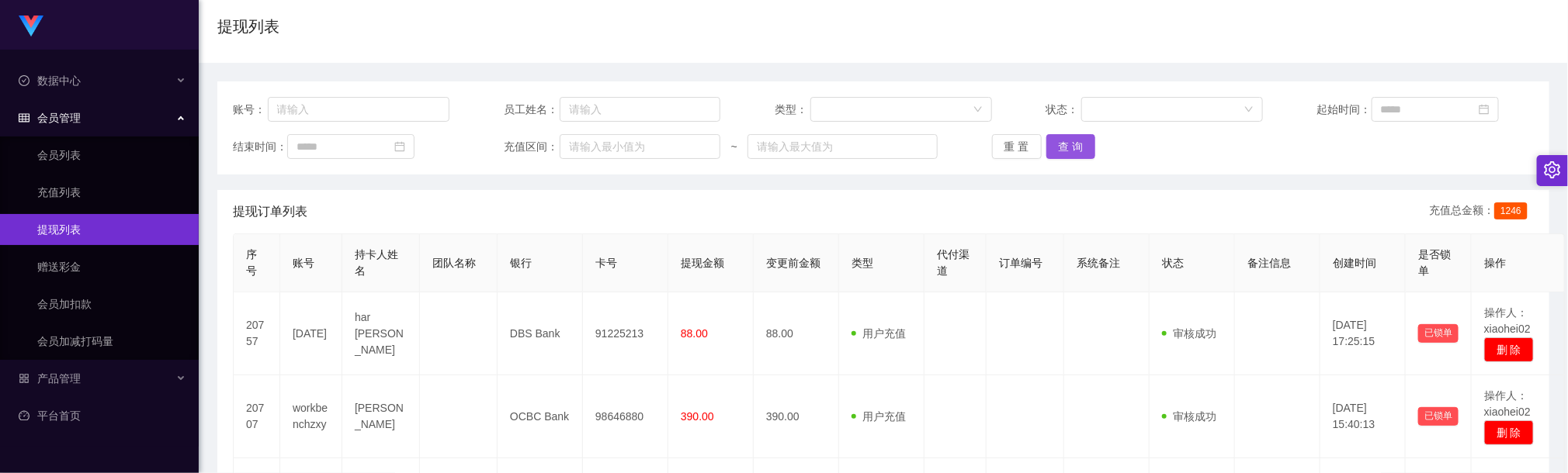
click at [1076, 157] on button "查 询" at bounding box center [1072, 147] width 50 height 25
click at [1070, 150] on button "查 询" at bounding box center [1072, 147] width 50 height 25
click at [1086, 128] on div "账号： 员工姓名： 类型： 状态： 起始时间： 结束时间： 充值区间： ~ 重 置 查 询" at bounding box center [883, 128] width 1332 height 93
click at [1088, 150] on button "查 询" at bounding box center [1072, 147] width 50 height 25
click at [1081, 150] on button "查 询" at bounding box center [1072, 147] width 50 height 25
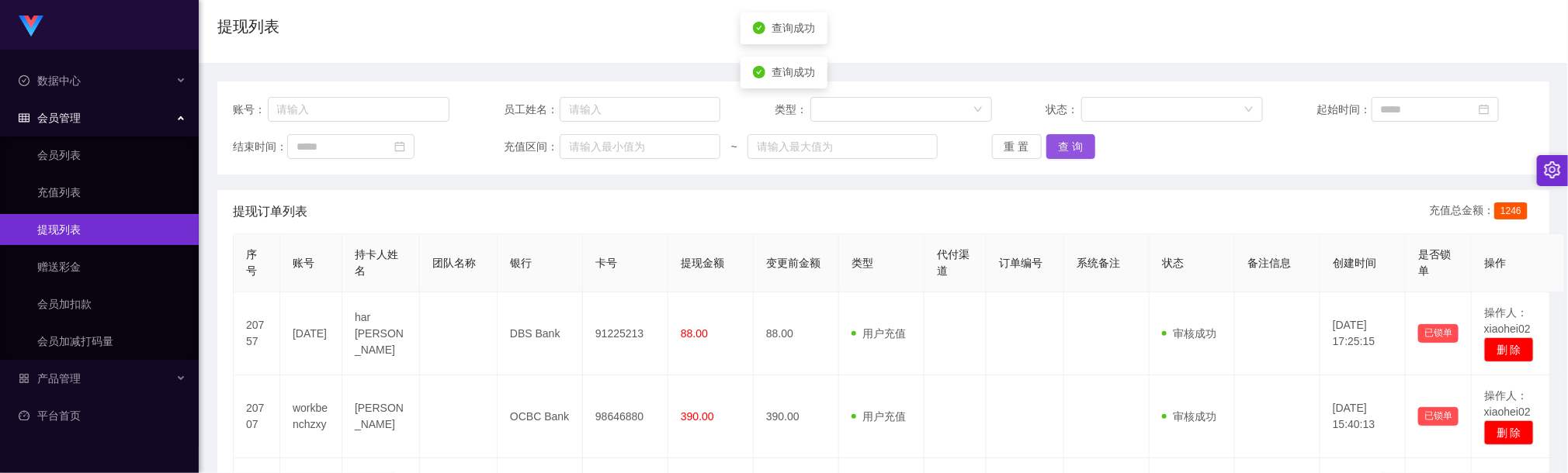
click at [1081, 150] on button "查 询" at bounding box center [1072, 147] width 50 height 25
click at [1051, 147] on button "查 询" at bounding box center [1072, 147] width 50 height 25
click at [1076, 149] on button "查 询" at bounding box center [1072, 147] width 50 height 25
click at [1086, 154] on button "查 询" at bounding box center [1072, 147] width 50 height 25
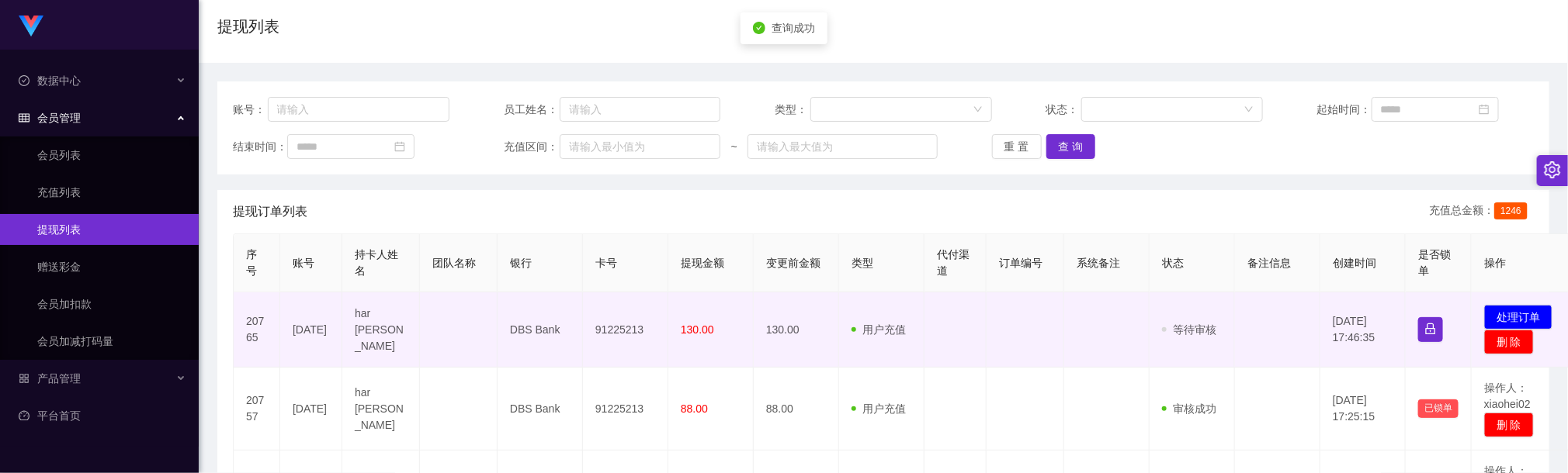
click at [625, 333] on td "91225213" at bounding box center [626, 330] width 85 height 75
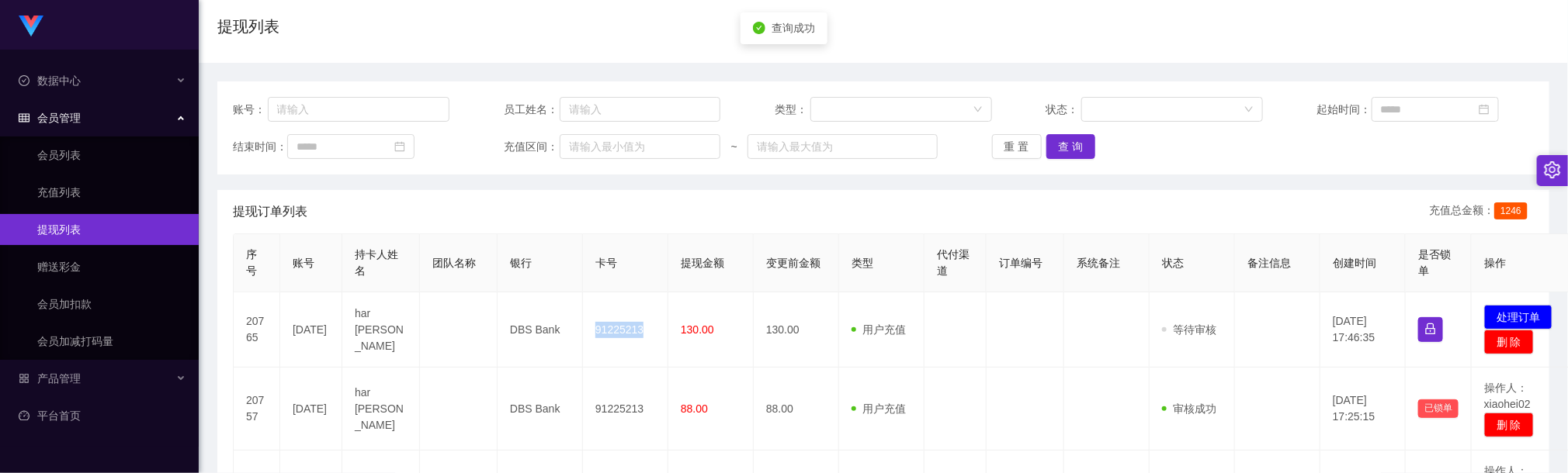
copy td "91225213"
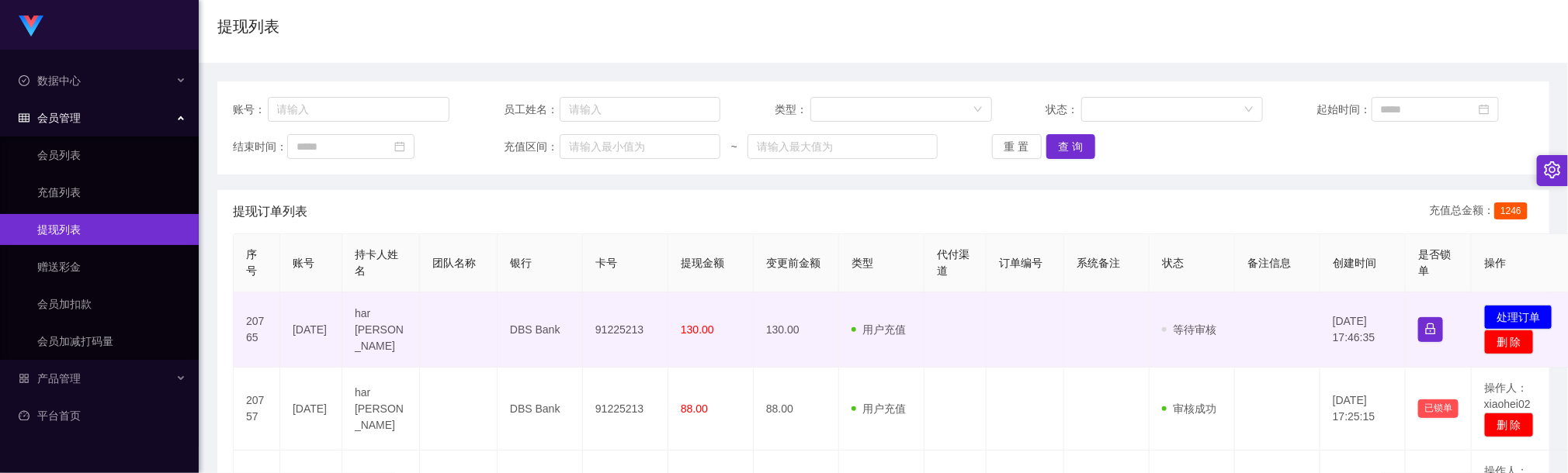
click at [955, 331] on td at bounding box center [956, 330] width 62 height 75
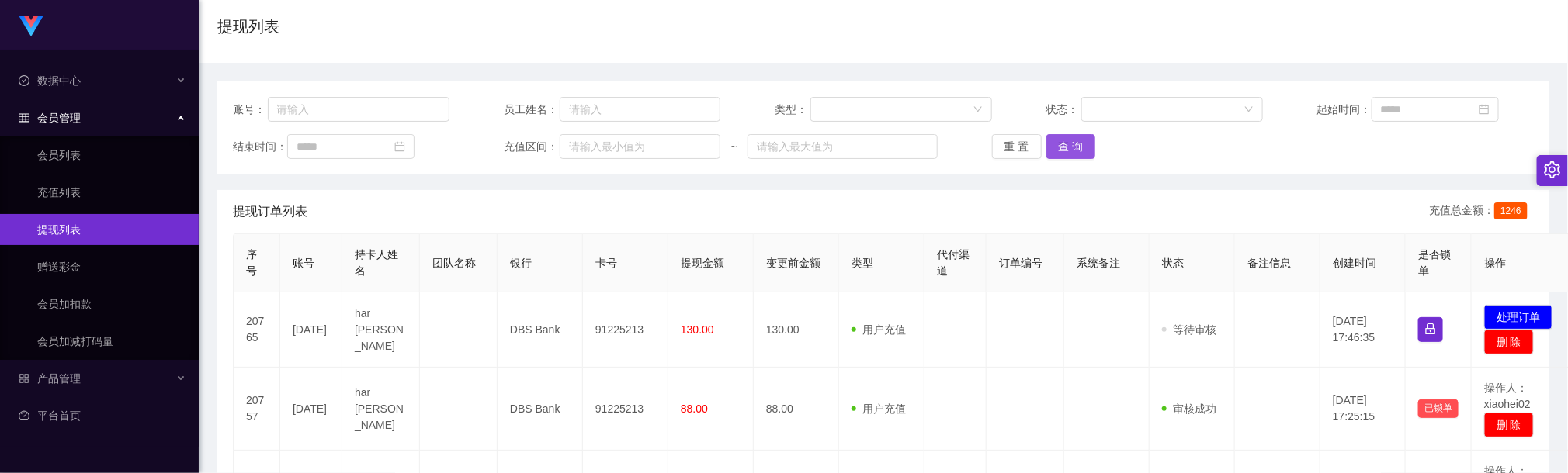
click at [1051, 138] on button "查 询" at bounding box center [1072, 147] width 50 height 25
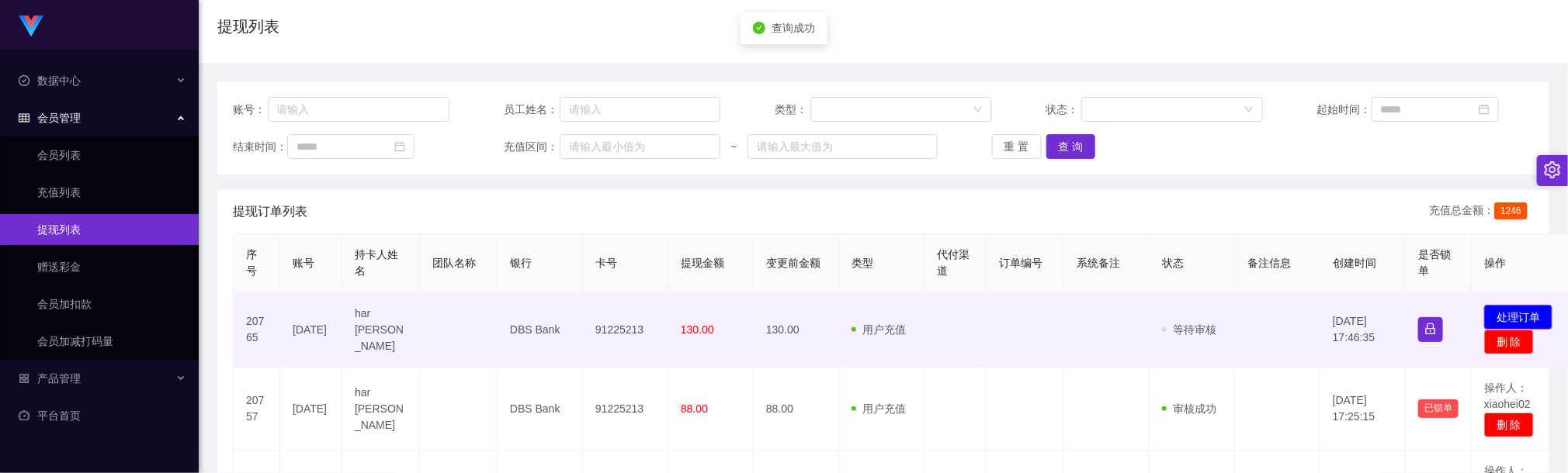
click at [1517, 314] on button "处理订单" at bounding box center [1518, 317] width 68 height 25
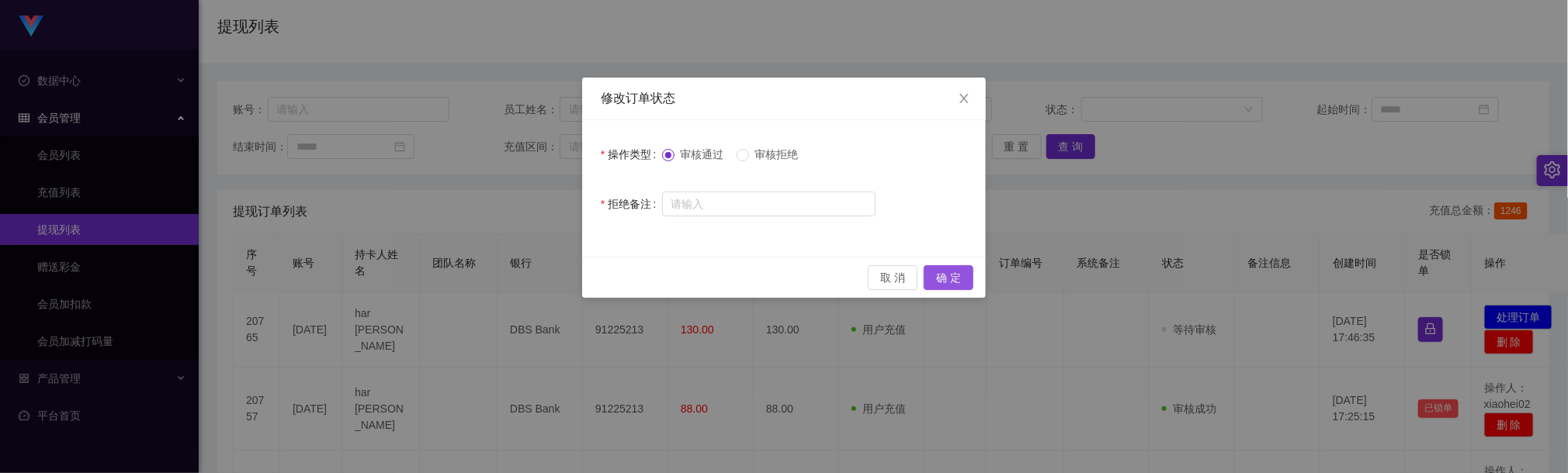
click at [951, 278] on button "确 定" at bounding box center [948, 278] width 50 height 25
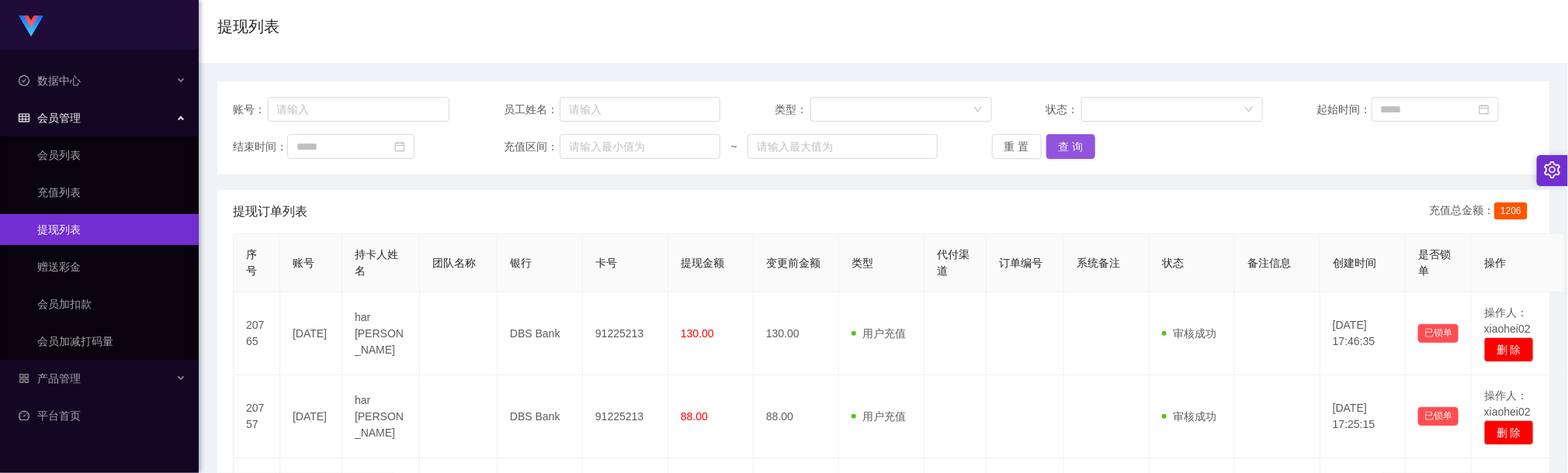
drag, startPoint x: 690, startPoint y: 47, endPoint x: 1053, endPoint y: 140, distance: 374.7
click at [691, 47] on div "提现列表" at bounding box center [883, 33] width 1332 height 35
click at [1073, 143] on button "查 询" at bounding box center [1072, 147] width 50 height 25
click at [976, 217] on div "提现订单列表 充值总金额： 1206" at bounding box center [884, 212] width 1301 height 43
click at [1081, 156] on button "查 询" at bounding box center [1072, 147] width 50 height 25
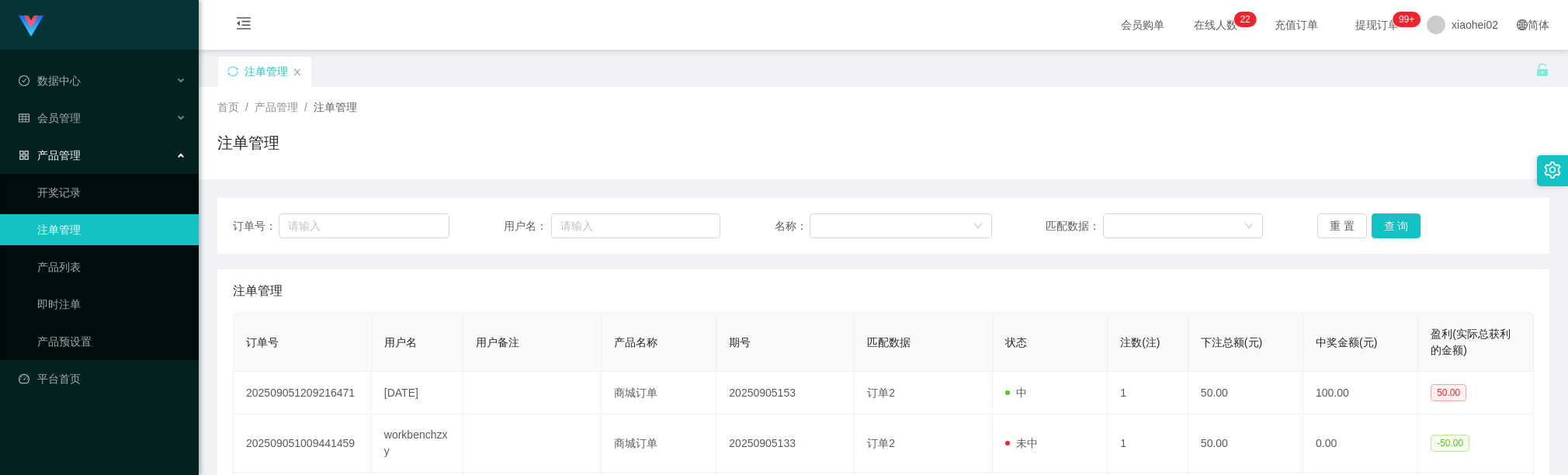
click at [1382, 214] on button "查 询" at bounding box center [1397, 226] width 50 height 25
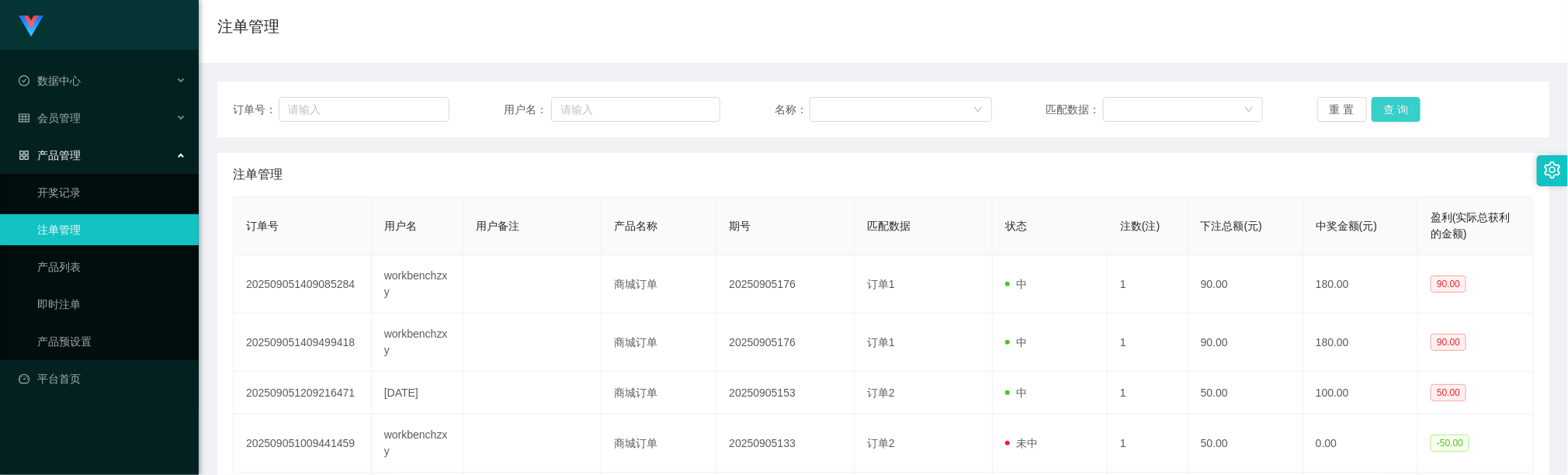
click at [1385, 110] on button "查 询" at bounding box center [1397, 109] width 50 height 25
click at [657, 8] on div "首页 / 产品管理 / 注单管理 / 注单管理" at bounding box center [883, 17] width 1332 height 67
click at [378, 113] on input "text" at bounding box center [363, 109] width 171 height 25
click at [615, 109] on input "text" at bounding box center [636, 109] width 169 height 25
paste input "workbenchzxy"
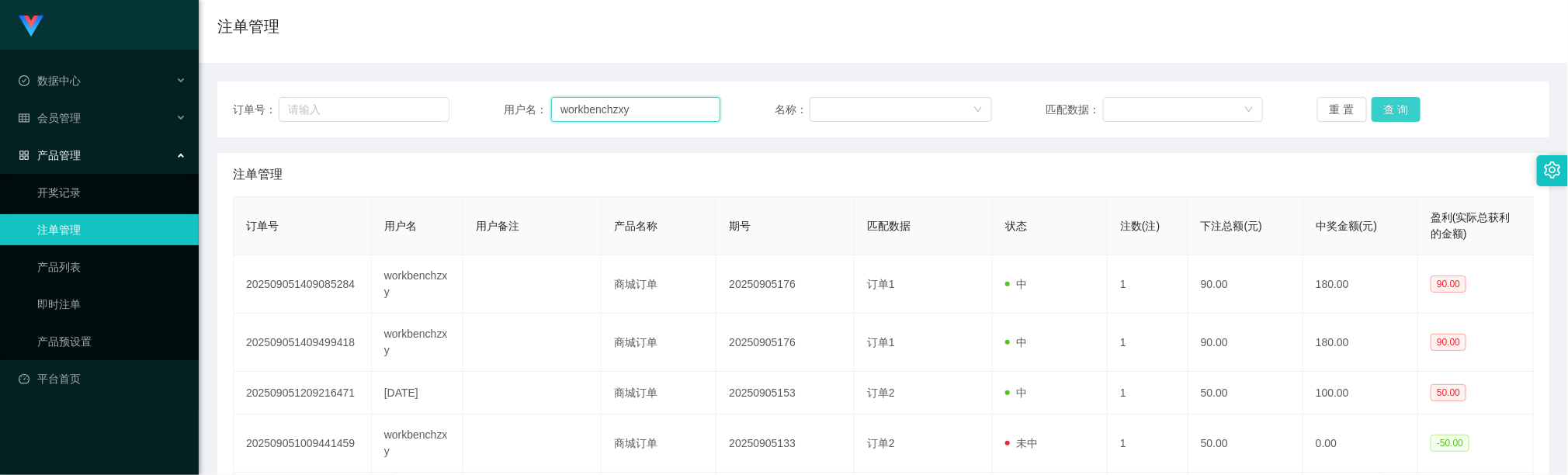
type input "workbenchzxy"
click at [1398, 108] on button "查 询" at bounding box center [1397, 109] width 50 height 25
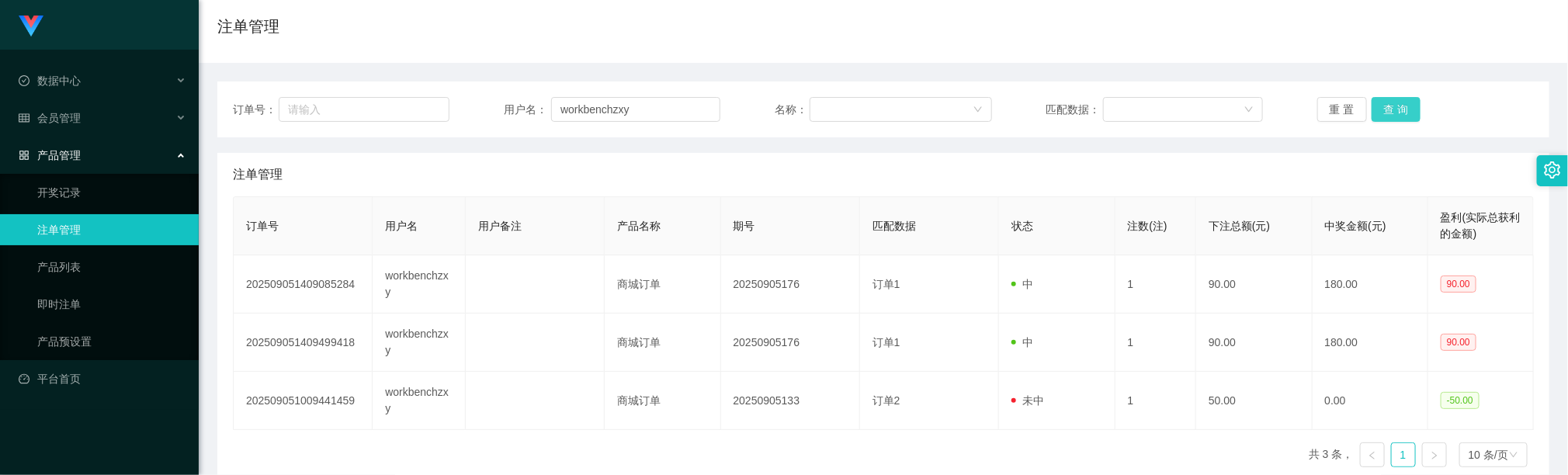
scroll to position [196, 0]
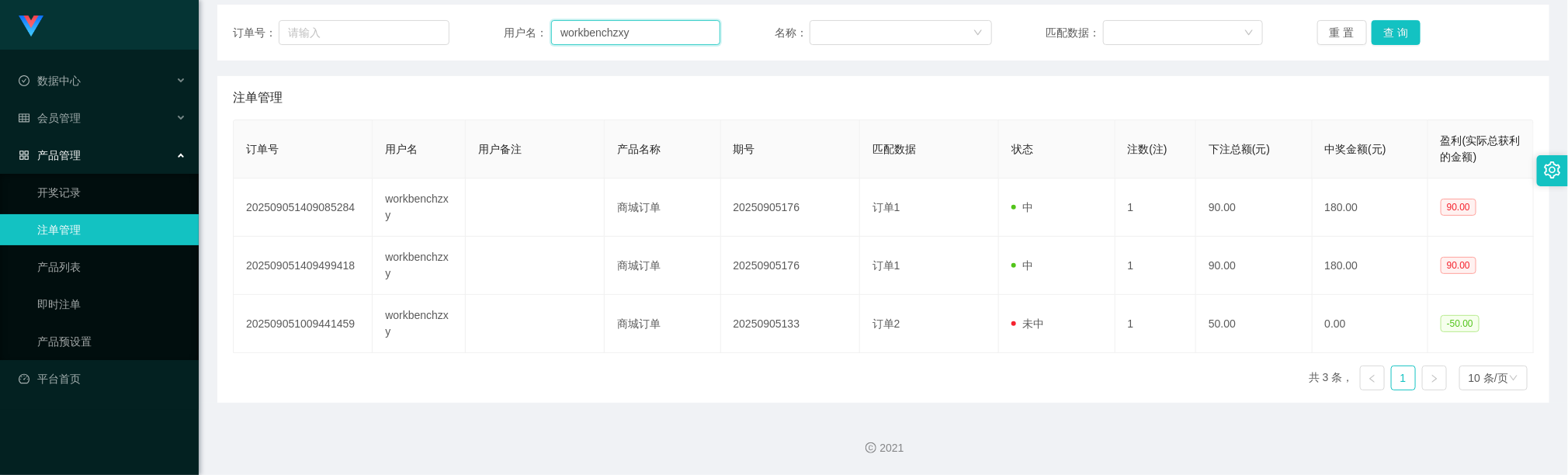
drag, startPoint x: 545, startPoint y: 23, endPoint x: 390, endPoint y: 12, distance: 155.4
click at [403, 12] on div "订单号： 用户名： workbenchzxy 名称： 匹配数据： 重 置 查 询 注单管理 订单号 用户名 用户备注 产品名称 期号 匹配数据 状态 注数(注…" at bounding box center [883, 194] width 1332 height 417
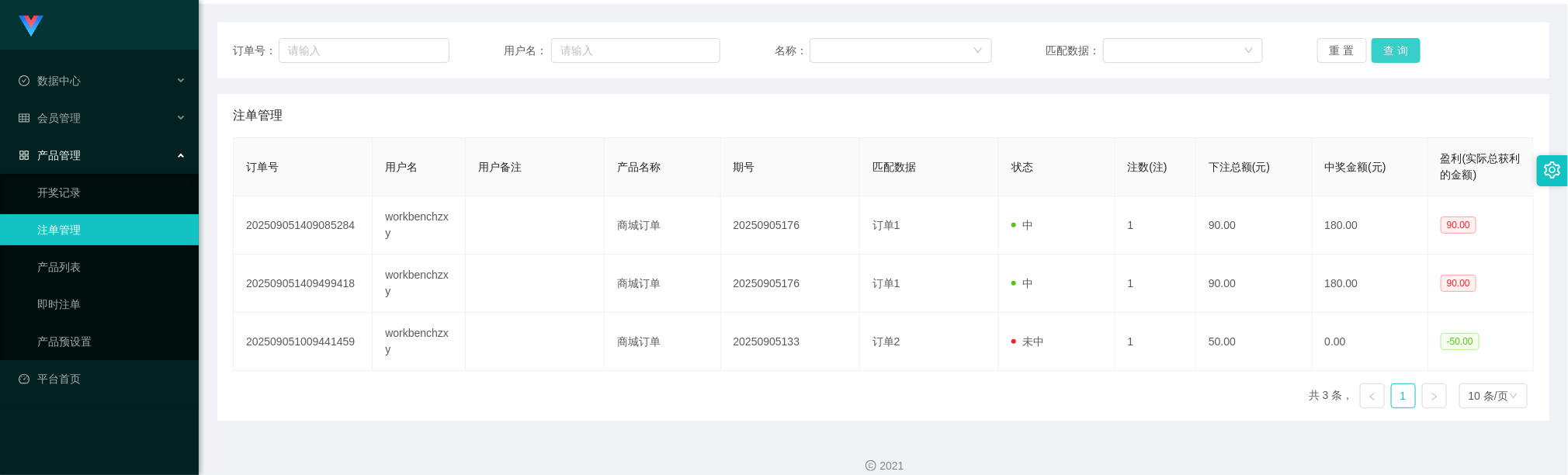
click at [1393, 38] on button "查 询" at bounding box center [1397, 51] width 50 height 25
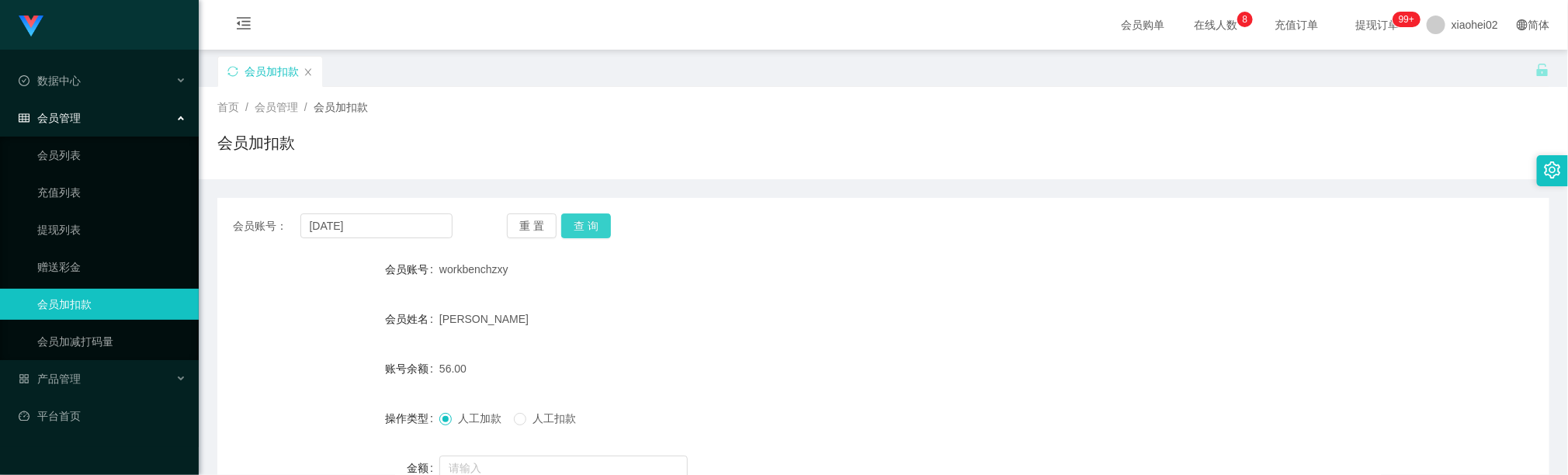
type input "[DATE]"
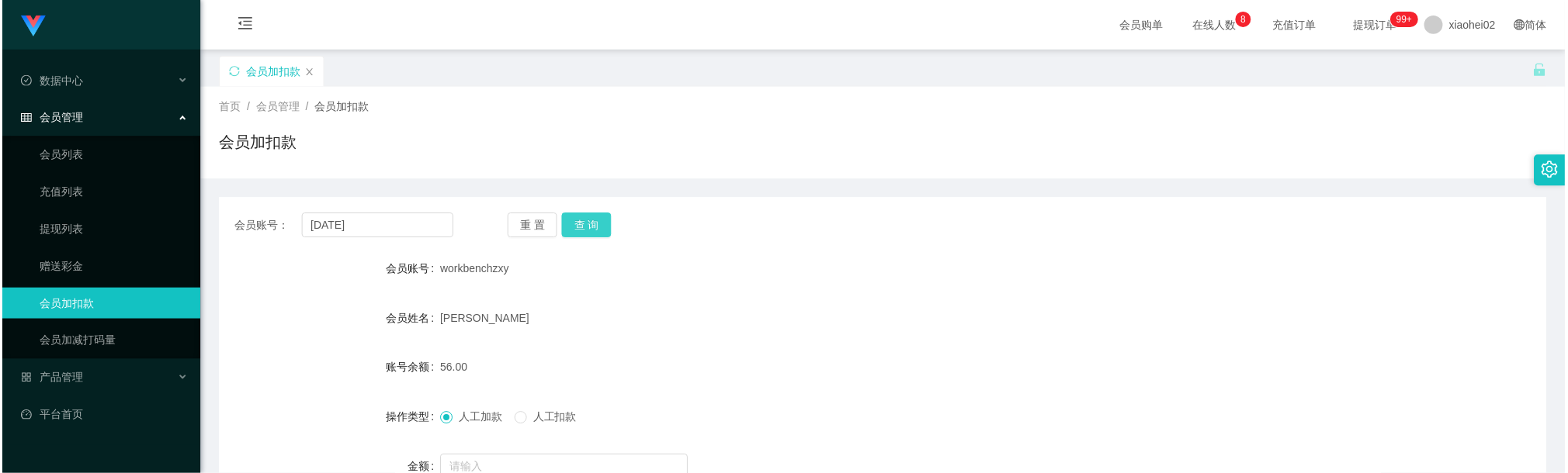
scroll to position [164, 0]
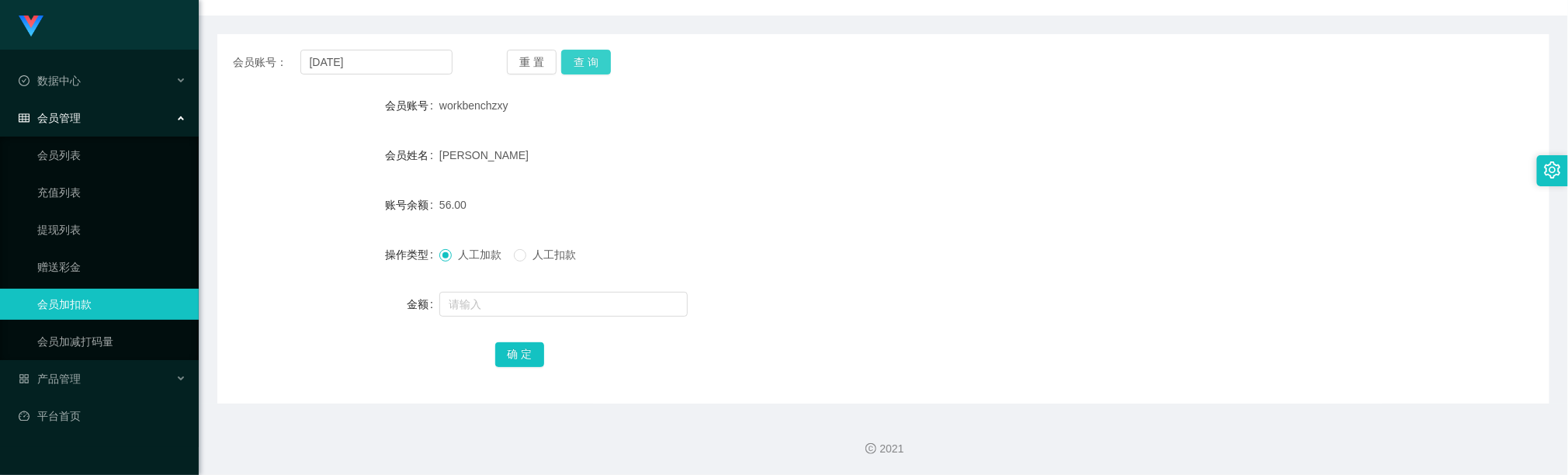
click at [591, 61] on button "查 询" at bounding box center [586, 62] width 50 height 25
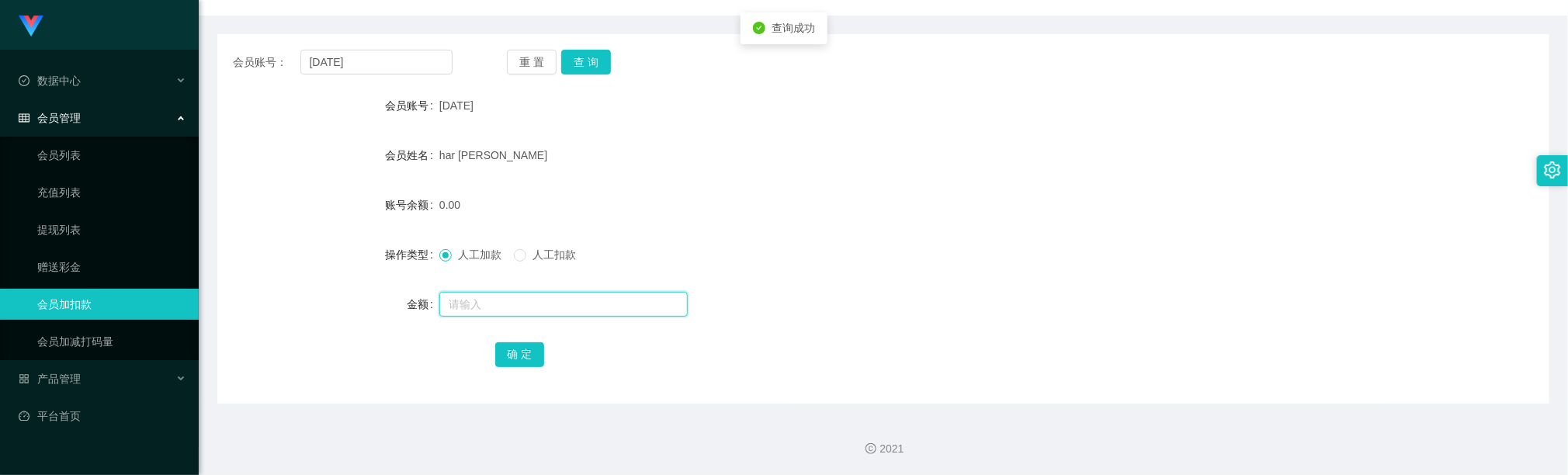
click at [511, 300] on input "text" at bounding box center [564, 304] width 248 height 25
type input "88"
click at [517, 352] on button "确 定" at bounding box center [520, 354] width 50 height 25
click at [396, 77] on div "会员账号： [DATE] 重 置 查 询 会员账号 [DATE] 会员姓名 har Meikuan 账号余额 88.00 操作类型 人工加款 人工扣款 金额 …" at bounding box center [883, 219] width 1332 height 370
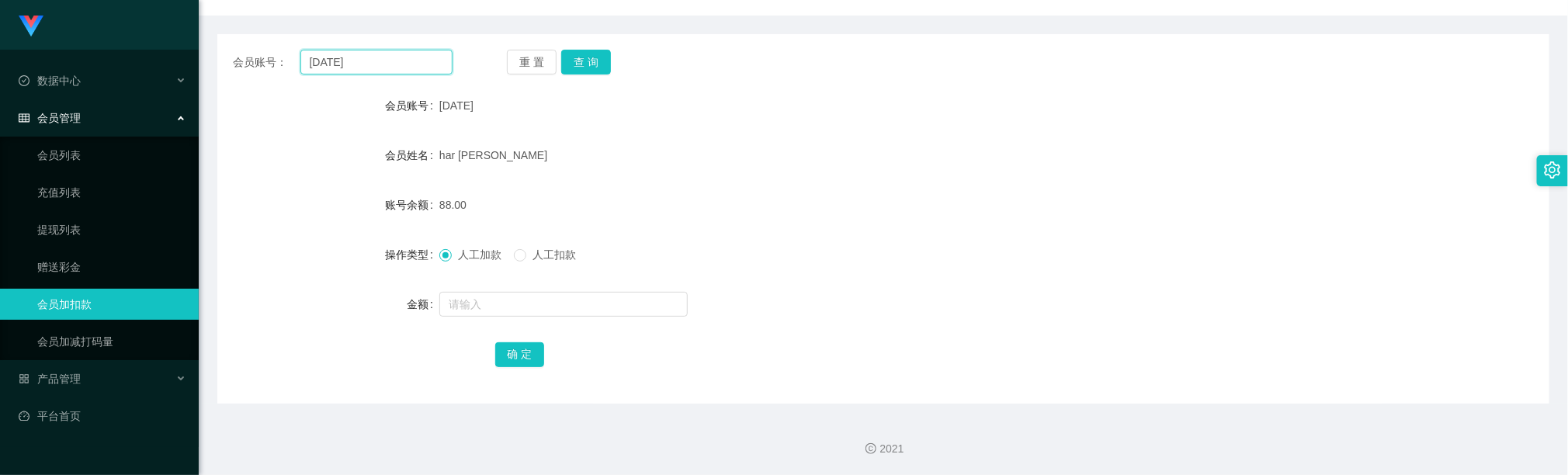
click at [403, 60] on input "[DATE]" at bounding box center [377, 62] width 152 height 25
click at [402, 59] on input "[DATE]" at bounding box center [377, 62] width 152 height 25
click at [583, 51] on button "查 询" at bounding box center [586, 62] width 50 height 25
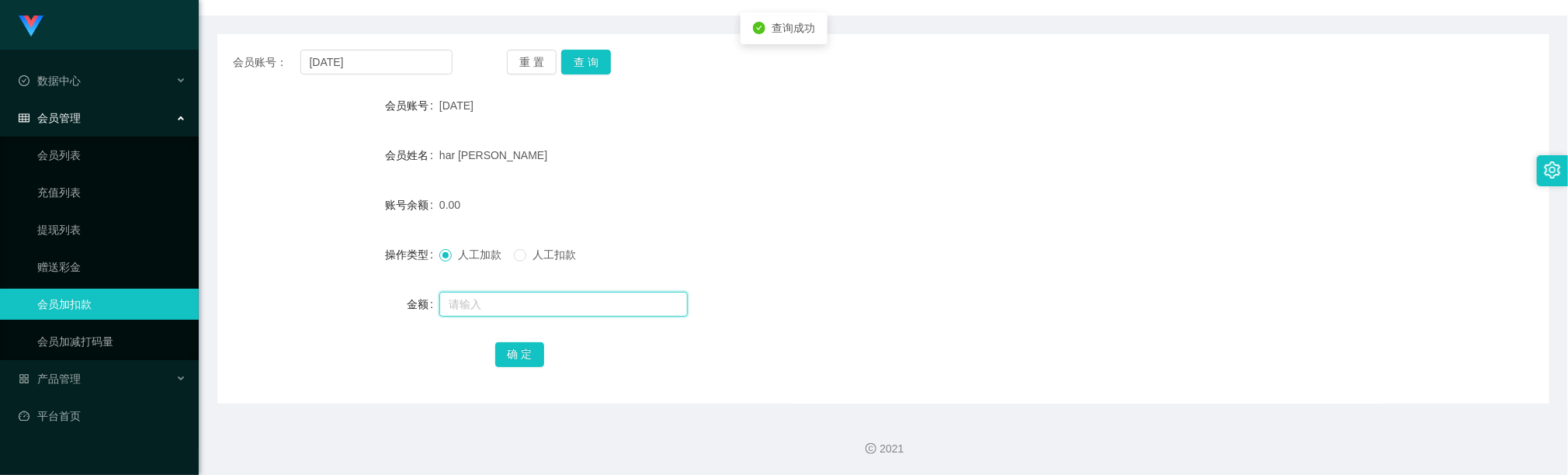
click at [515, 300] on input "text" at bounding box center [564, 304] width 248 height 25
click at [480, 290] on div at bounding box center [828, 304] width 777 height 31
click at [485, 298] on input "text" at bounding box center [564, 304] width 248 height 25
type input "100"
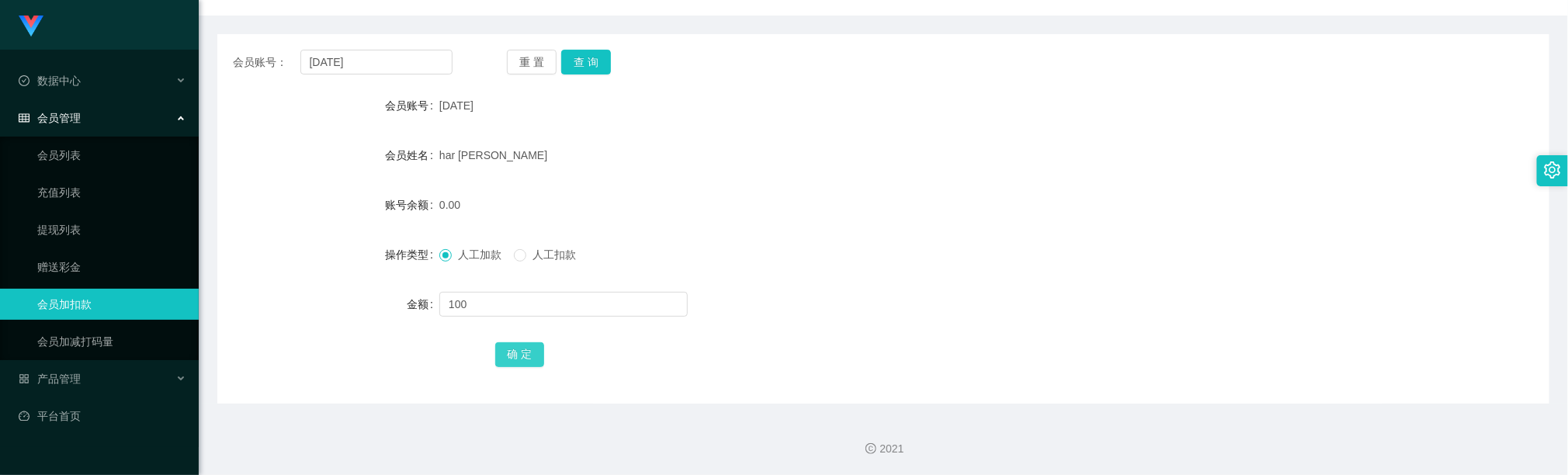
click at [520, 353] on button "确 定" at bounding box center [520, 354] width 50 height 25
click at [785, 191] on div "100.00" at bounding box center [828, 205] width 777 height 31
click at [583, 61] on button "查 询" at bounding box center [586, 62] width 50 height 25
